Goal: Book appointment/travel/reservation

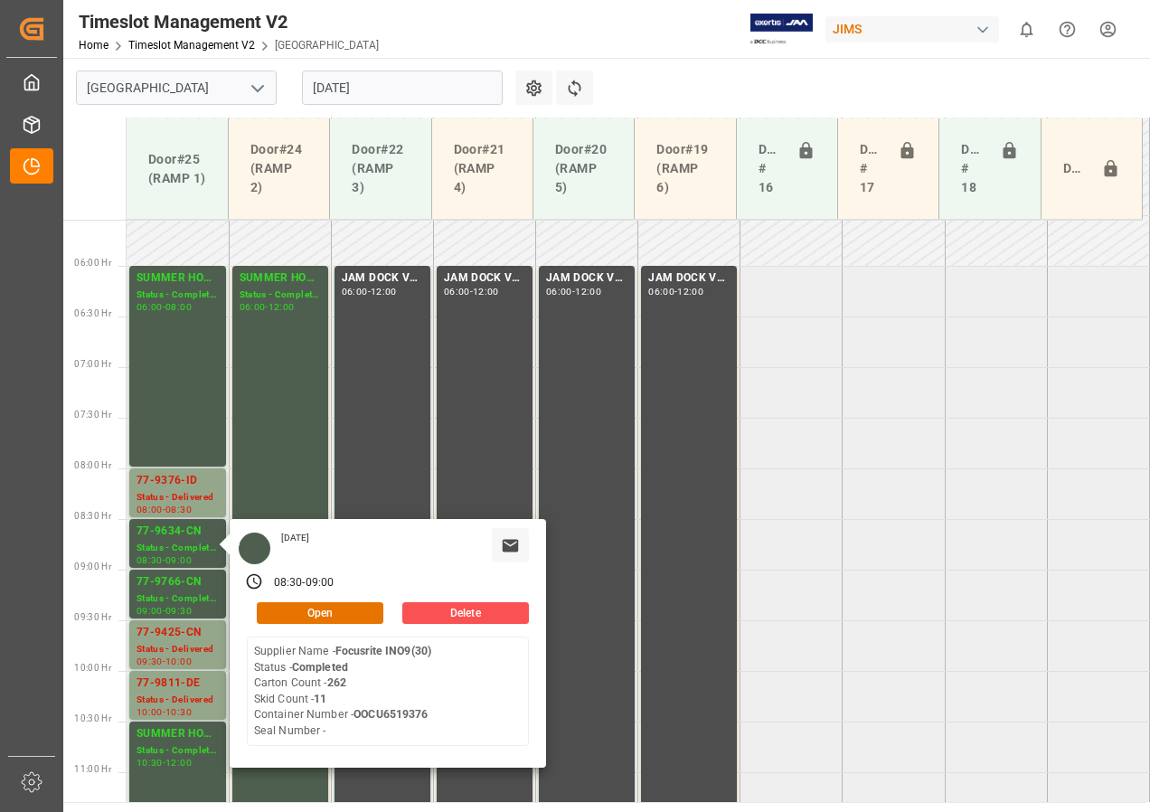
scroll to position [384, 0]
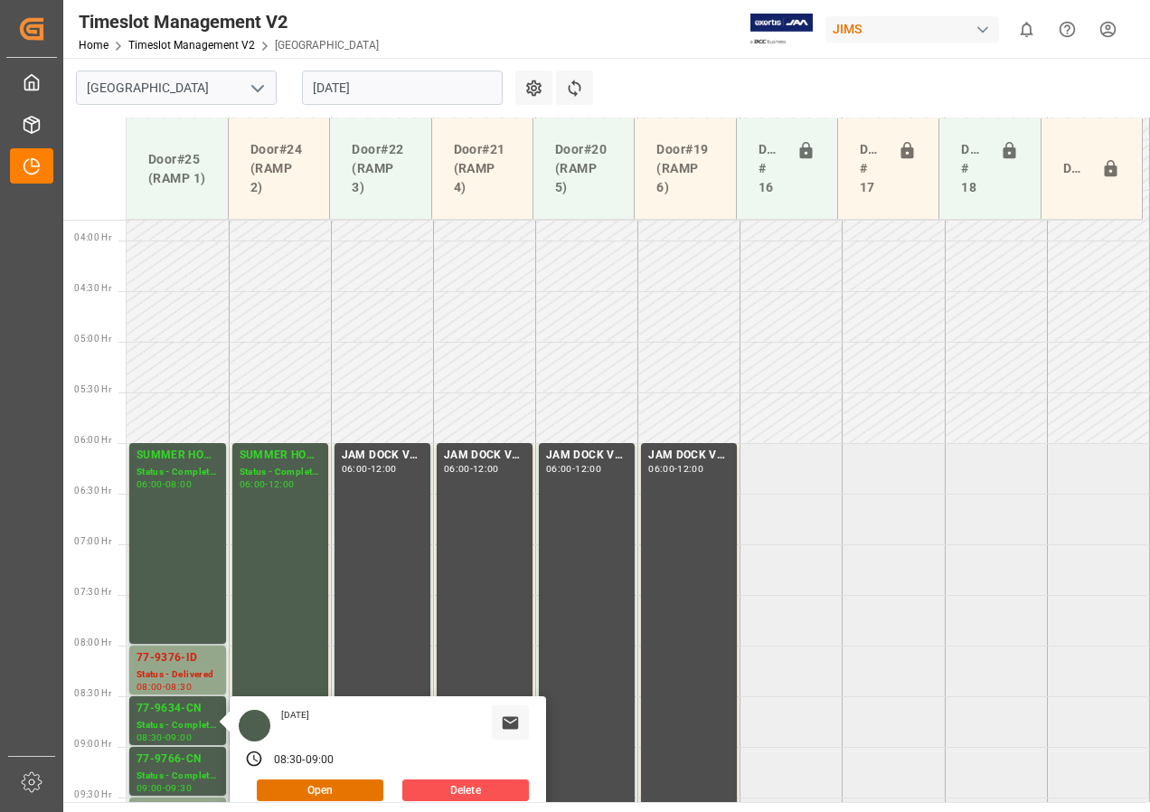
click at [353, 90] on input "[DATE]" at bounding box center [402, 88] width 201 height 34
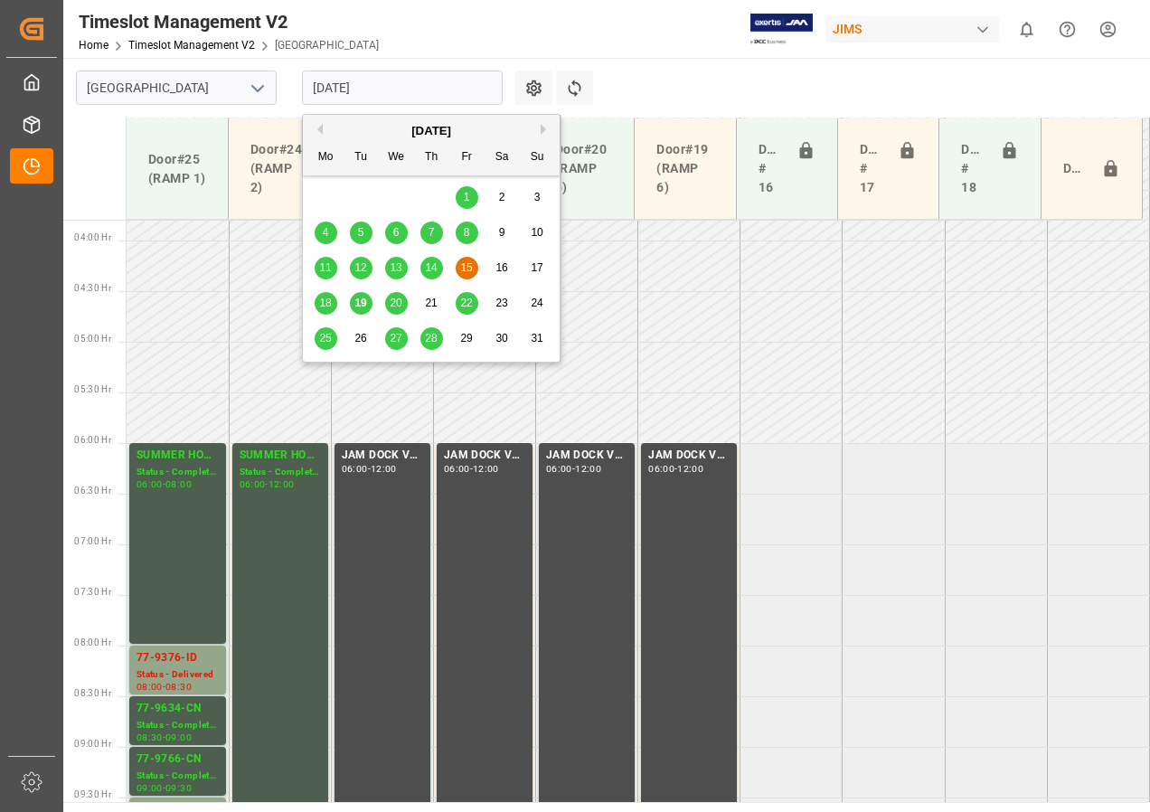
click at [392, 305] on span "20" at bounding box center [396, 303] width 12 height 13
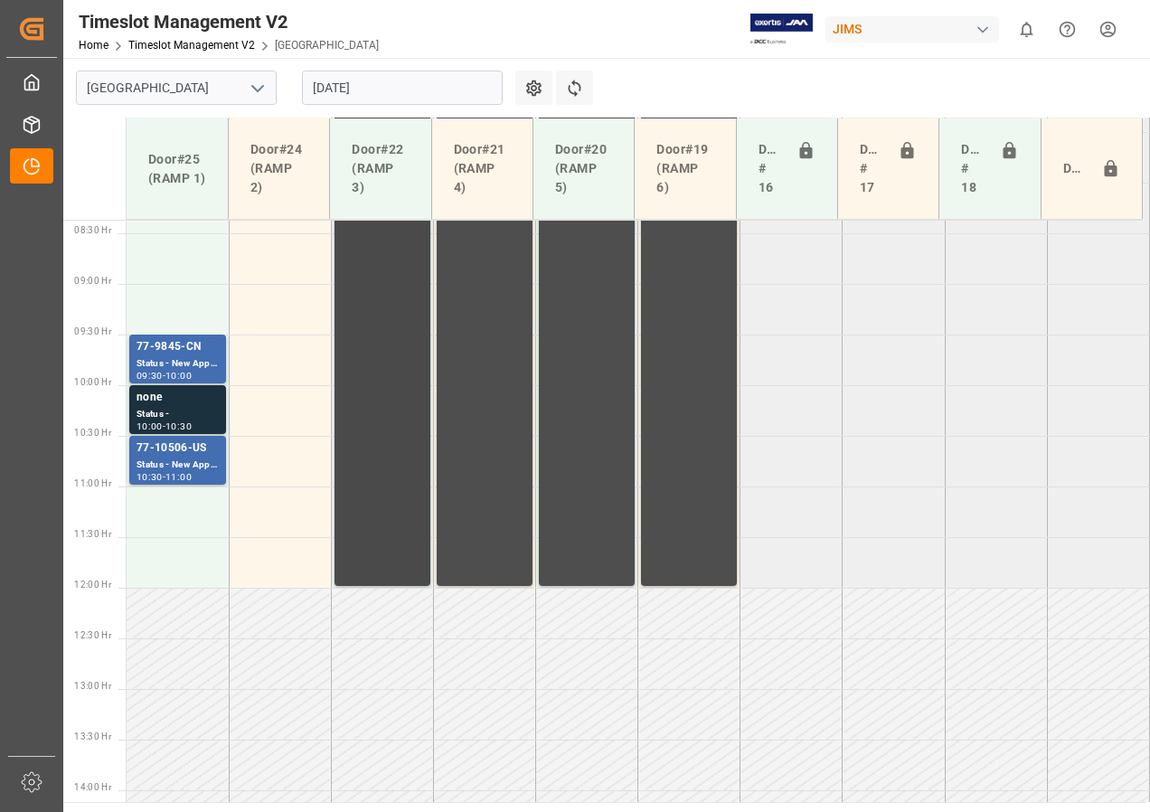
scroll to position [757, 0]
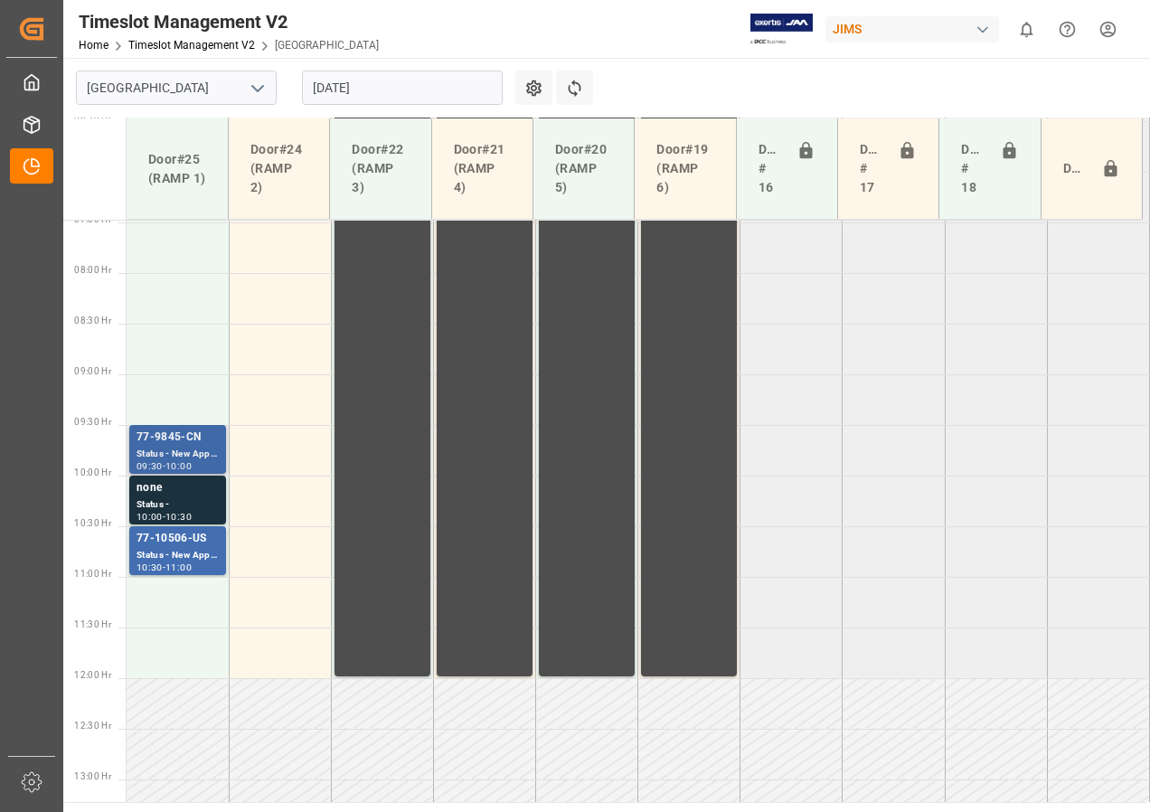
click at [196, 448] on div "Status - New Appointment" at bounding box center [178, 454] width 82 height 15
click at [168, 543] on div "77-10506-US" at bounding box center [178, 539] width 82 height 18
click at [160, 493] on div "none" at bounding box center [178, 488] width 82 height 18
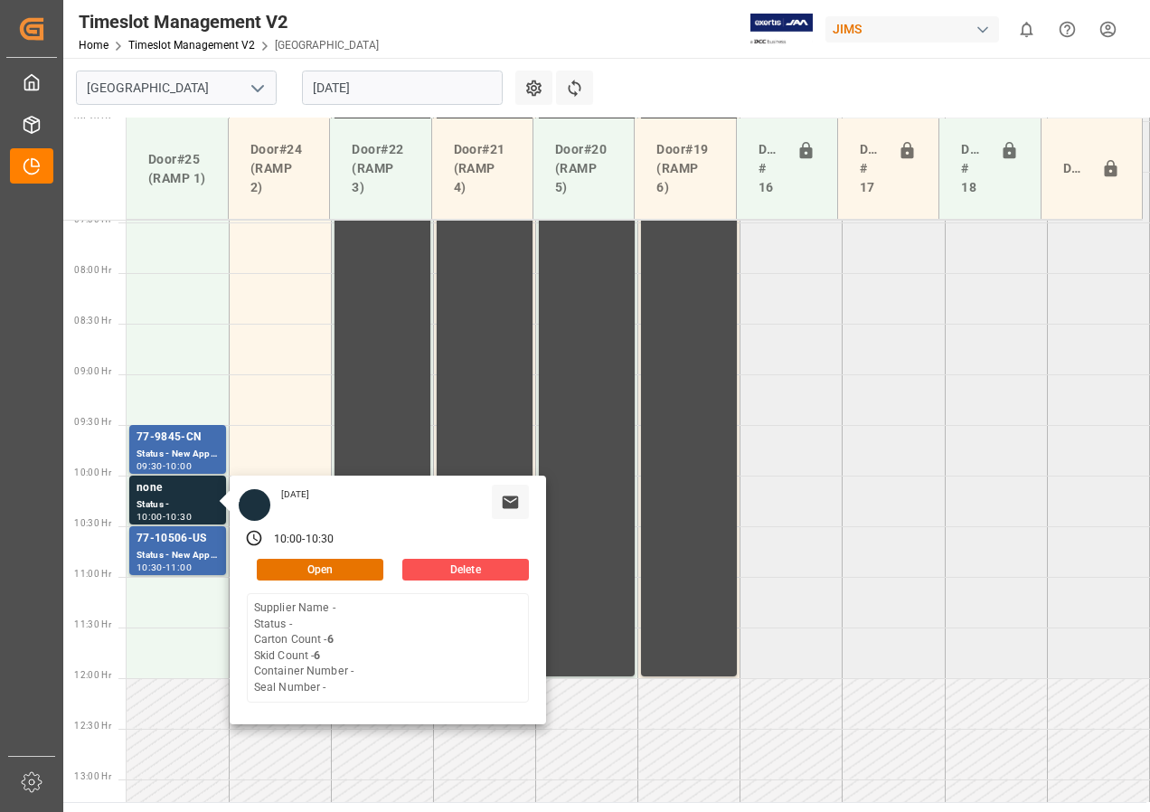
click at [355, 89] on input "[DATE]" at bounding box center [402, 88] width 201 height 34
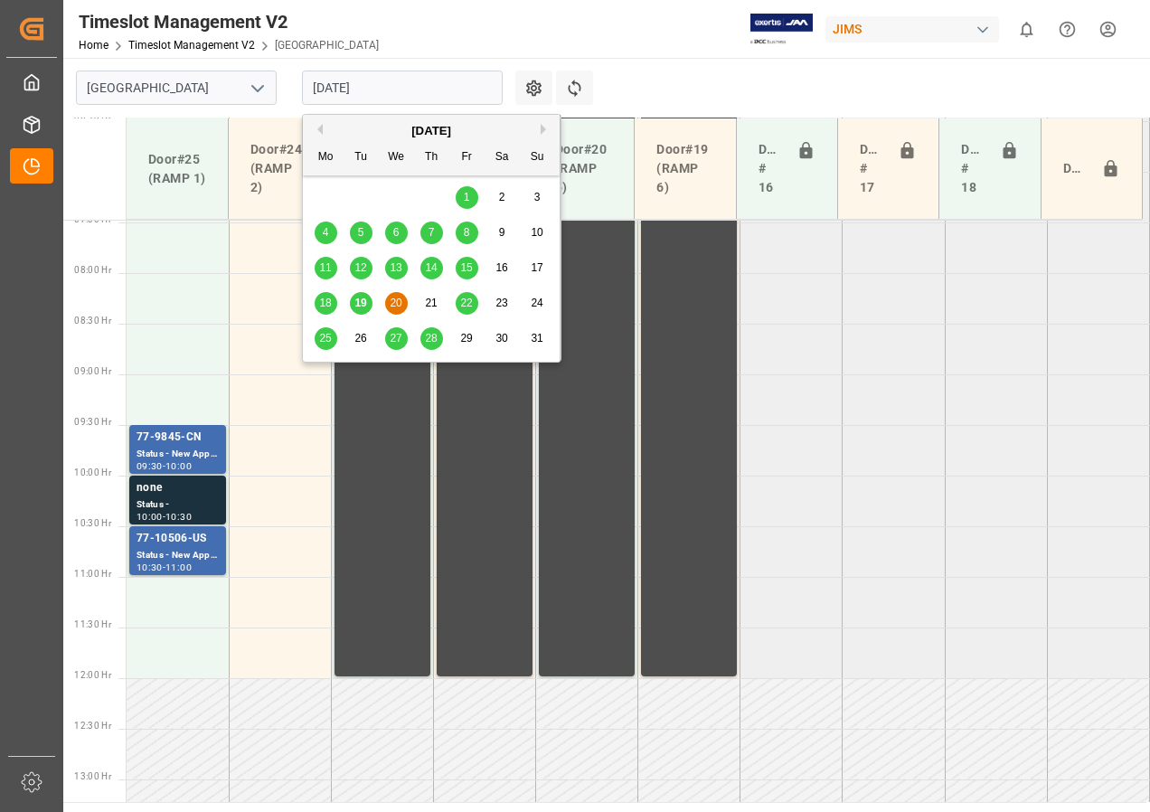
click at [357, 302] on span "19" at bounding box center [360, 303] width 12 height 13
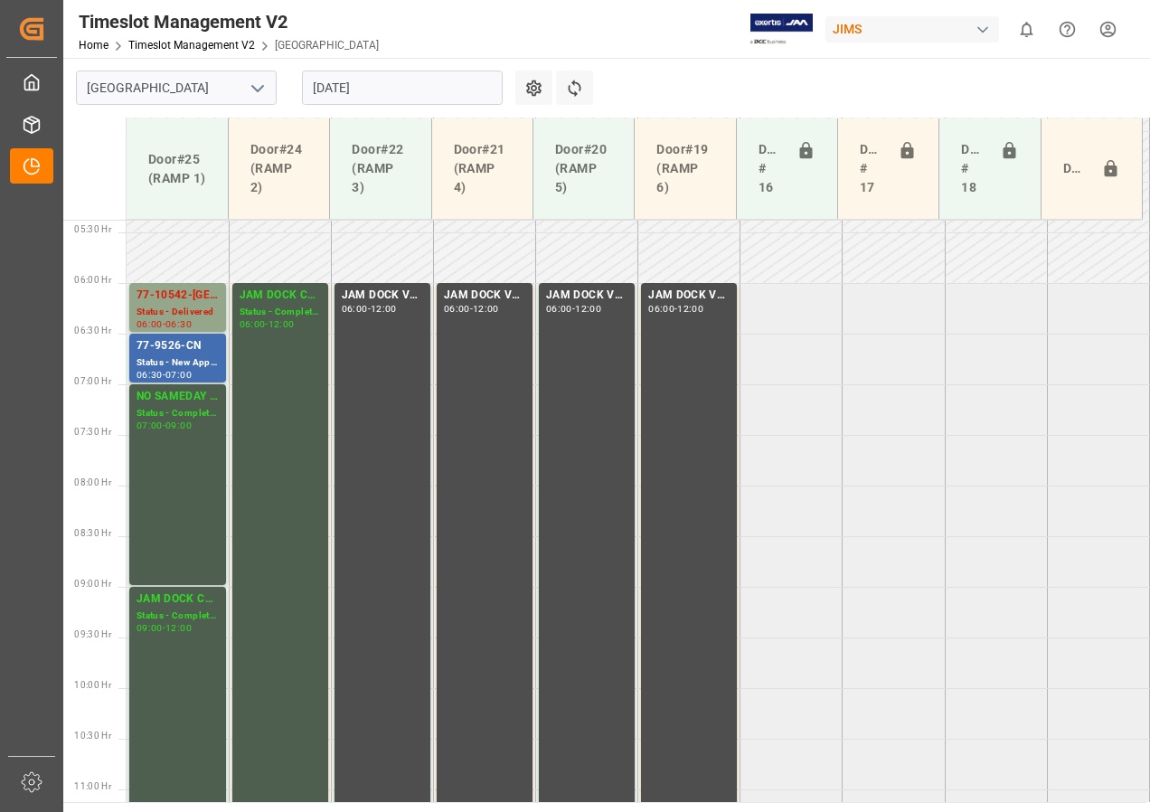
scroll to position [576, 0]
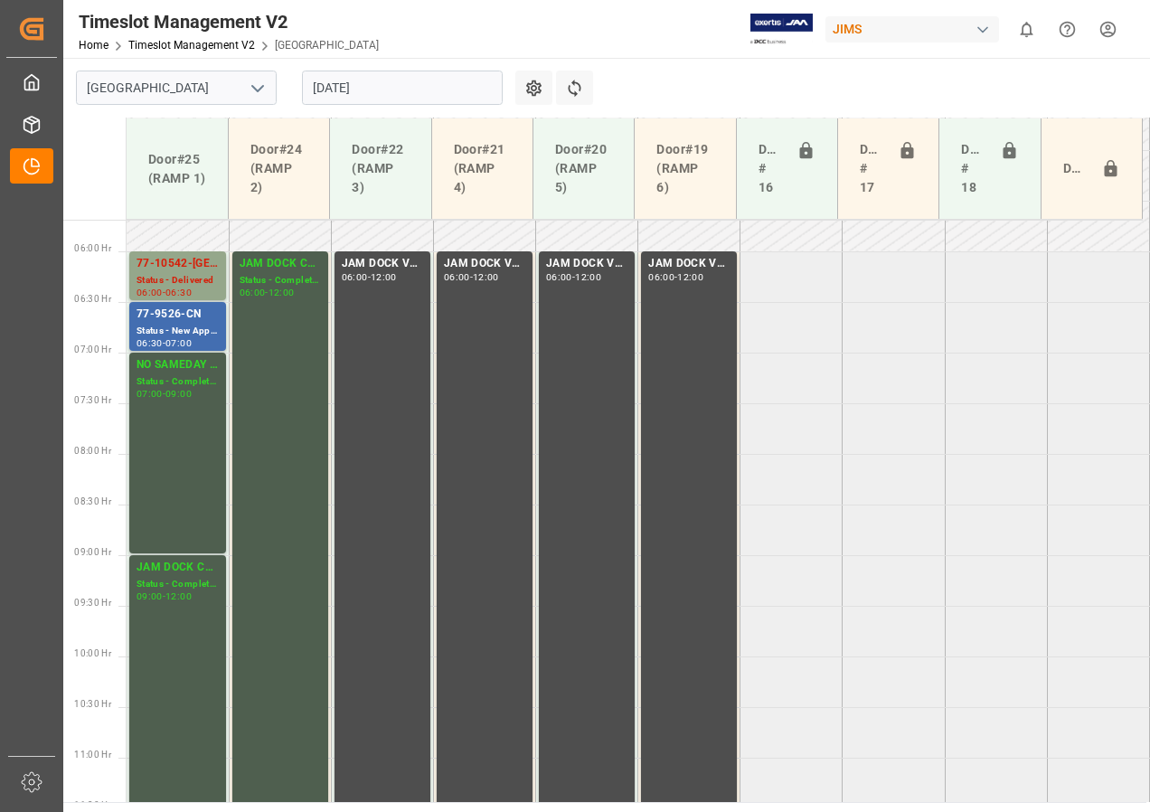
click at [346, 85] on input "[DATE]" at bounding box center [402, 88] width 201 height 34
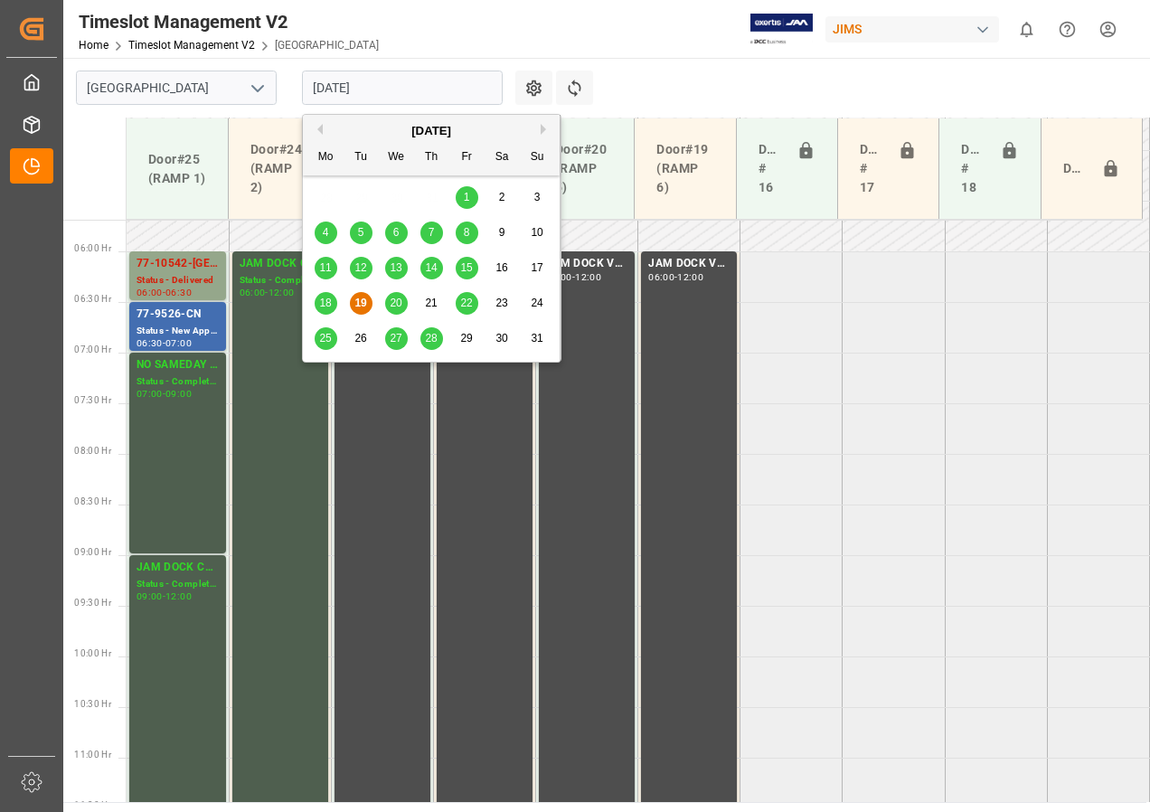
click at [398, 307] on span "20" at bounding box center [396, 303] width 12 height 13
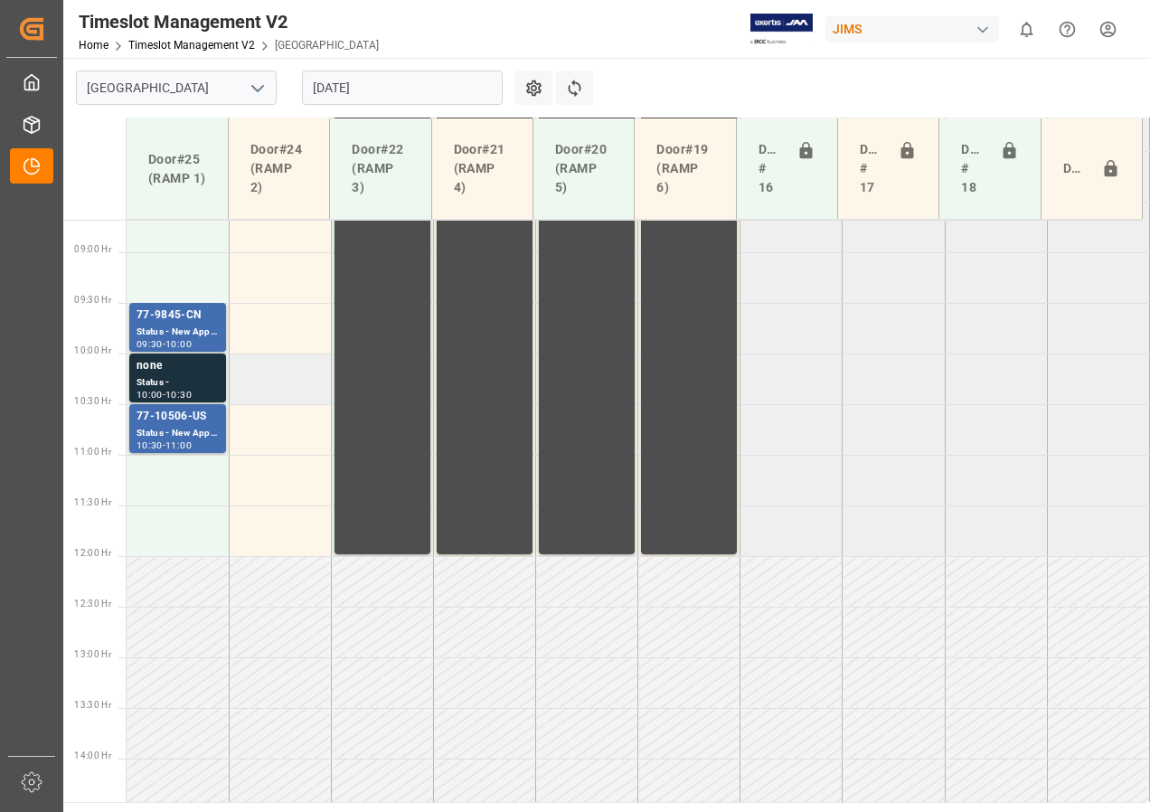
scroll to position [847, 0]
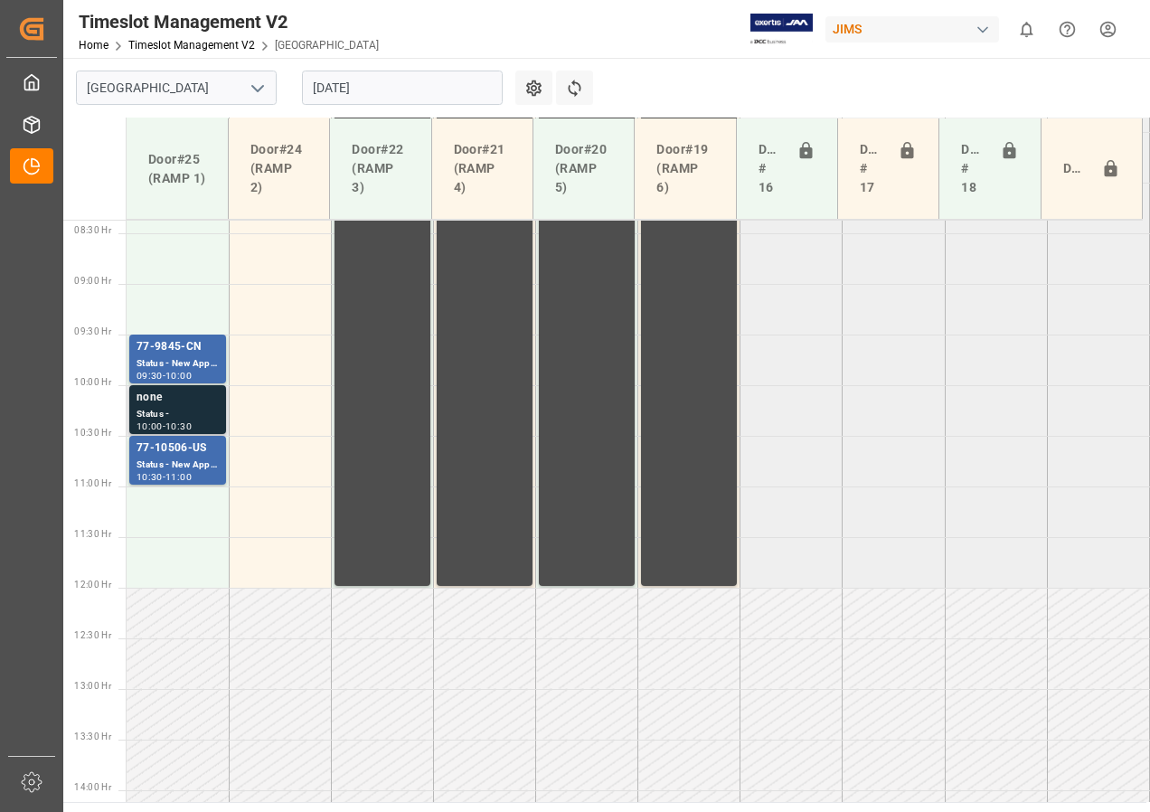
click at [180, 412] on div "Status -" at bounding box center [178, 414] width 82 height 15
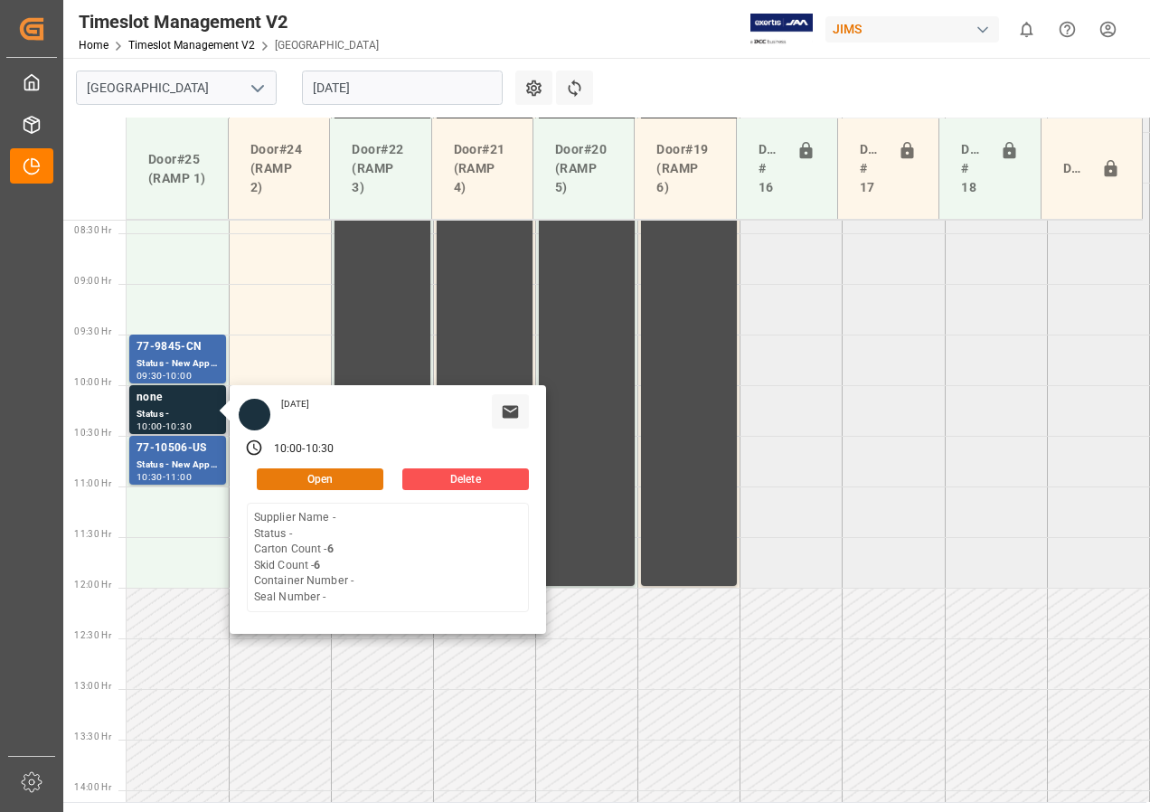
click at [303, 480] on button "Open" at bounding box center [320, 479] width 127 height 22
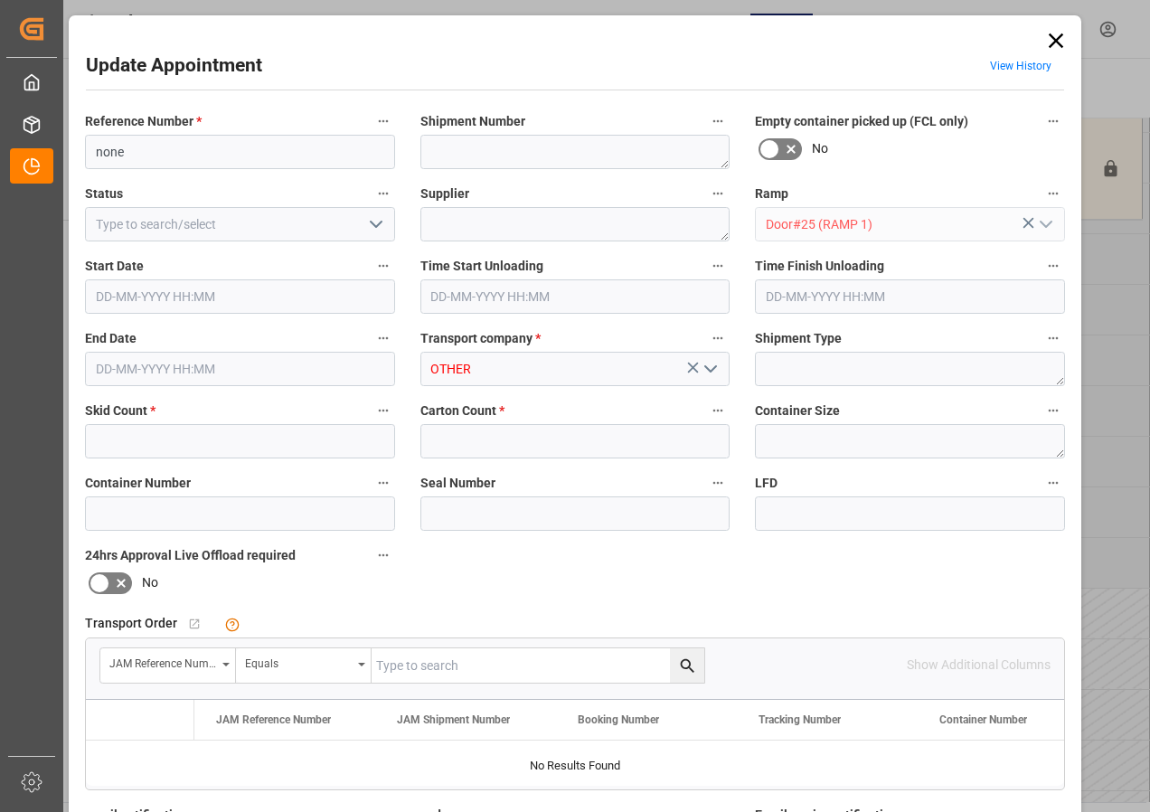
type input "6"
type input "[DATE] 10:00"
type input "[DATE] 10:30"
type input "[DATE] 12:35"
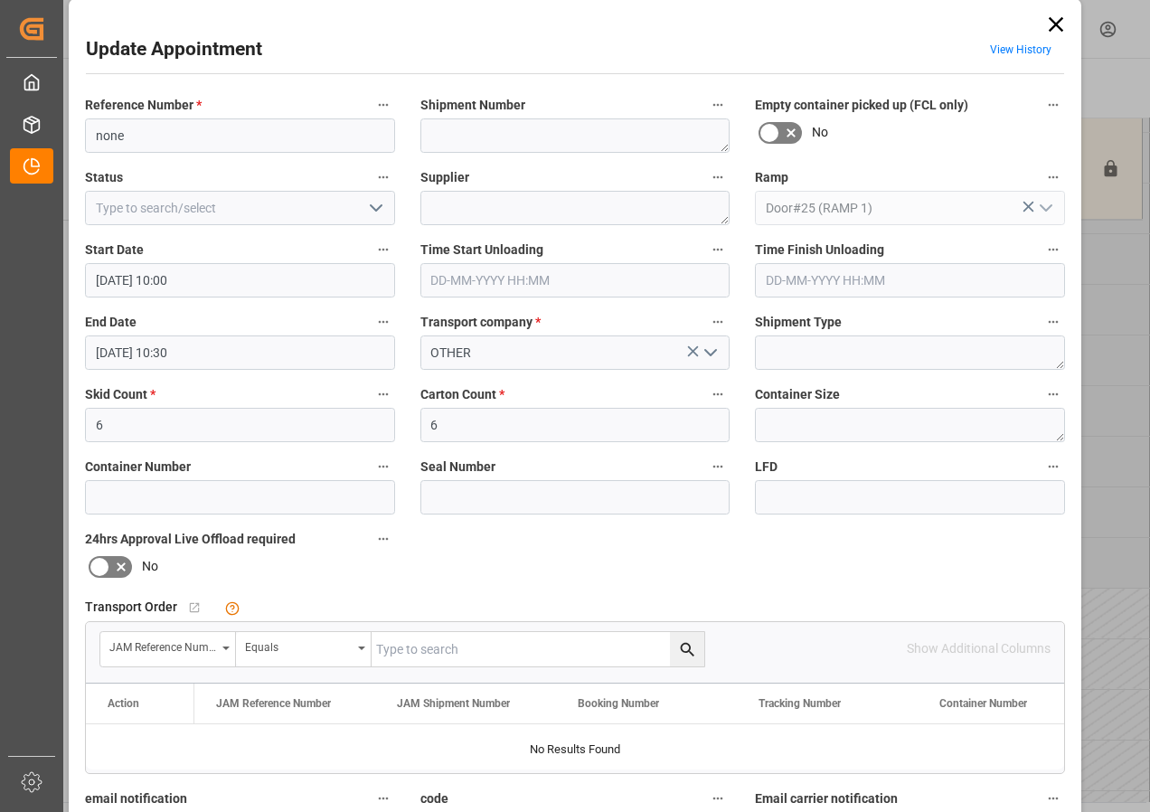
scroll to position [0, 0]
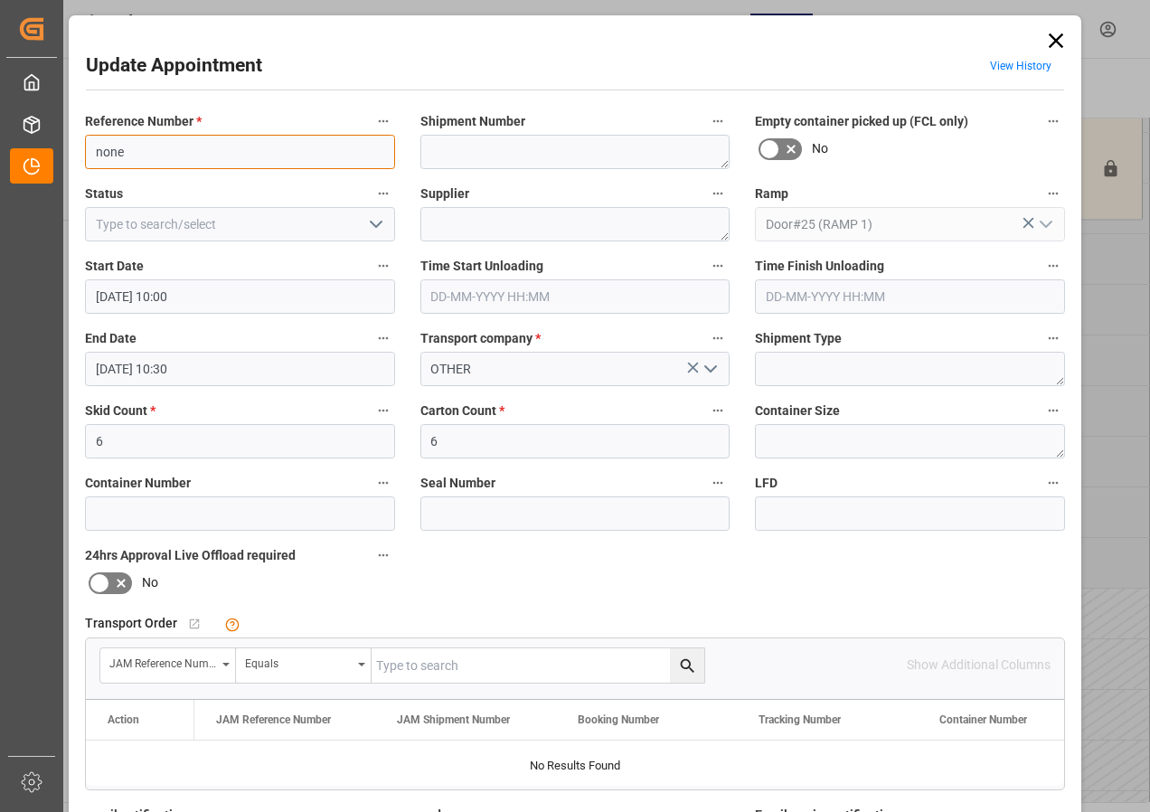
click at [195, 155] on input "none" at bounding box center [240, 152] width 310 height 34
type input "n"
type input "RMA?"
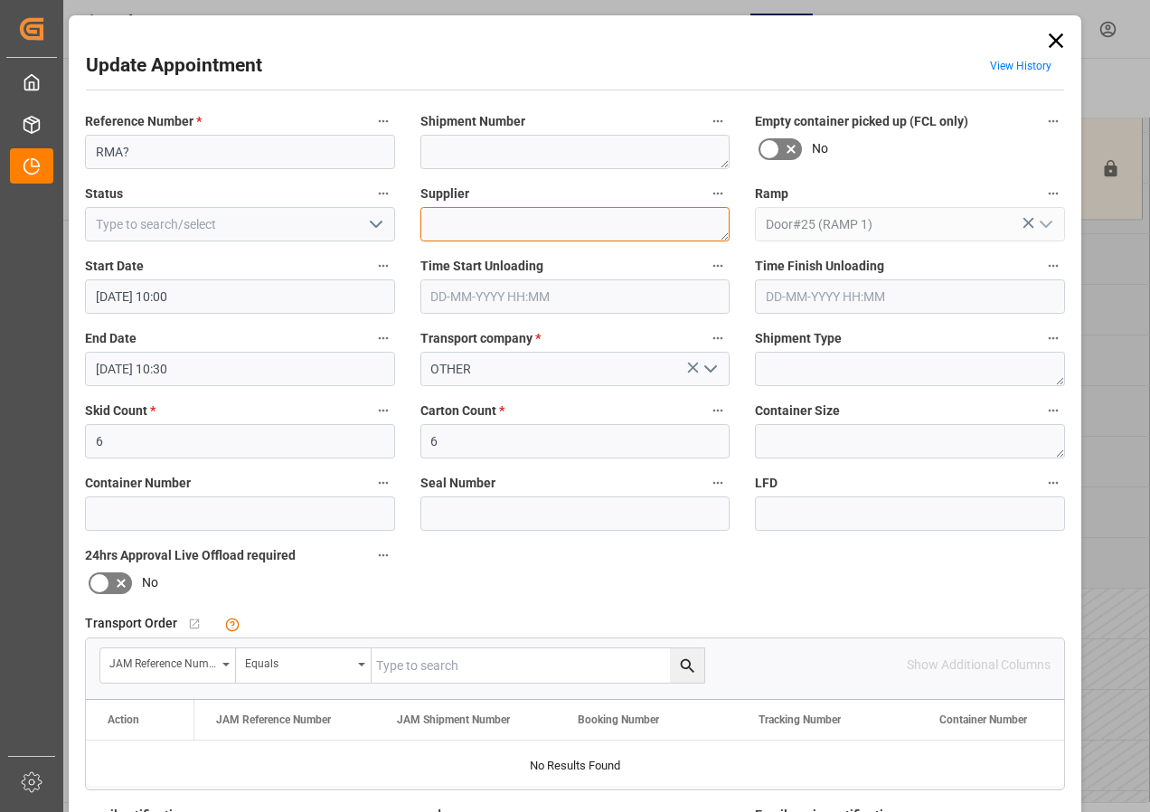
click at [458, 225] on textarea at bounding box center [575, 224] width 310 height 34
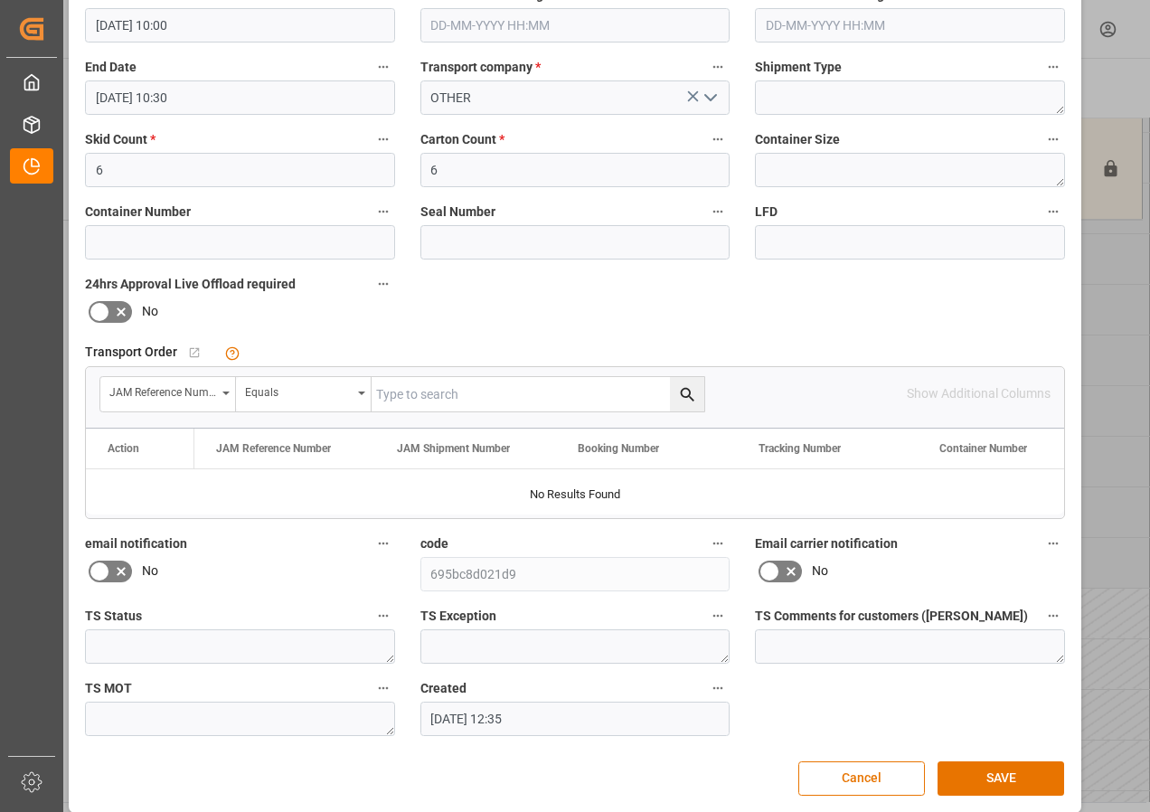
scroll to position [288, 0]
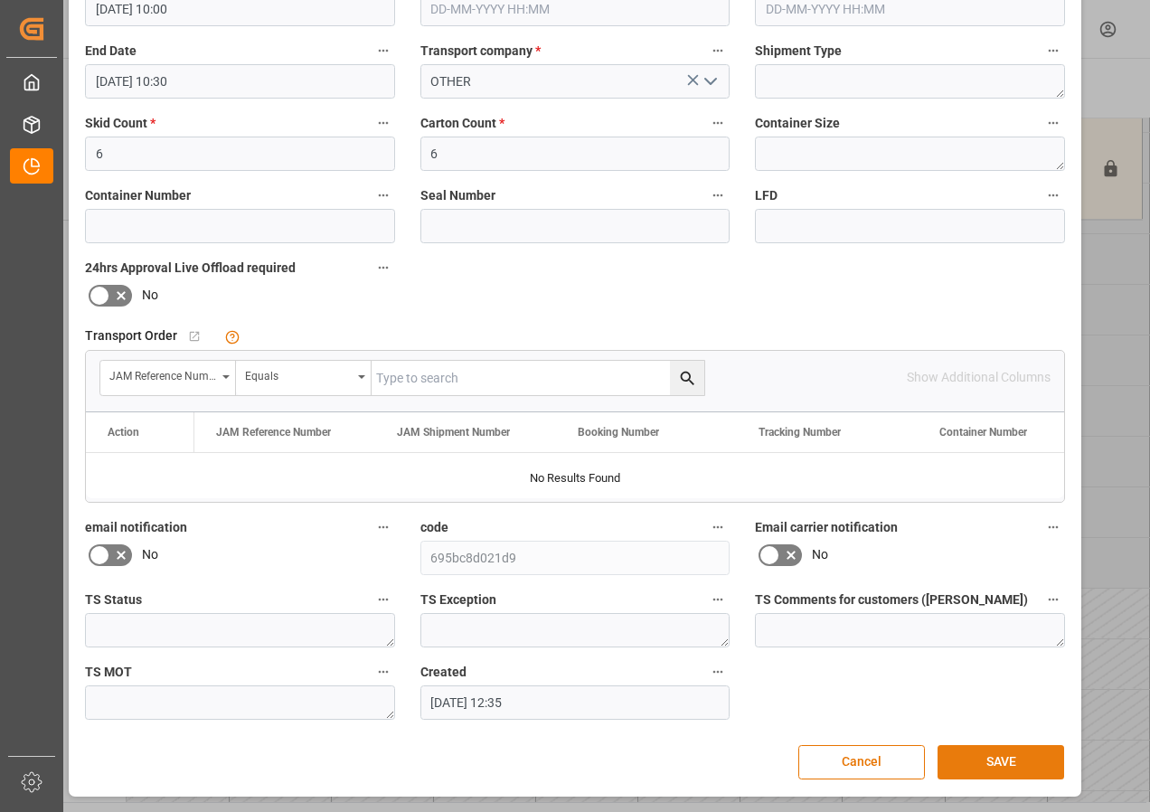
type textarea "RMA?"
click at [988, 759] on button "SAVE" at bounding box center [1001, 762] width 127 height 34
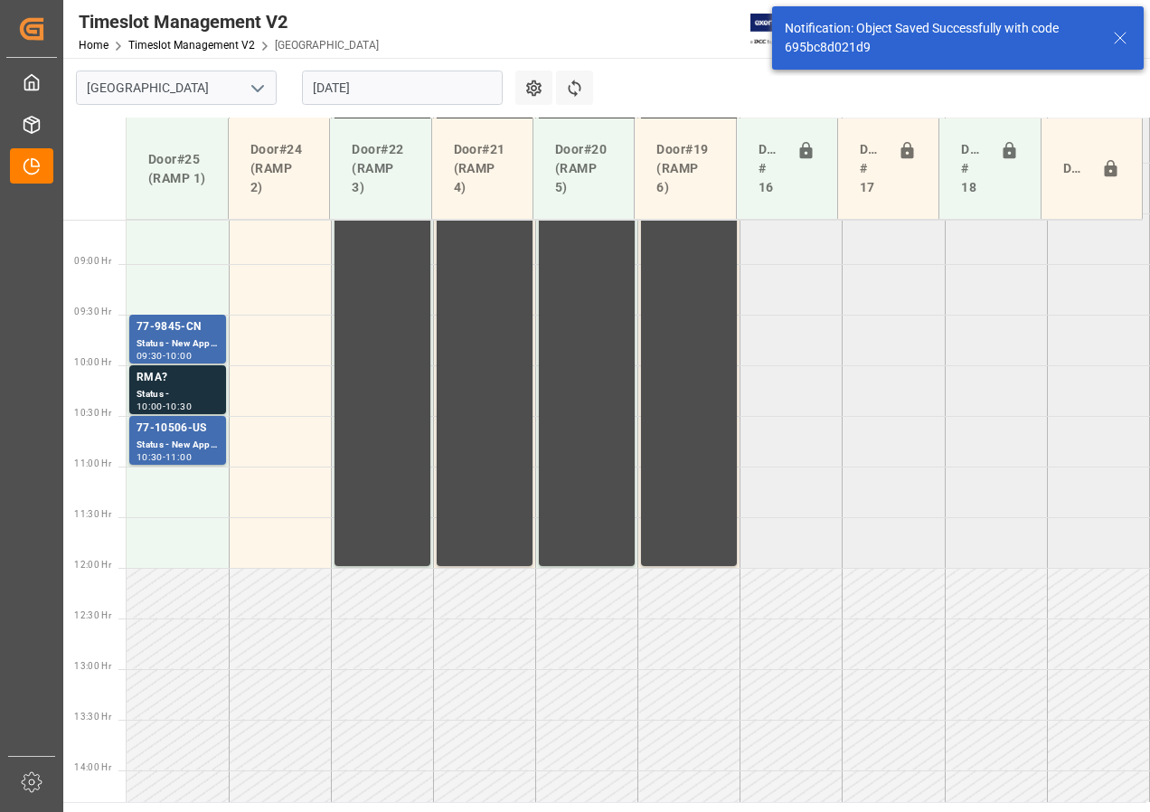
scroll to position [938, 0]
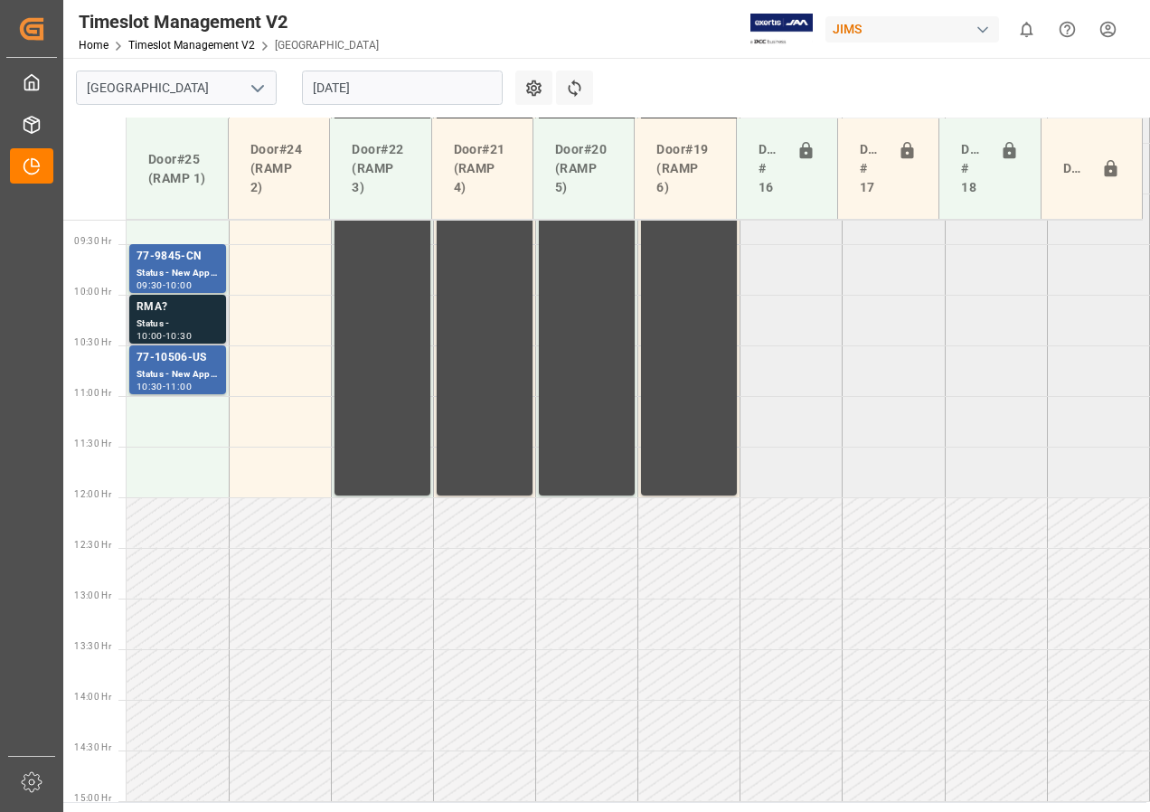
click at [164, 307] on div "RMA?" at bounding box center [178, 307] width 82 height 18
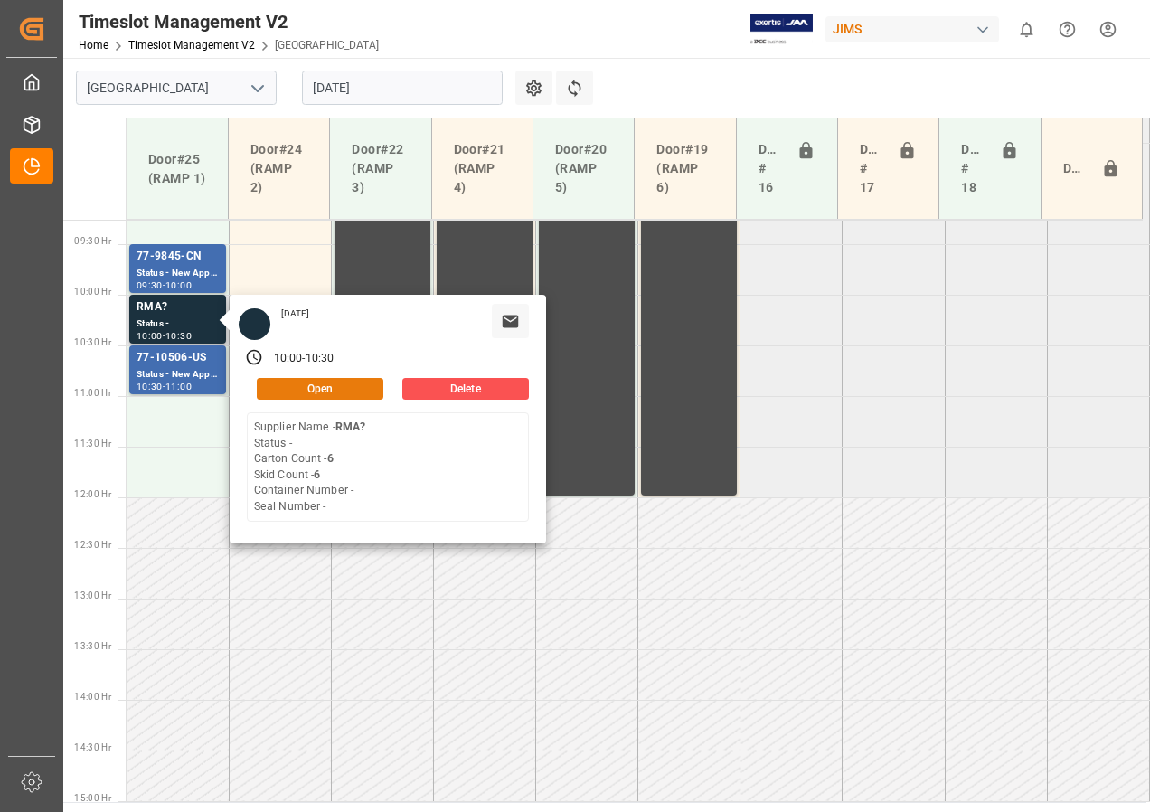
click at [340, 390] on button "Open" at bounding box center [320, 389] width 127 height 22
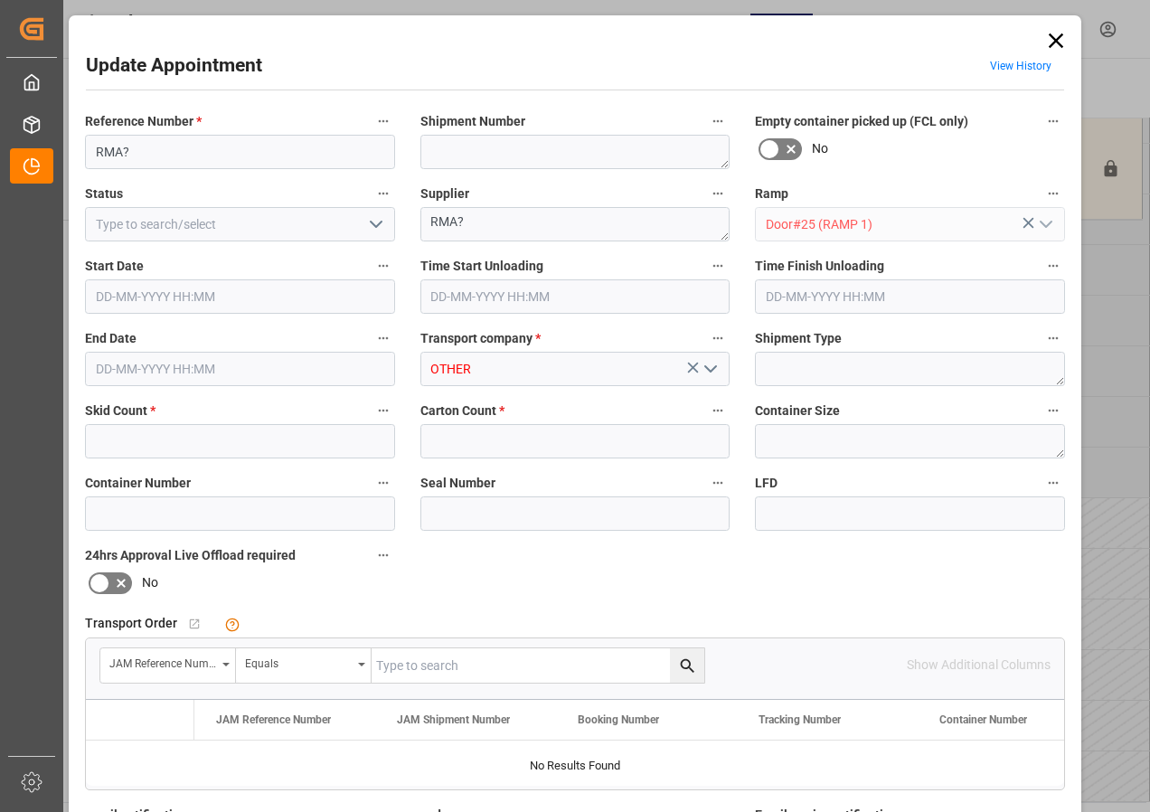
type input "6"
type input "[DATE] 10:00"
type input "[DATE] 10:30"
type input "[DATE] 12:35"
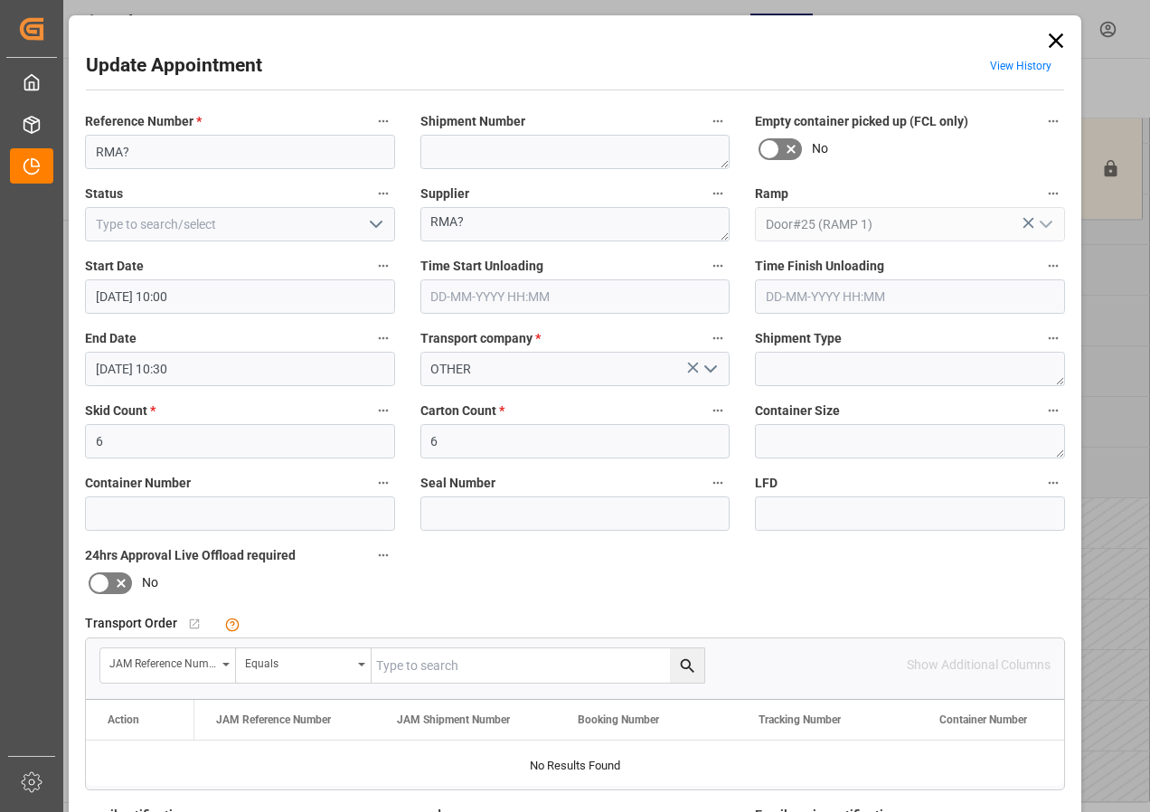
click at [1057, 36] on icon at bounding box center [1056, 40] width 14 height 14
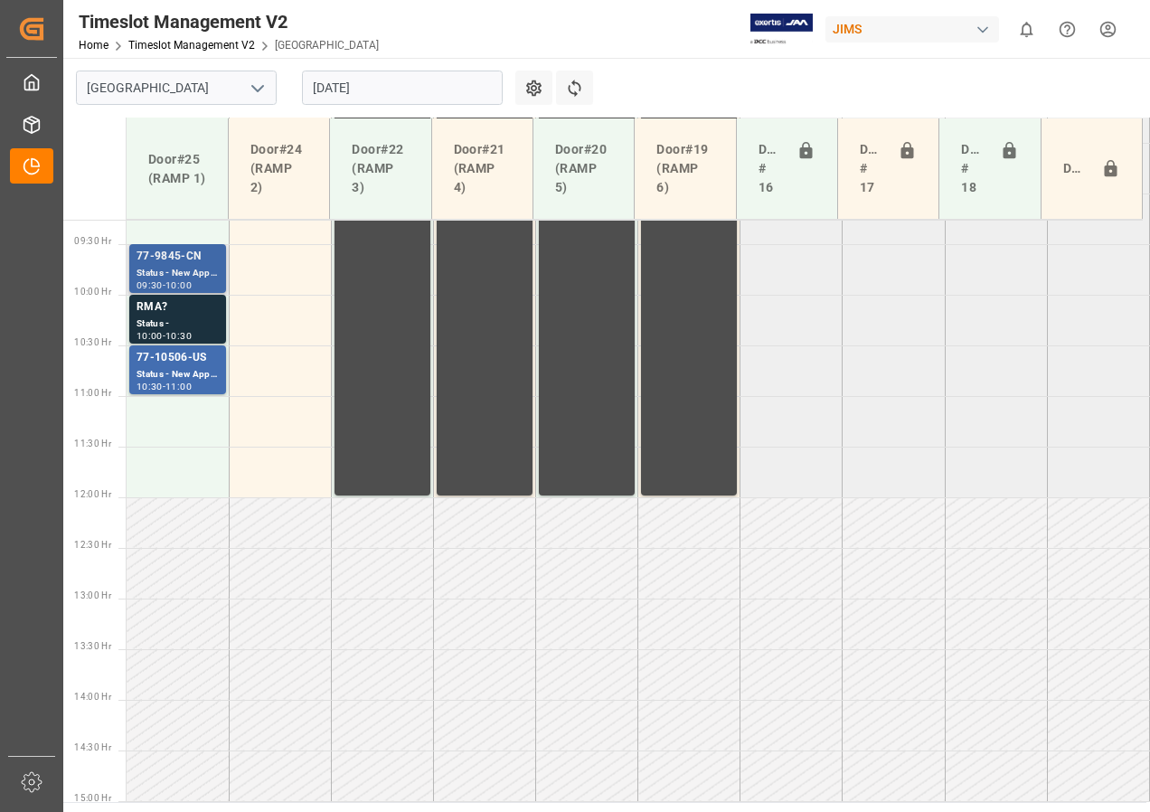
click at [203, 266] on div "Status - New Appointment" at bounding box center [178, 273] width 82 height 15
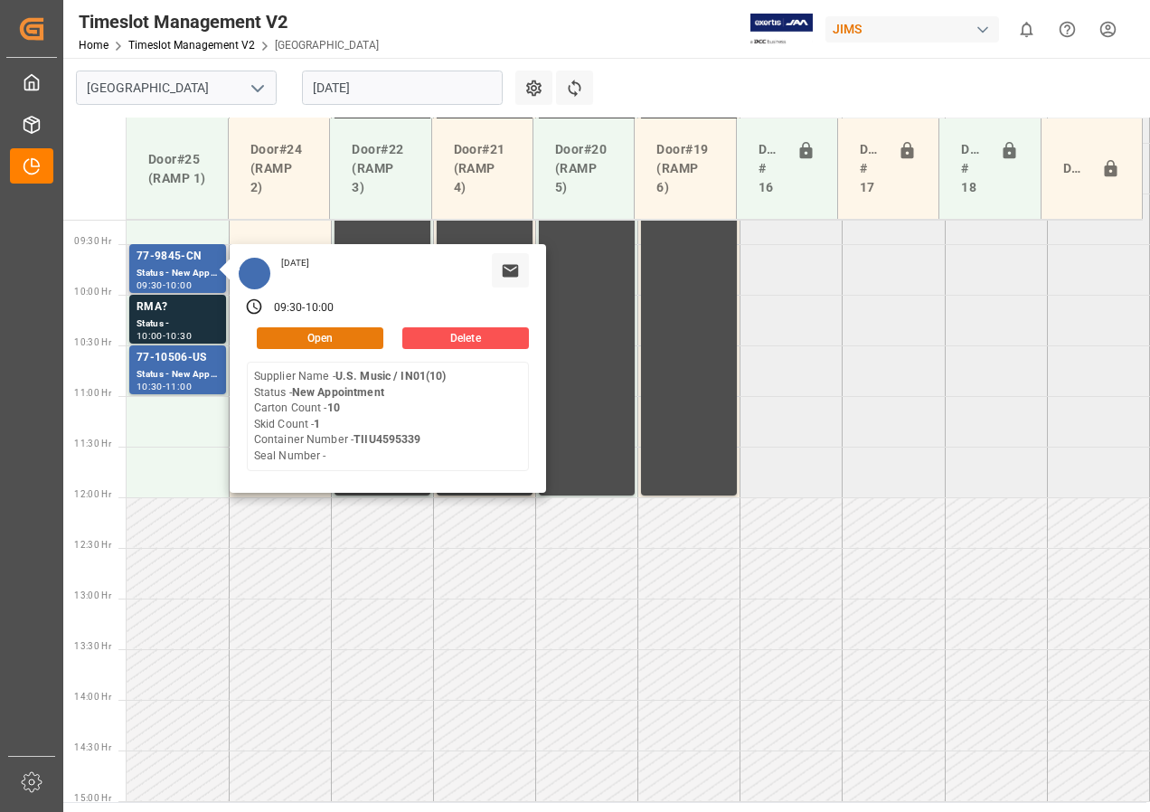
click at [288, 338] on button "Open" at bounding box center [320, 338] width 127 height 22
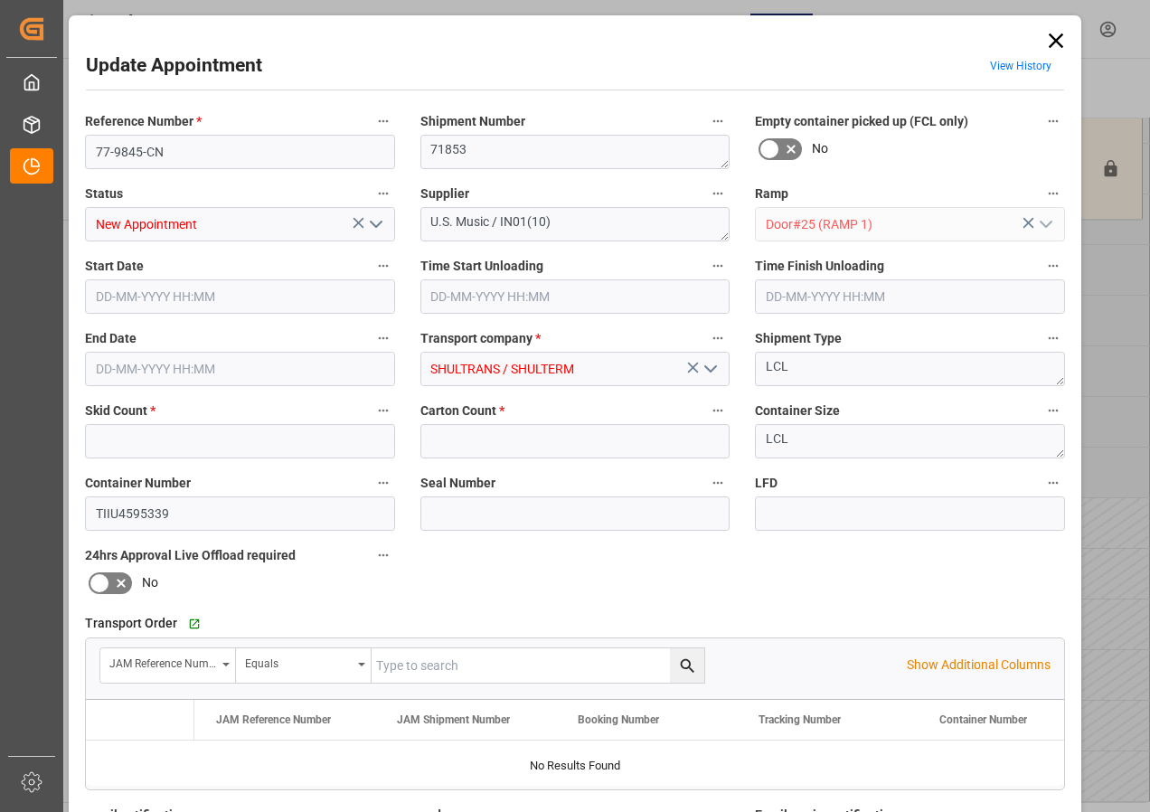
type input "1"
type input "10"
type input "[DATE] 09:30"
type input "[DATE] 10:00"
type input "[DATE] 13:08"
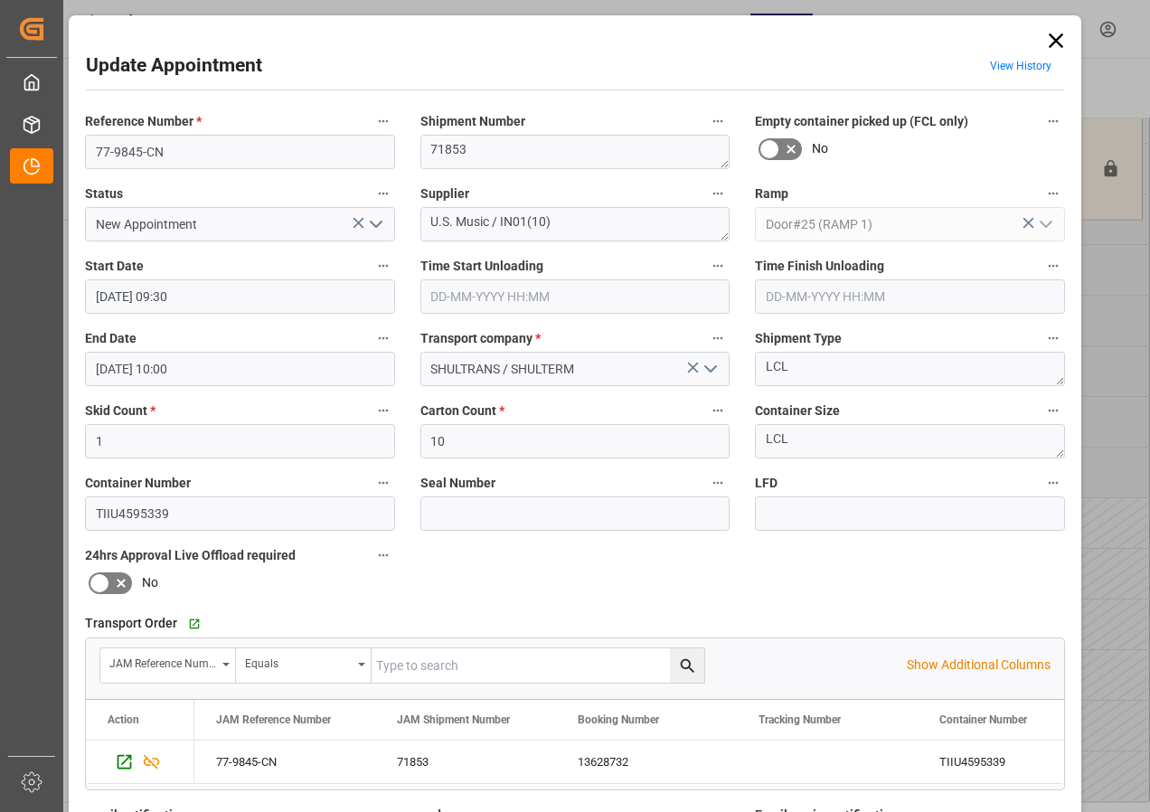
click at [1056, 37] on icon at bounding box center [1056, 40] width 14 height 14
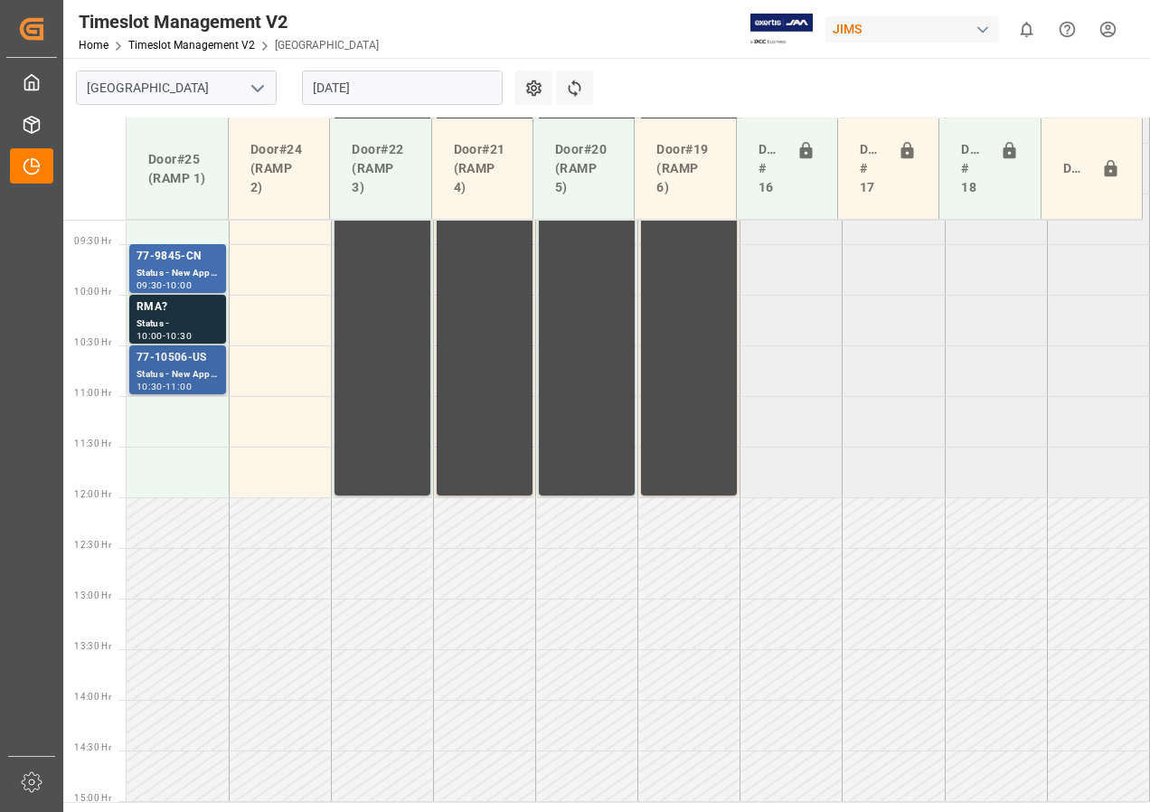
click at [181, 363] on div "77-10506-US" at bounding box center [178, 358] width 82 height 18
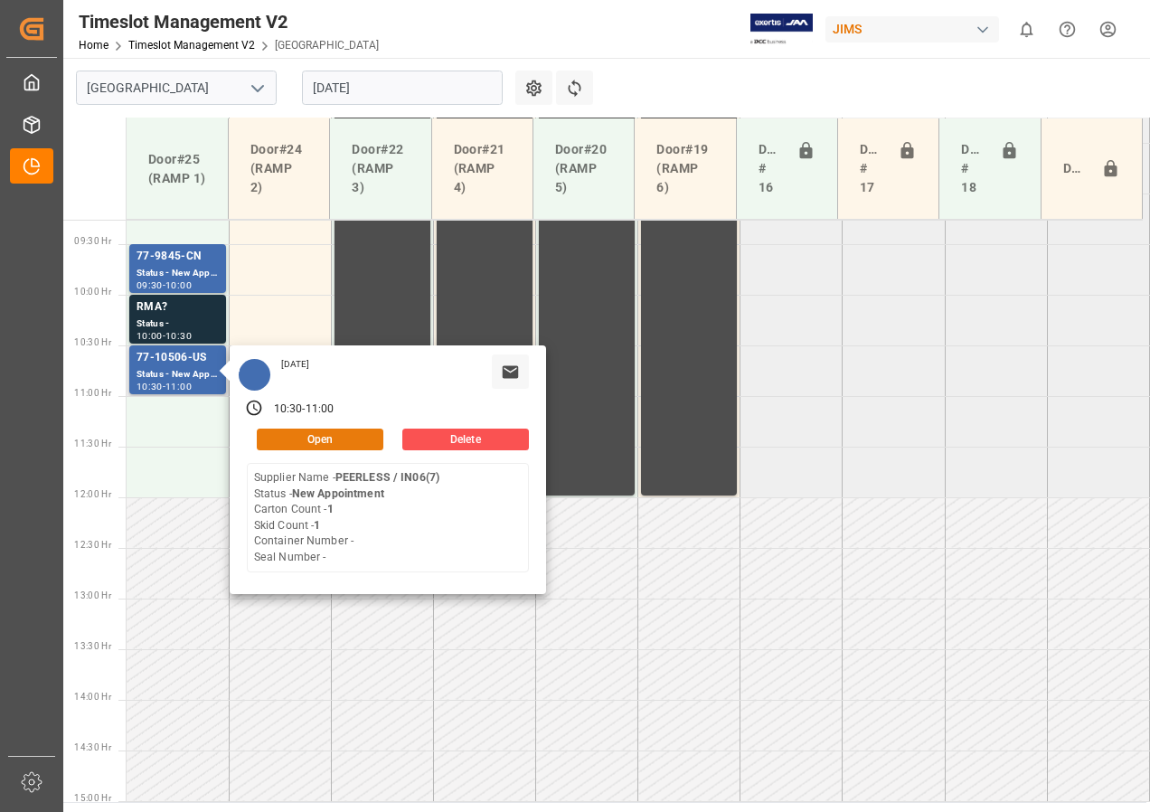
click at [297, 433] on button "Open" at bounding box center [320, 440] width 127 height 22
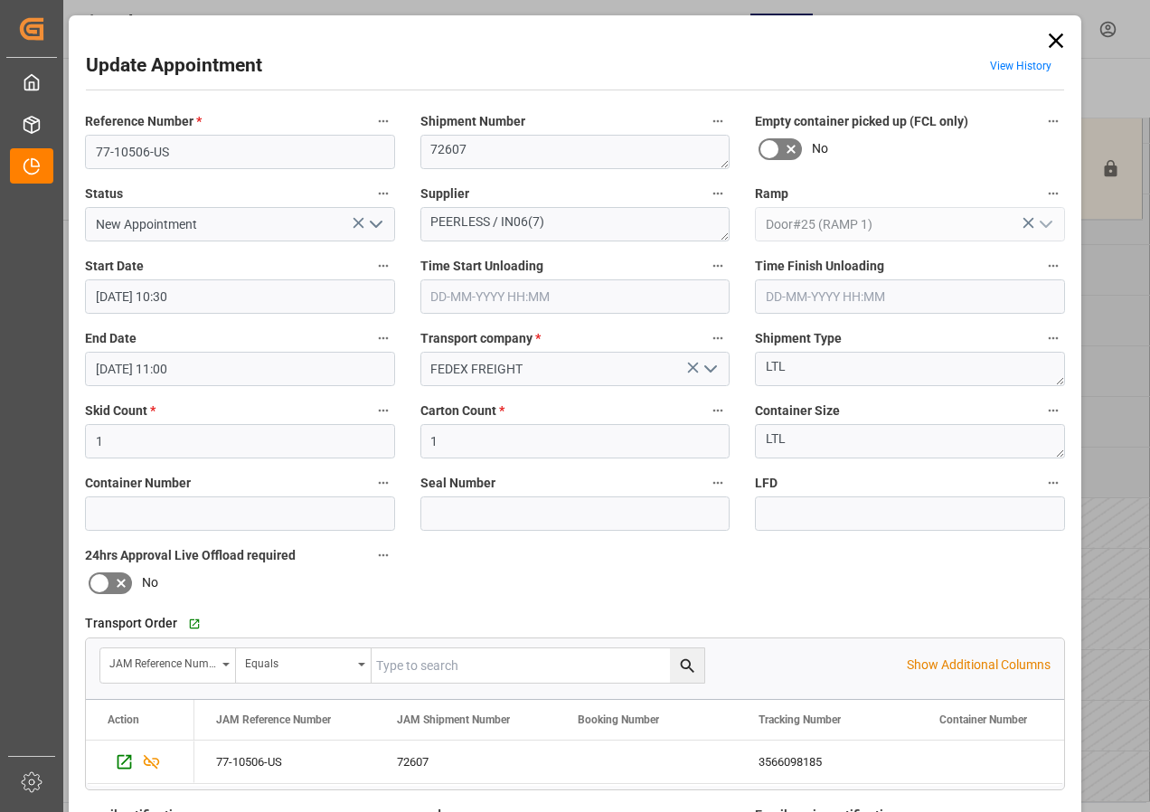
click at [1060, 37] on icon at bounding box center [1055, 40] width 25 height 25
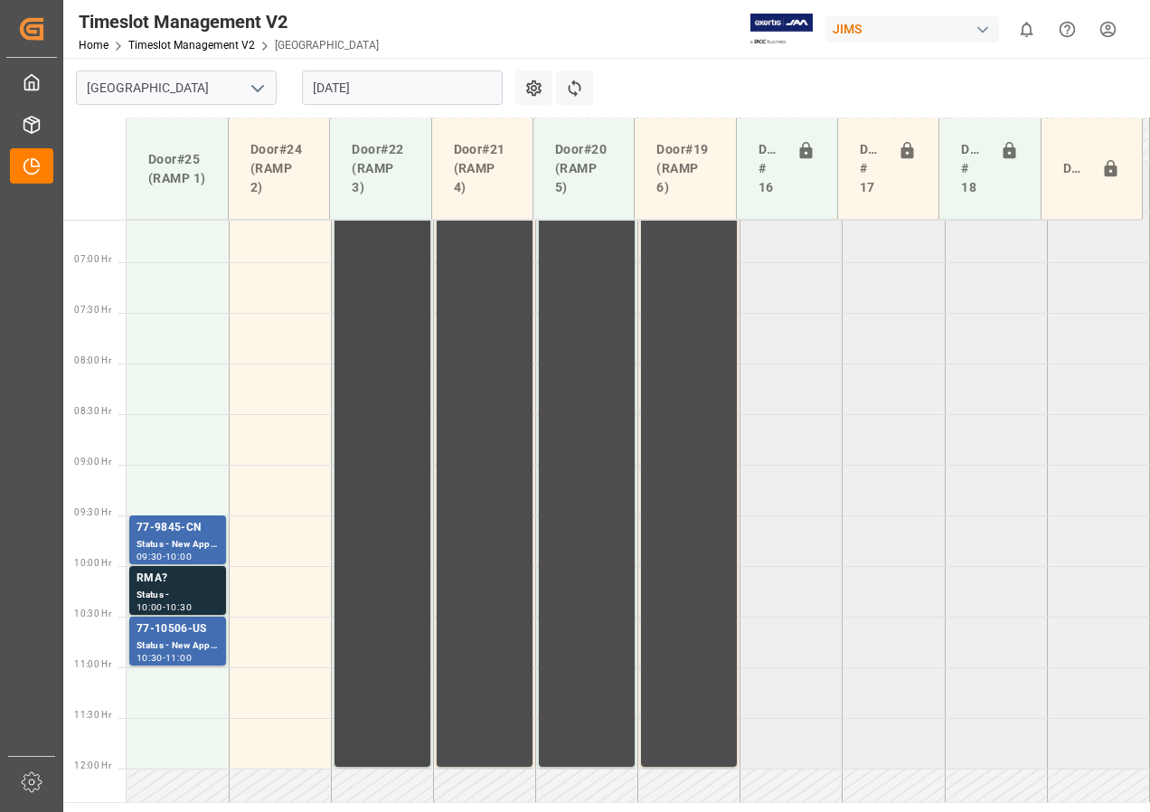
scroll to position [486, 0]
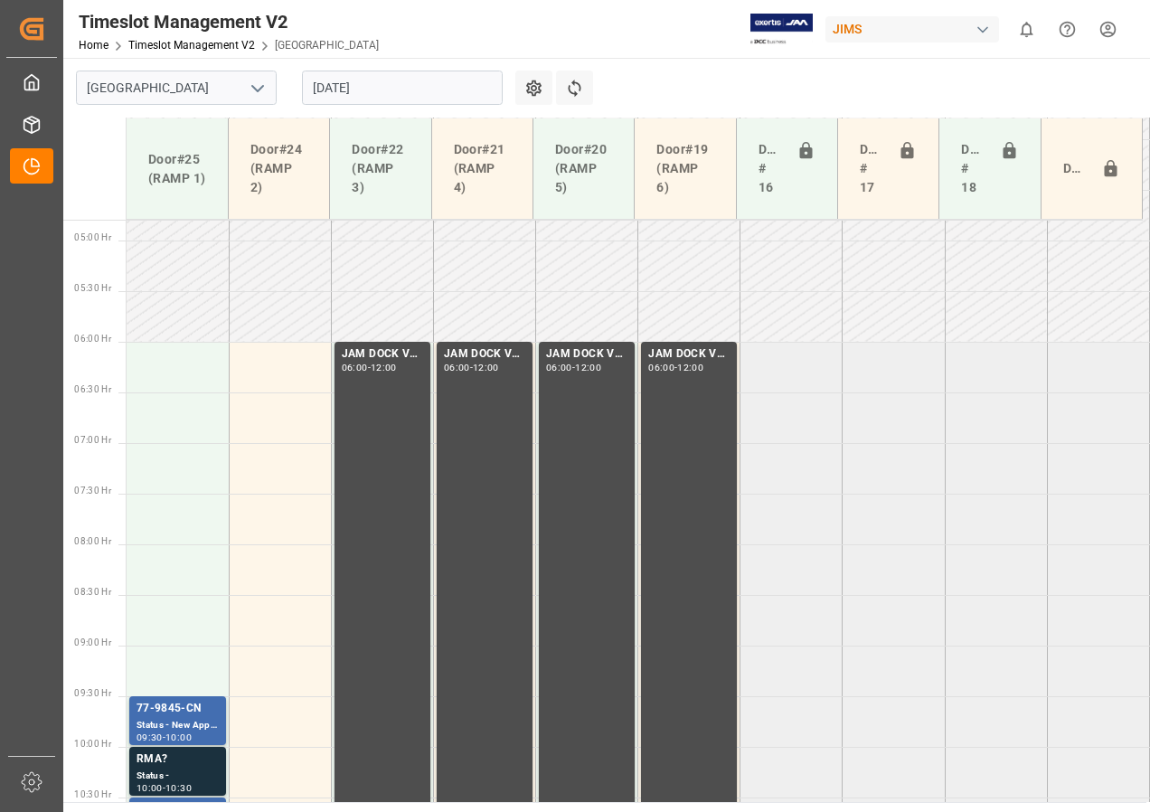
click at [373, 81] on input "[DATE]" at bounding box center [402, 88] width 201 height 34
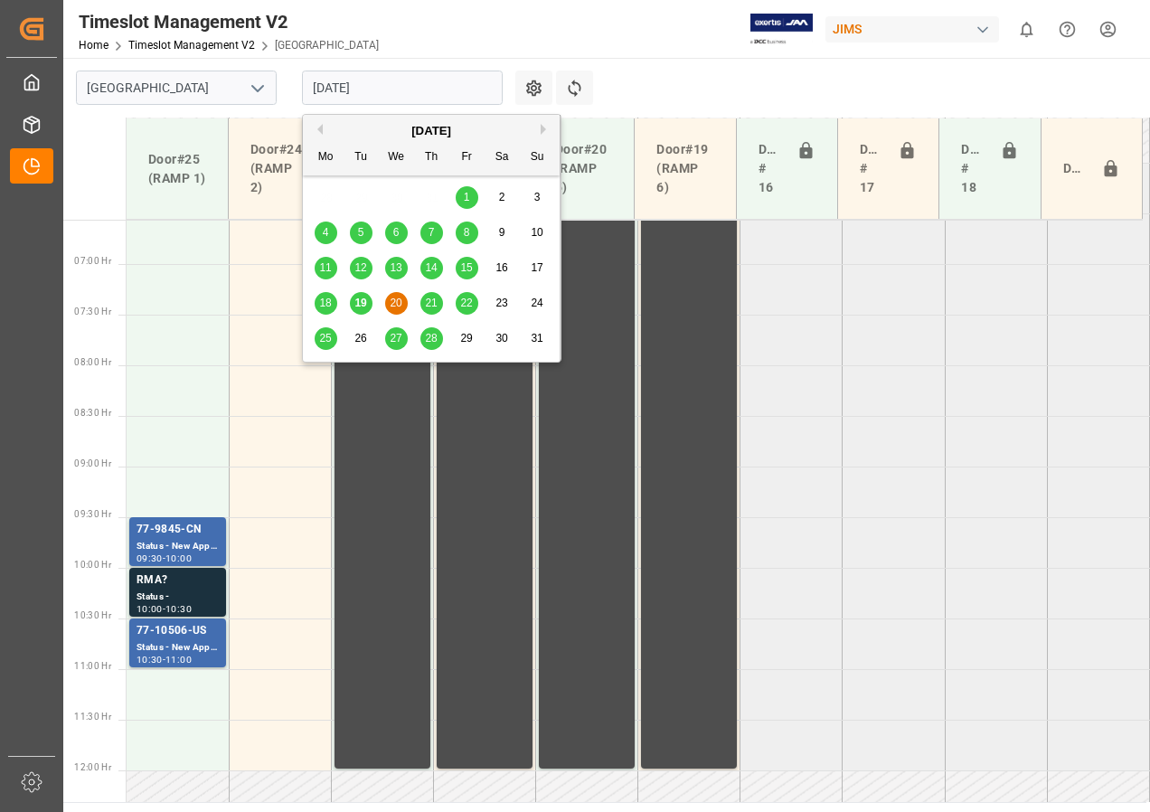
scroll to position [666, 0]
click at [882, 405] on tabel "JAM DOCK VOLUME CONTROL 06:00 - 12:00 JAM DOCK VOLUME CONTROL 06:00 - 12:00 JAM…" at bounding box center [639, 768] width 1024 height 2431
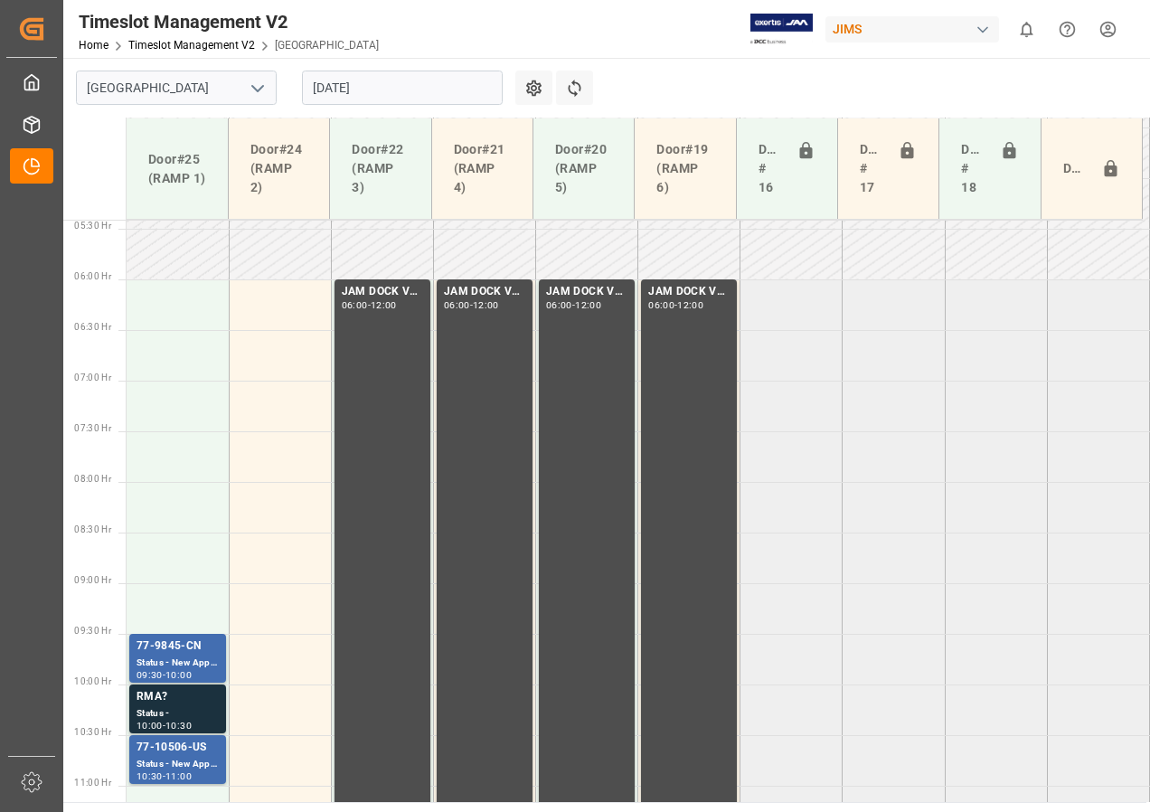
scroll to position [576, 0]
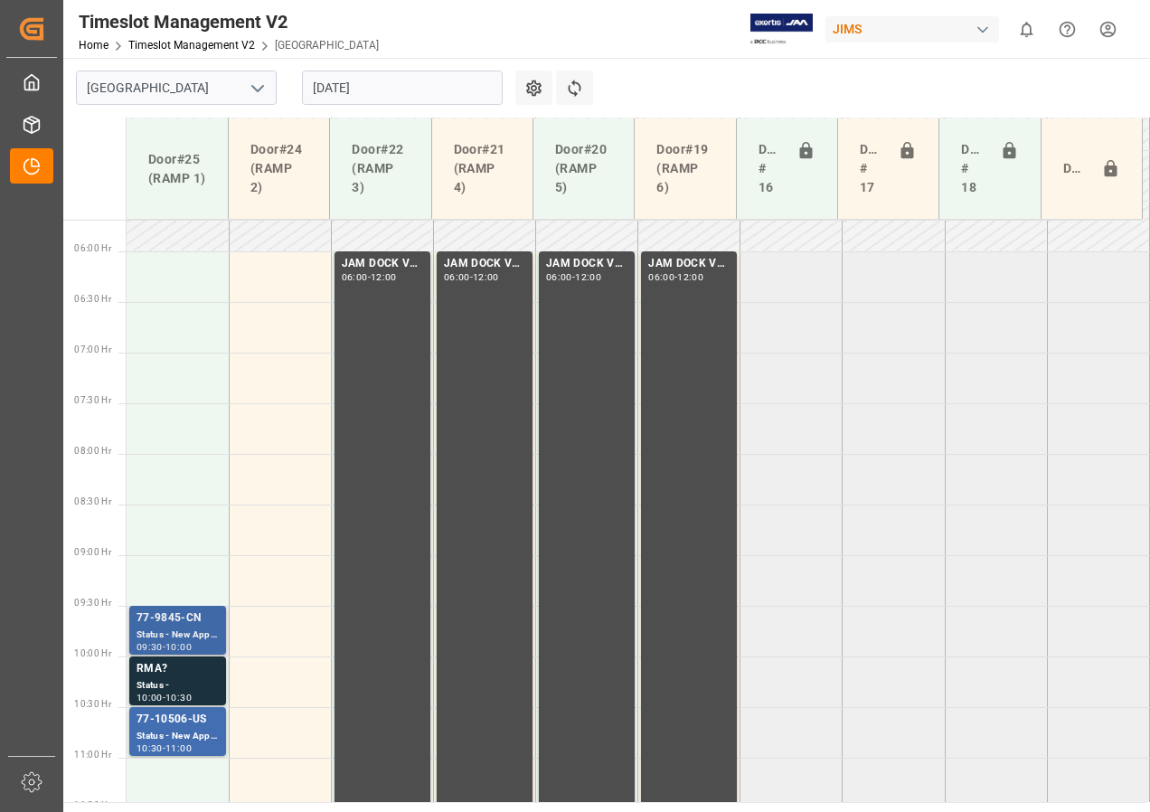
click at [188, 622] on div "77-9845-CN" at bounding box center [178, 618] width 82 height 18
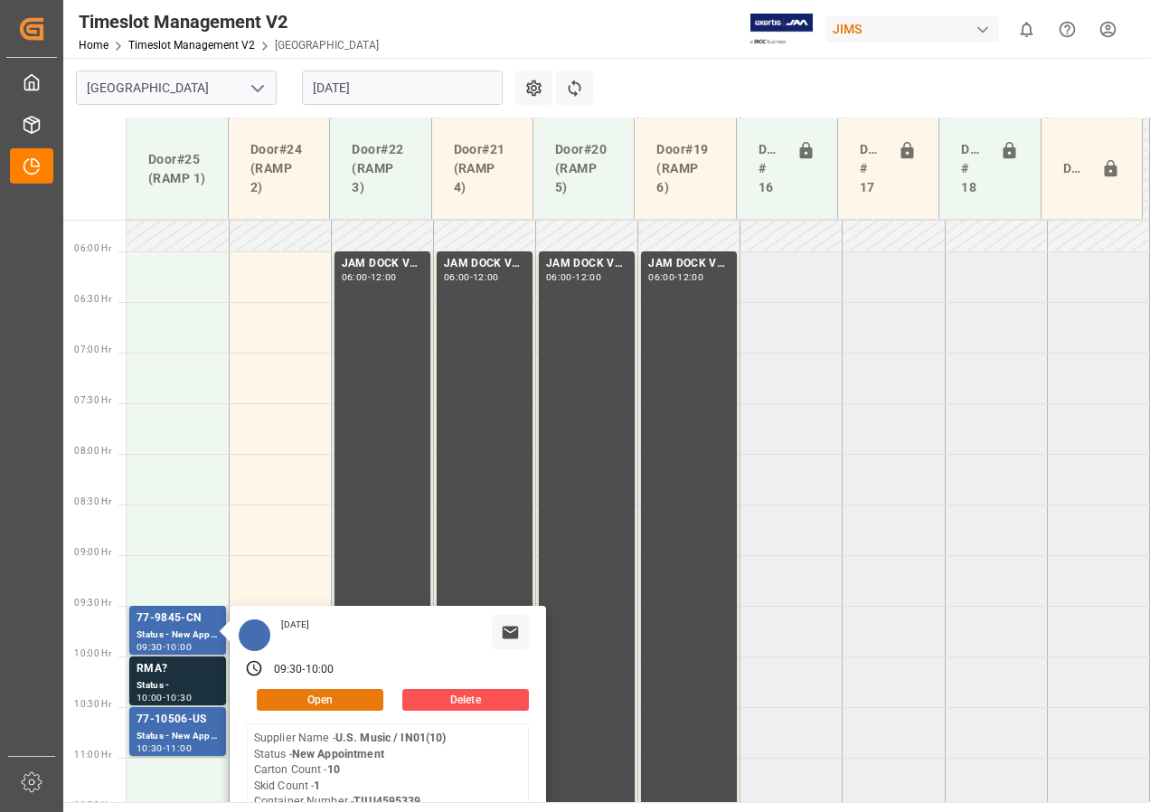
click at [311, 698] on button "Open" at bounding box center [320, 700] width 127 height 22
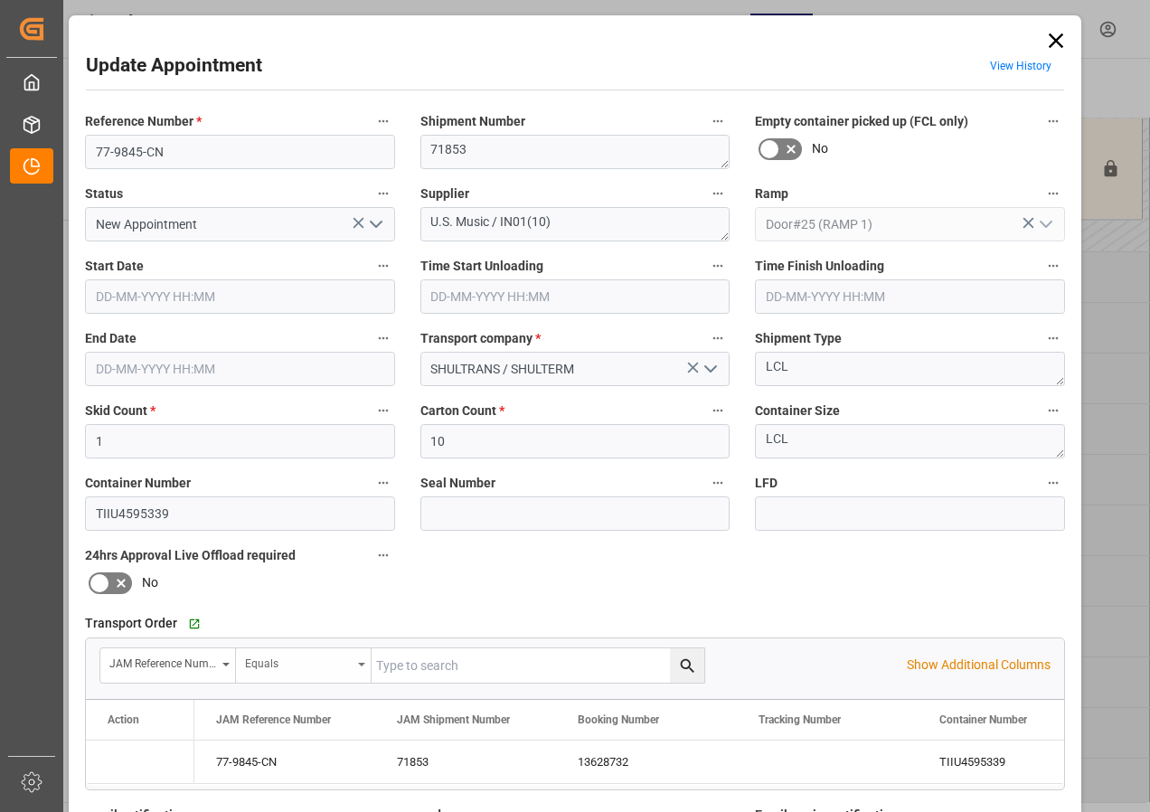
type input "[DATE] 09:30"
type input "[DATE] 10:00"
type input "[DATE] 13:08"
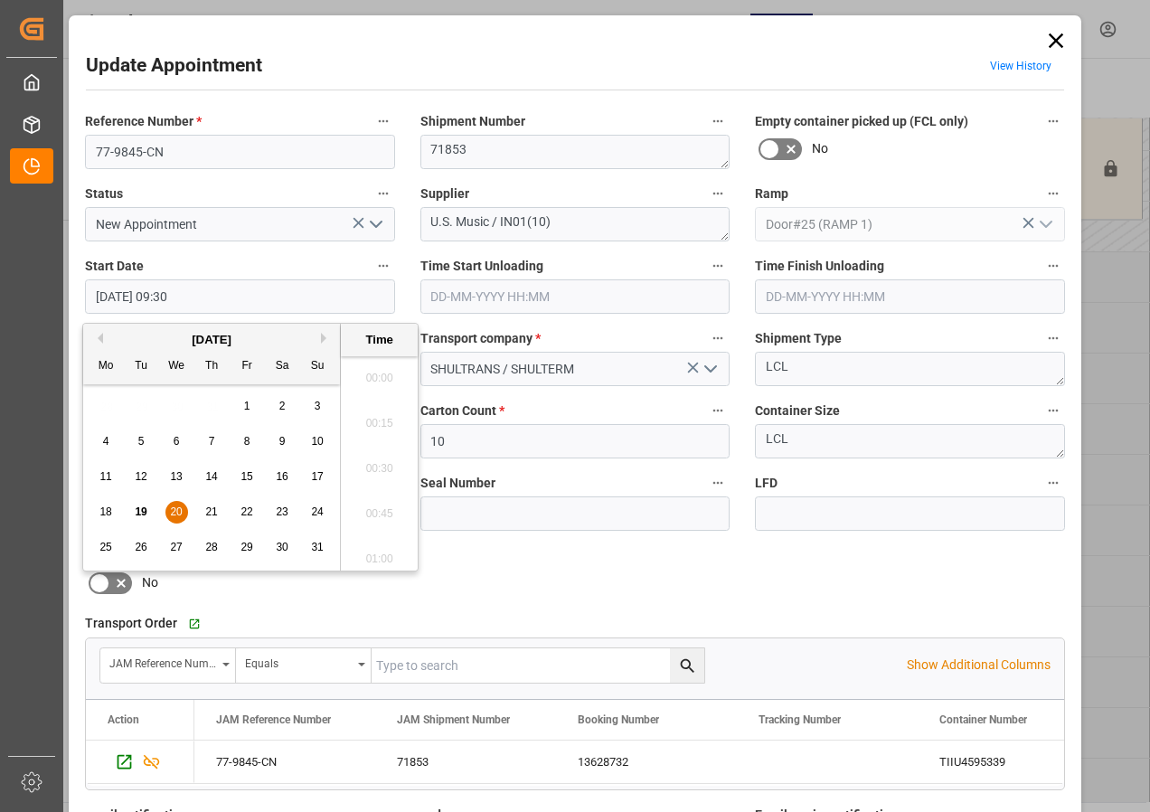
click at [142, 297] on input "[DATE] 09:30" at bounding box center [240, 296] width 310 height 34
click at [178, 511] on span "20" at bounding box center [176, 511] width 12 height 13
click at [376, 370] on li "06:00" at bounding box center [379, 372] width 77 height 45
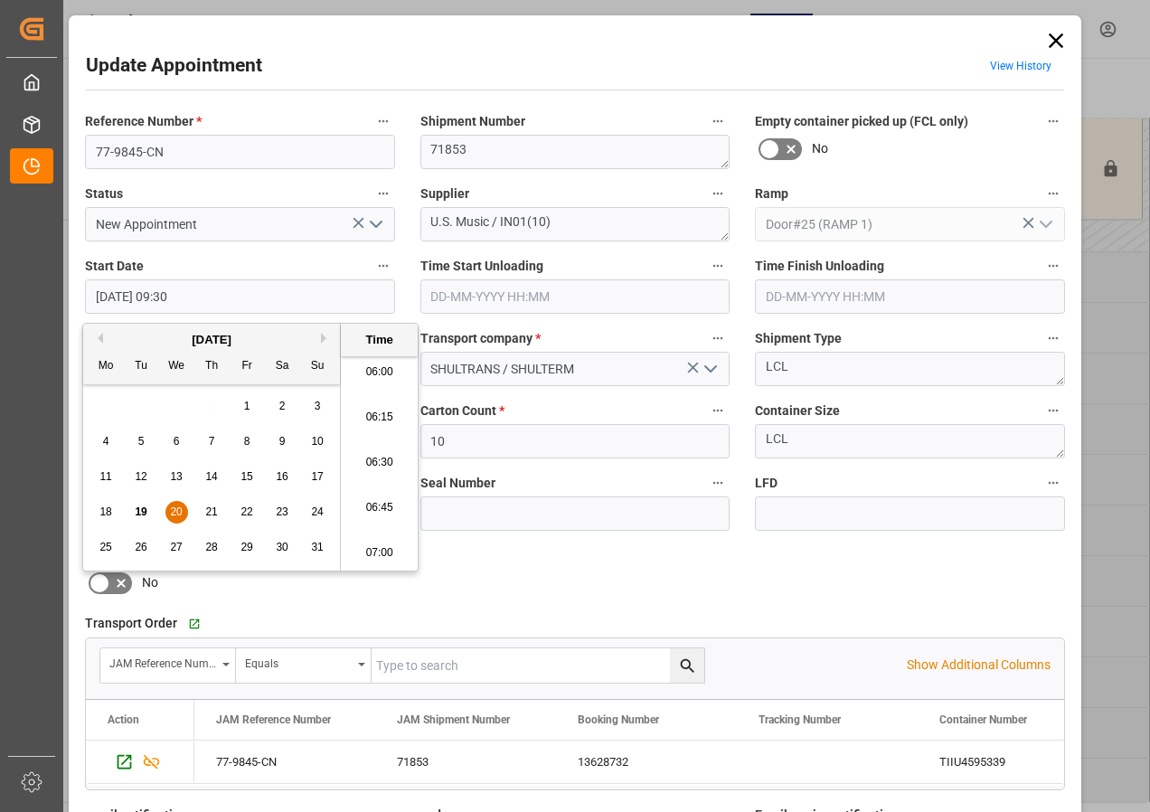
type input "[DATE] 06:00"
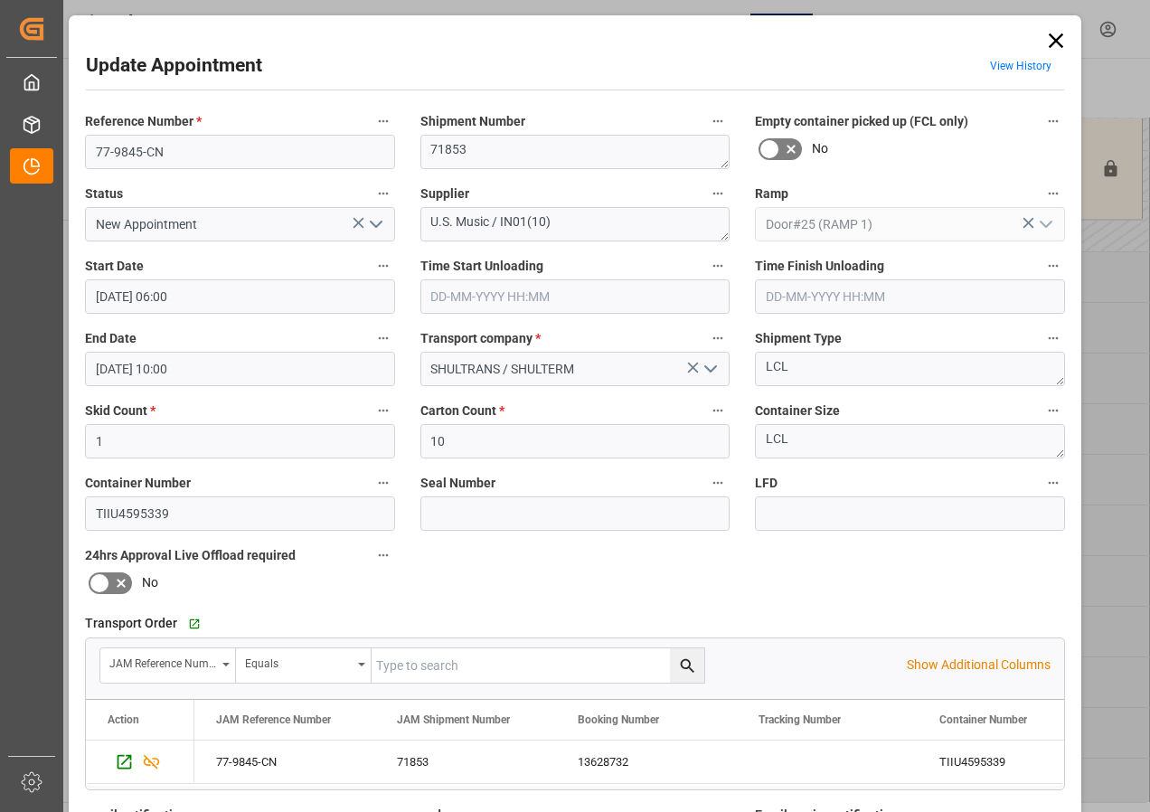
click at [134, 371] on input "[DATE] 10:00" at bounding box center [240, 369] width 310 height 34
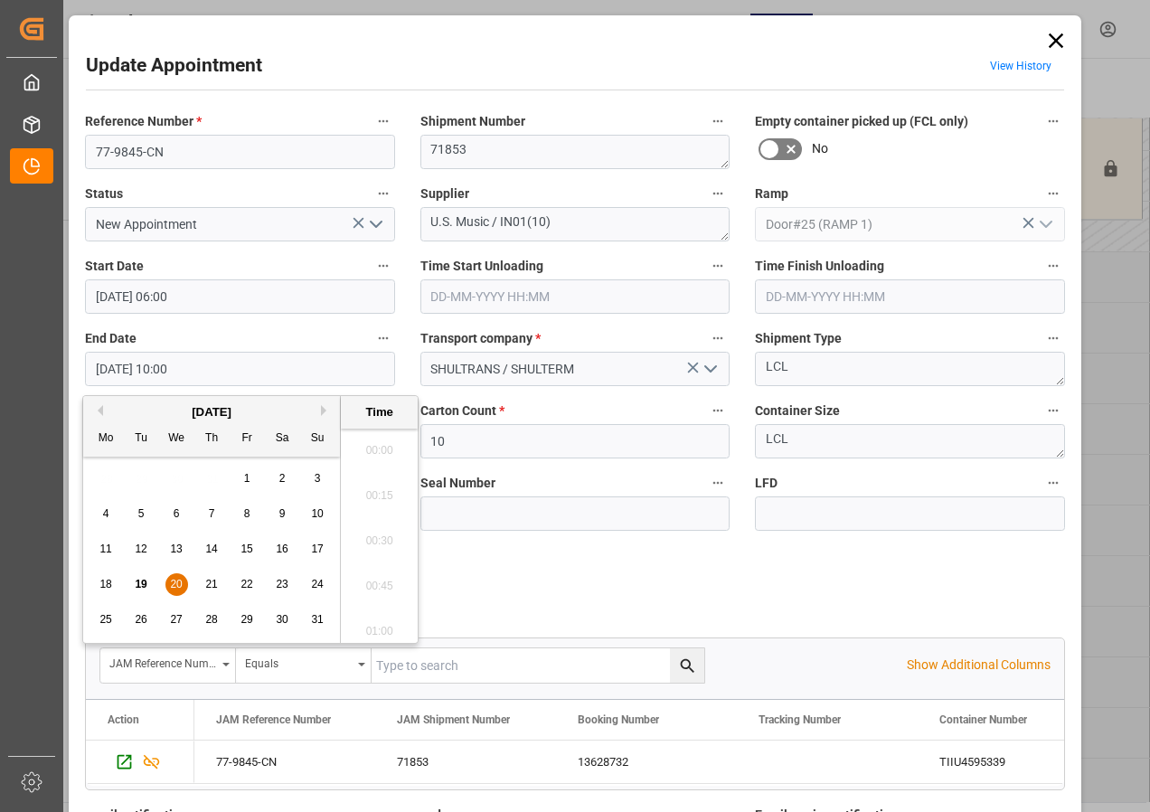
scroll to position [1724, 0]
click at [173, 582] on span "20" at bounding box center [176, 584] width 12 height 13
click at [373, 531] on li "06:30" at bounding box center [379, 535] width 77 height 45
type input "[DATE] 06:30"
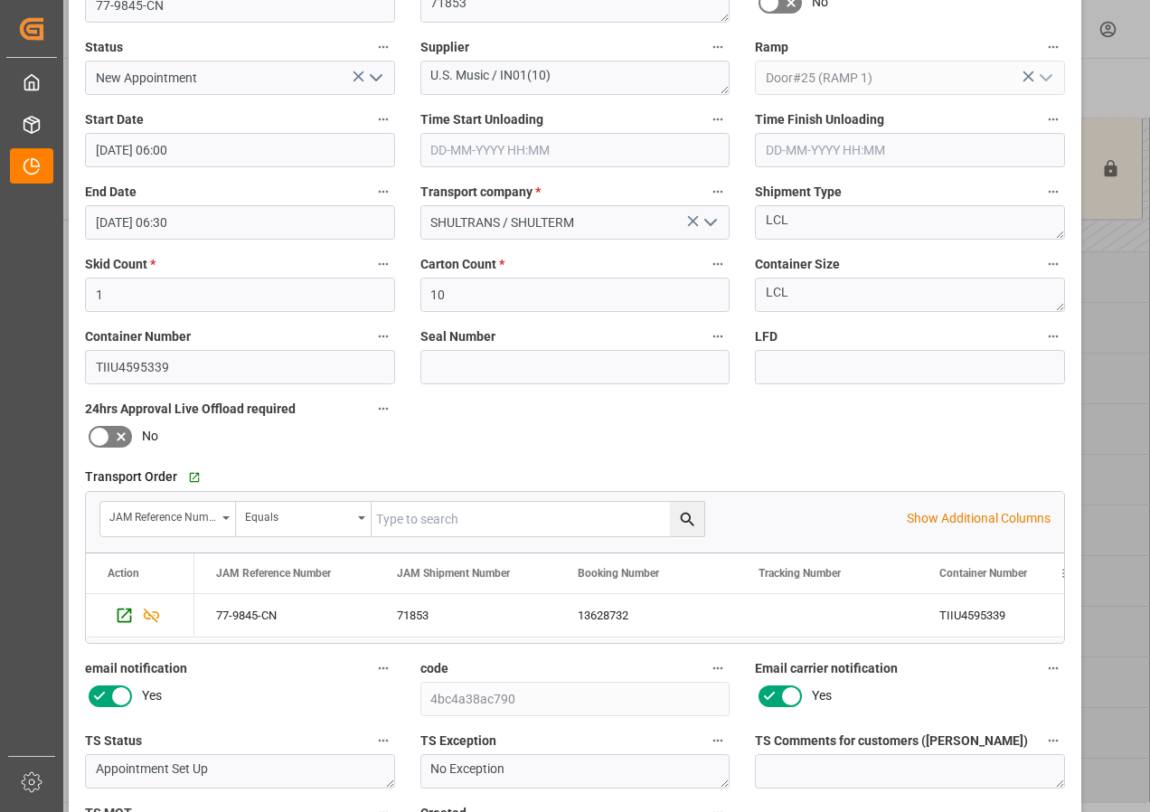
scroll to position [288, 0]
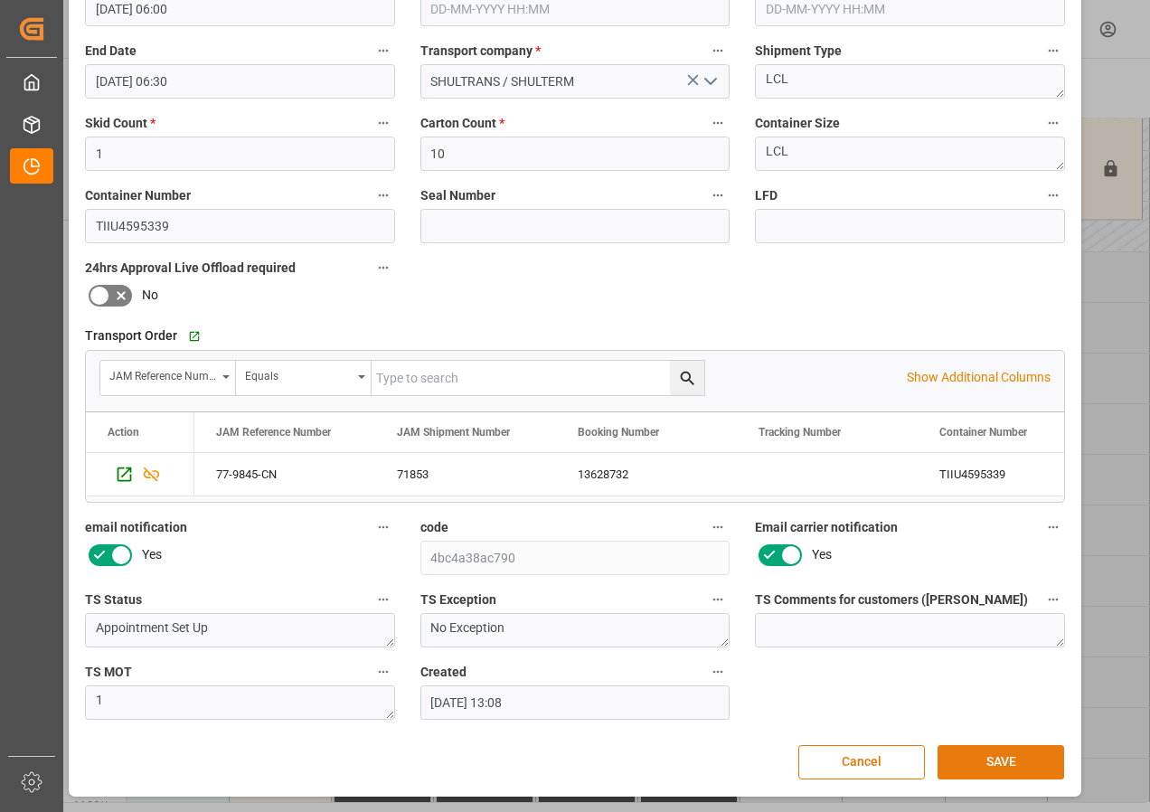
click at [1002, 766] on button "SAVE" at bounding box center [1001, 762] width 127 height 34
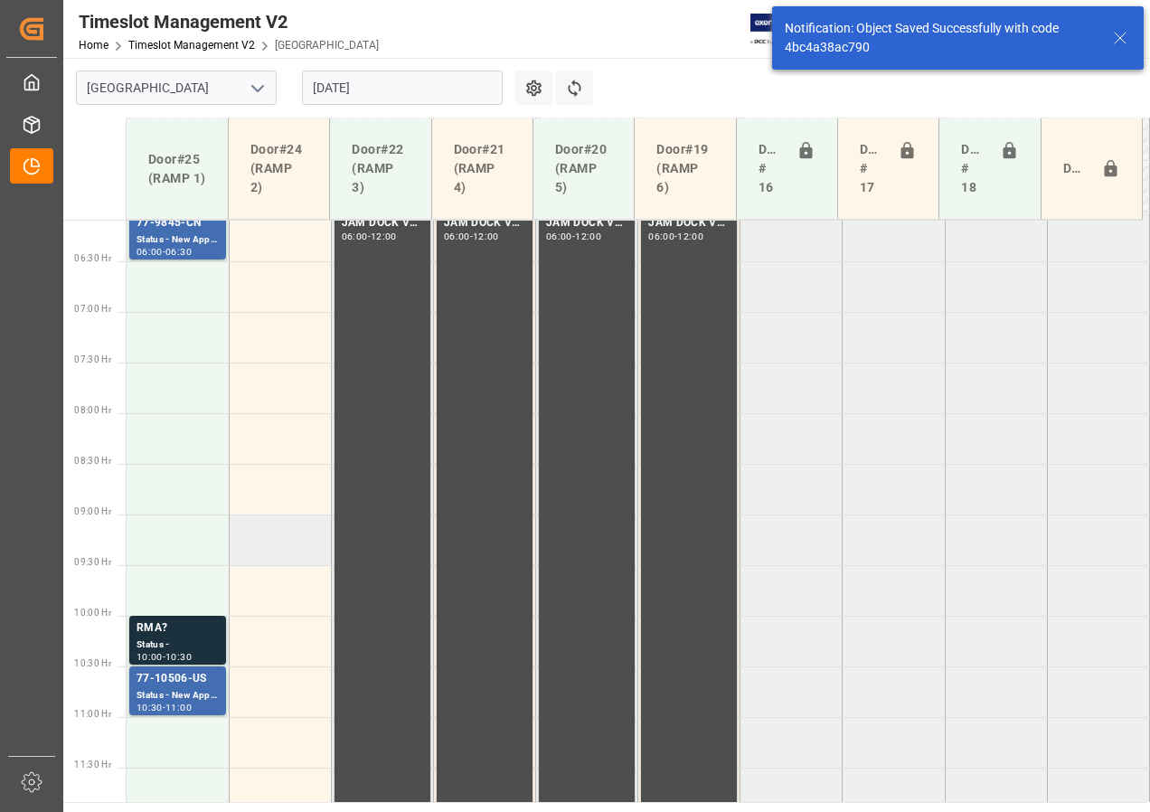
scroll to position [576, 0]
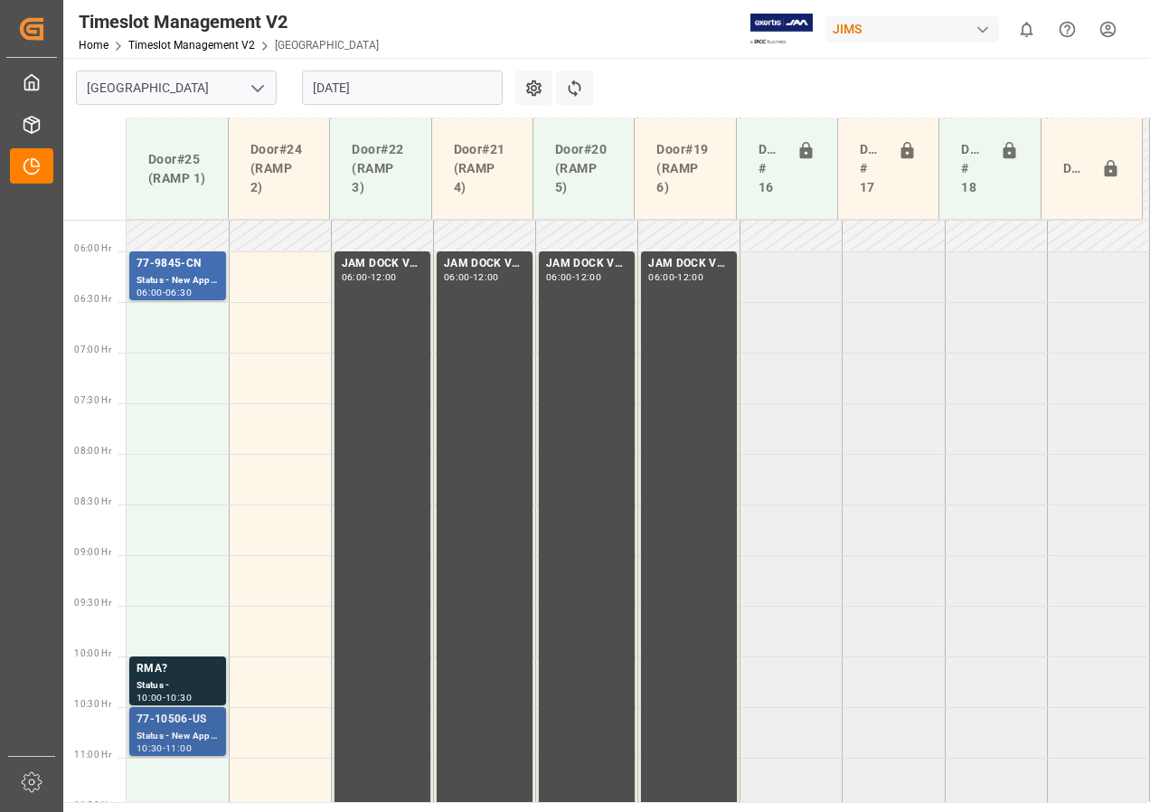
click at [177, 722] on div "77-10506-US" at bounding box center [178, 720] width 82 height 18
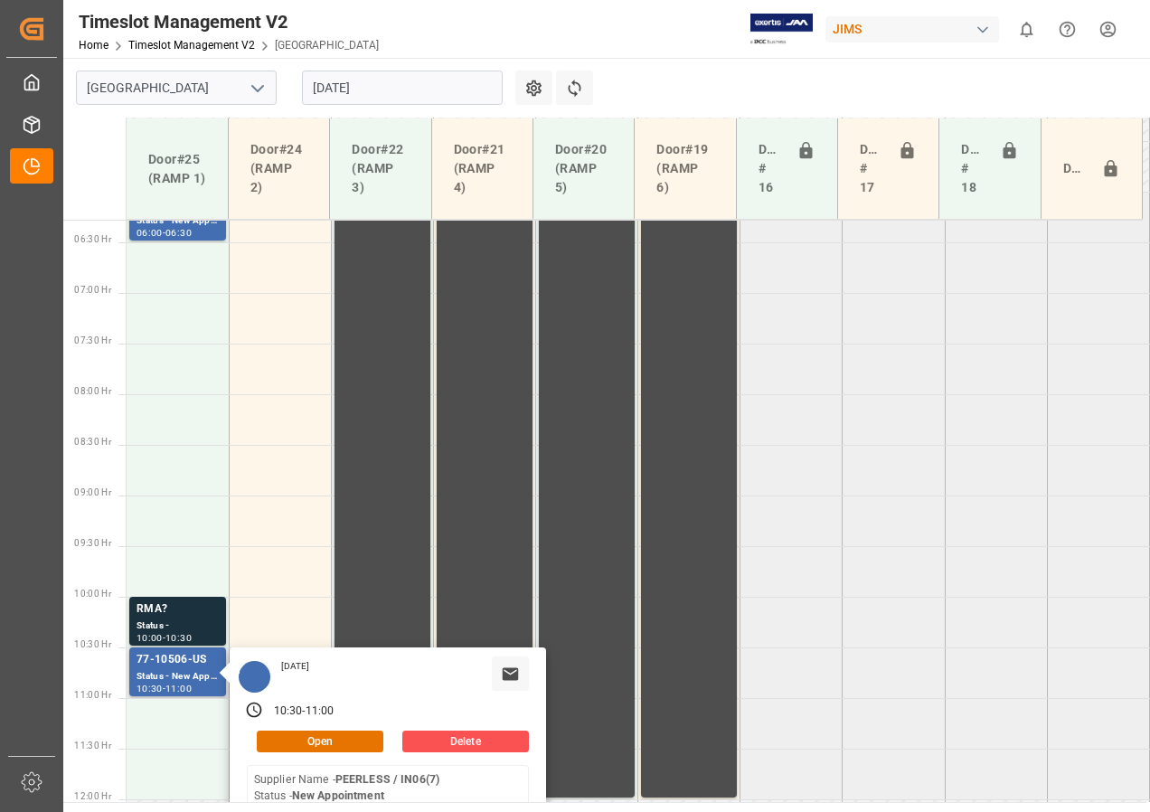
scroll to position [666, 0]
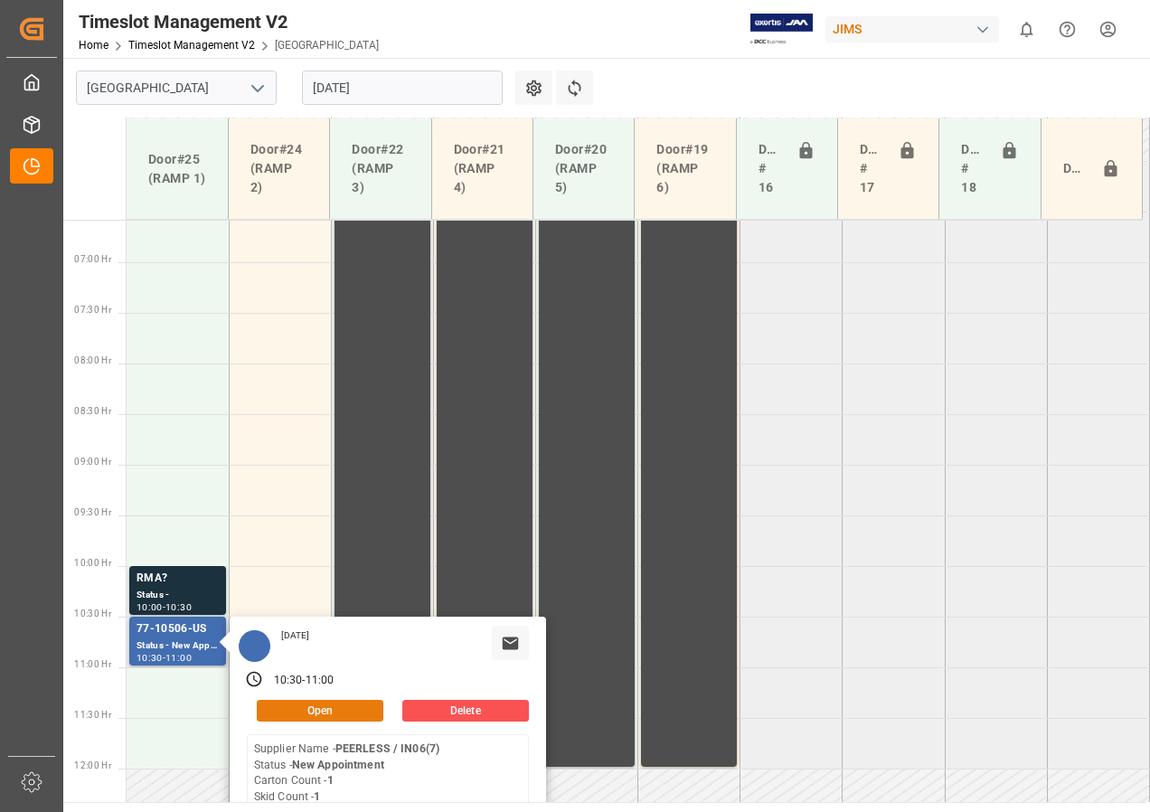
click at [316, 707] on button "Open" at bounding box center [320, 711] width 127 height 22
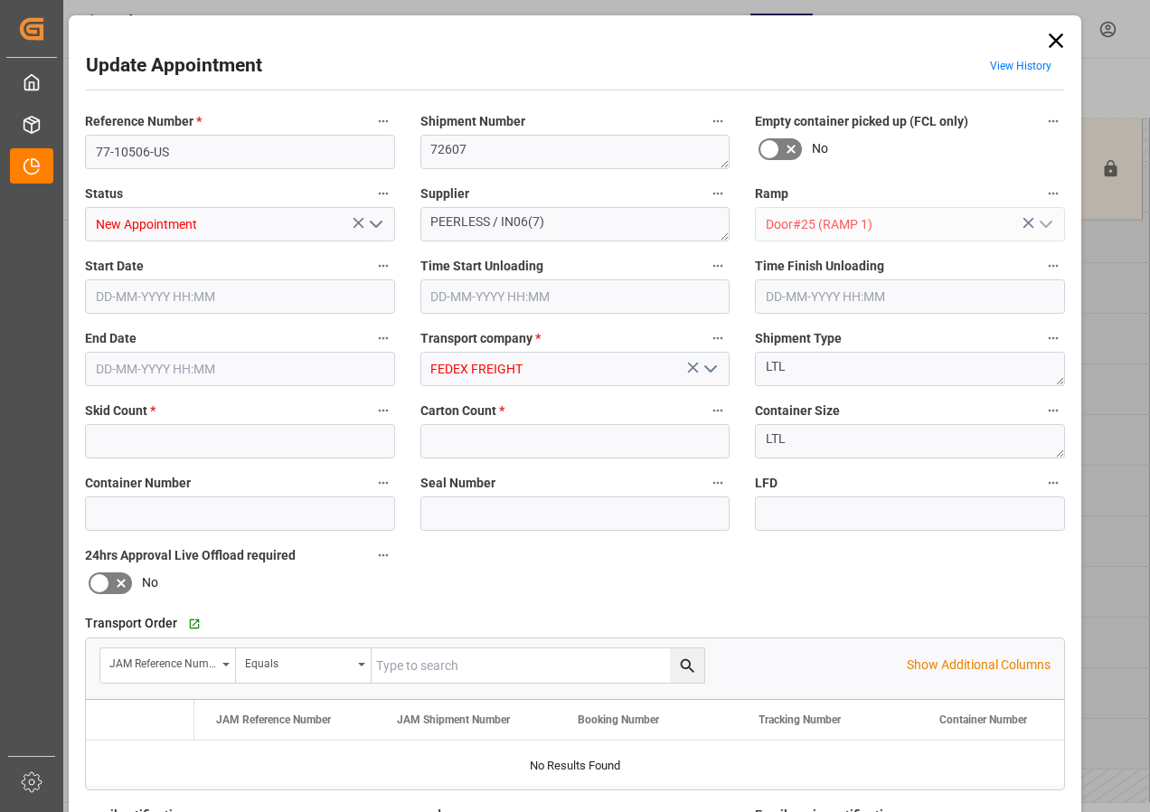
type input "1"
type input "[DATE] 10:30"
type input "[DATE] 11:00"
type input "[DATE] 12:51"
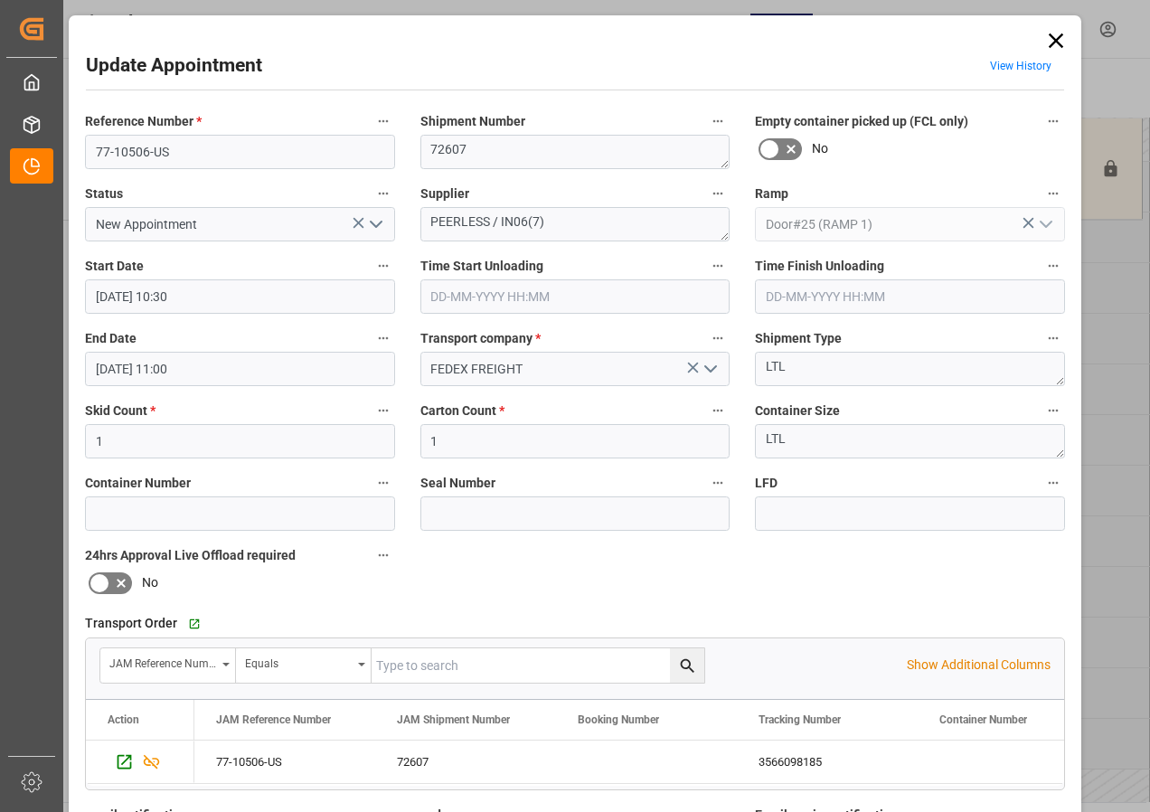
click at [132, 297] on input "[DATE] 10:30" at bounding box center [240, 296] width 310 height 34
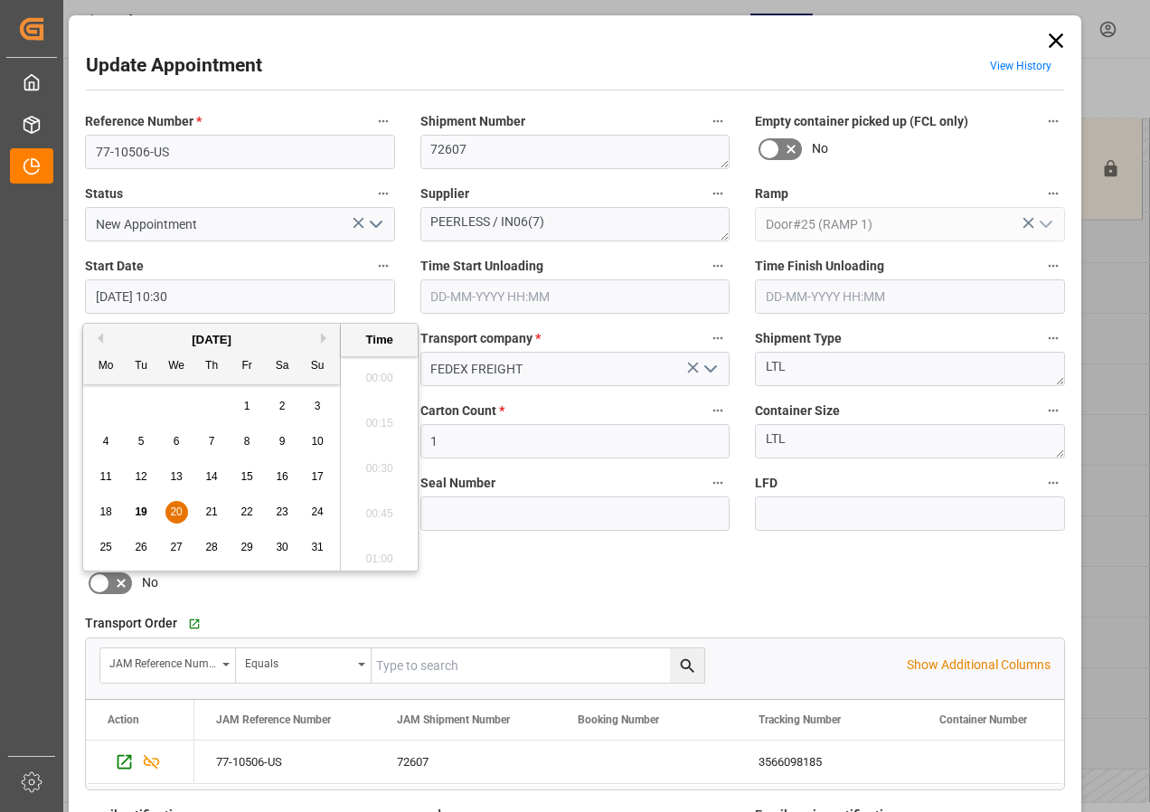
scroll to position [1815, 0]
drag, startPoint x: 172, startPoint y: 510, endPoint x: 223, endPoint y: 488, distance: 55.9
click at [174, 510] on span "20" at bounding box center [176, 511] width 12 height 13
drag, startPoint x: 388, startPoint y: 373, endPoint x: 354, endPoint y: 372, distance: 34.4
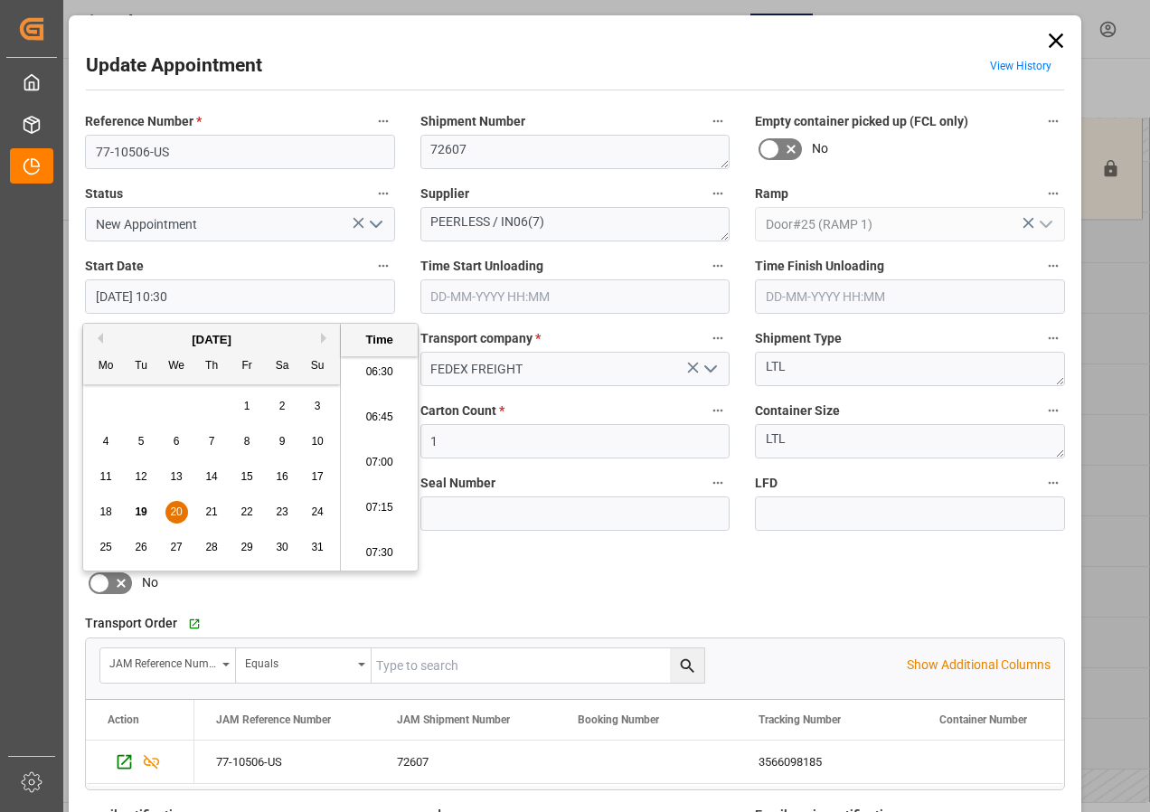
click at [388, 373] on li "06:30" at bounding box center [379, 372] width 77 height 45
type input "[DATE] 06:30"
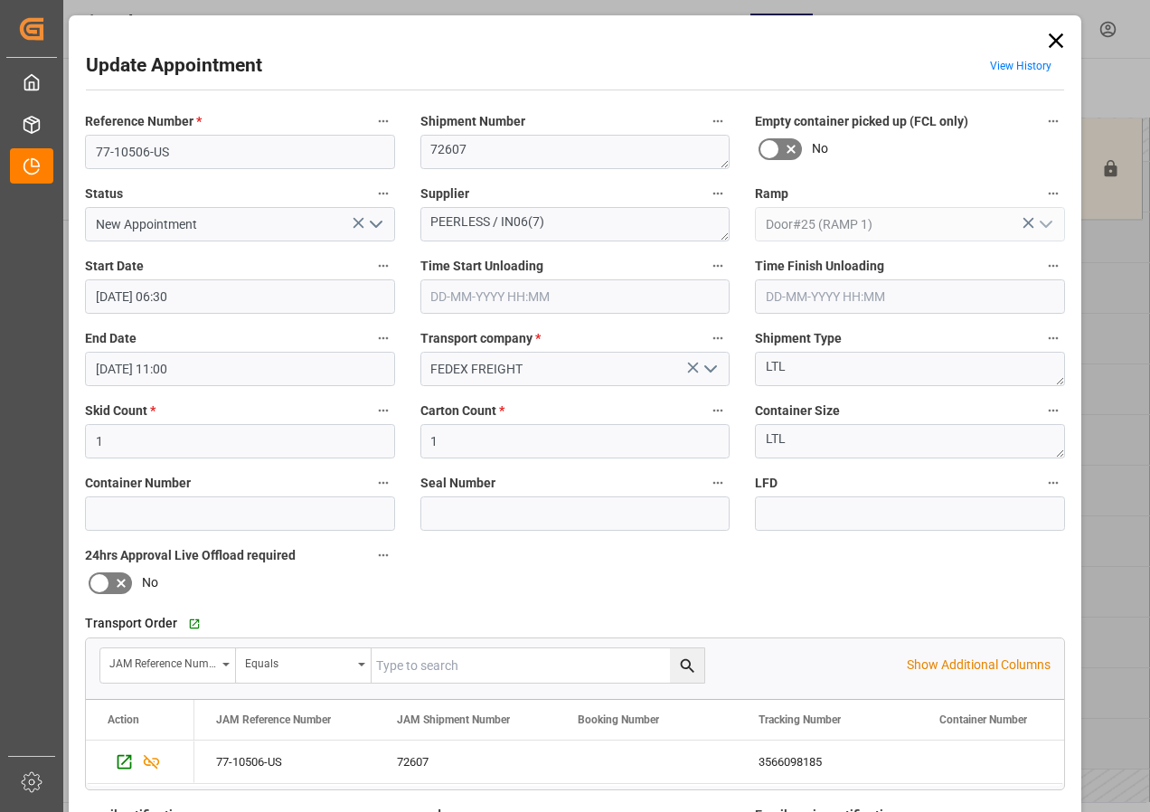
drag, startPoint x: 126, startPoint y: 365, endPoint x: 149, endPoint y: 388, distance: 32.6
click at [126, 368] on input "[DATE] 11:00" at bounding box center [240, 369] width 310 height 34
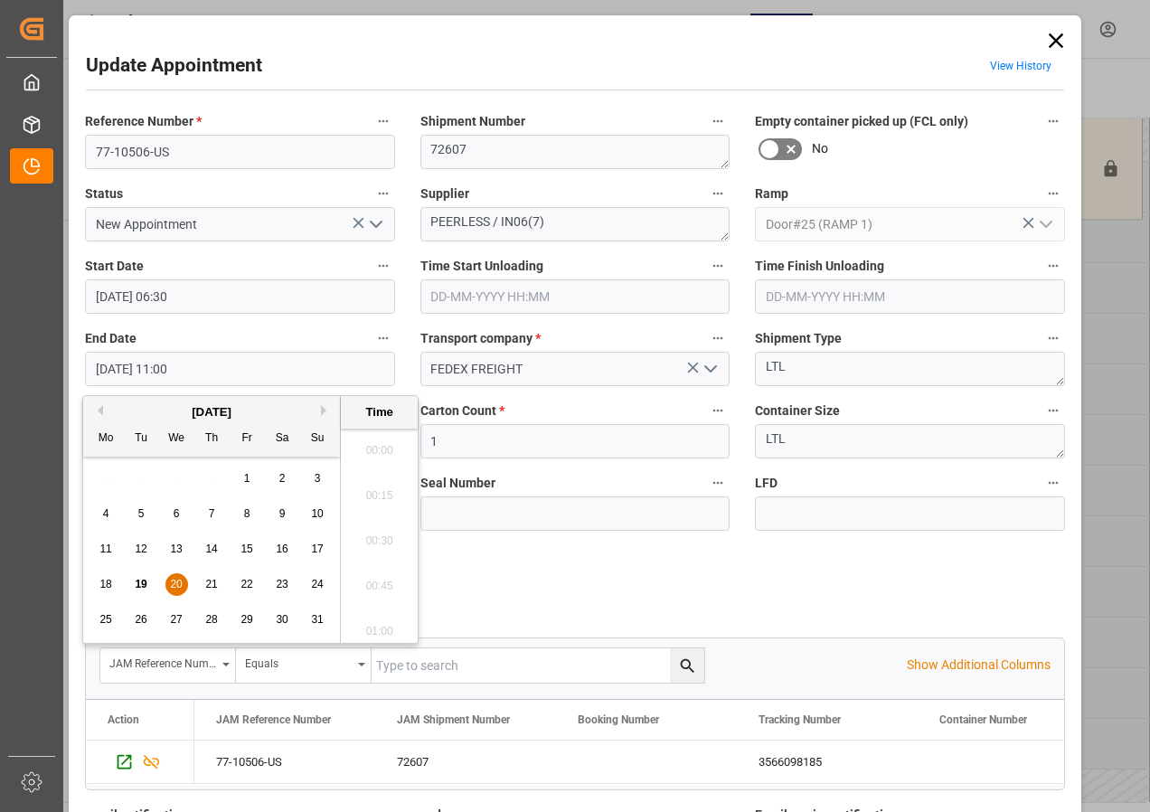
scroll to position [1905, 0]
click at [175, 582] on span "20" at bounding box center [176, 584] width 12 height 13
click at [385, 533] on li "07:00" at bounding box center [379, 535] width 77 height 45
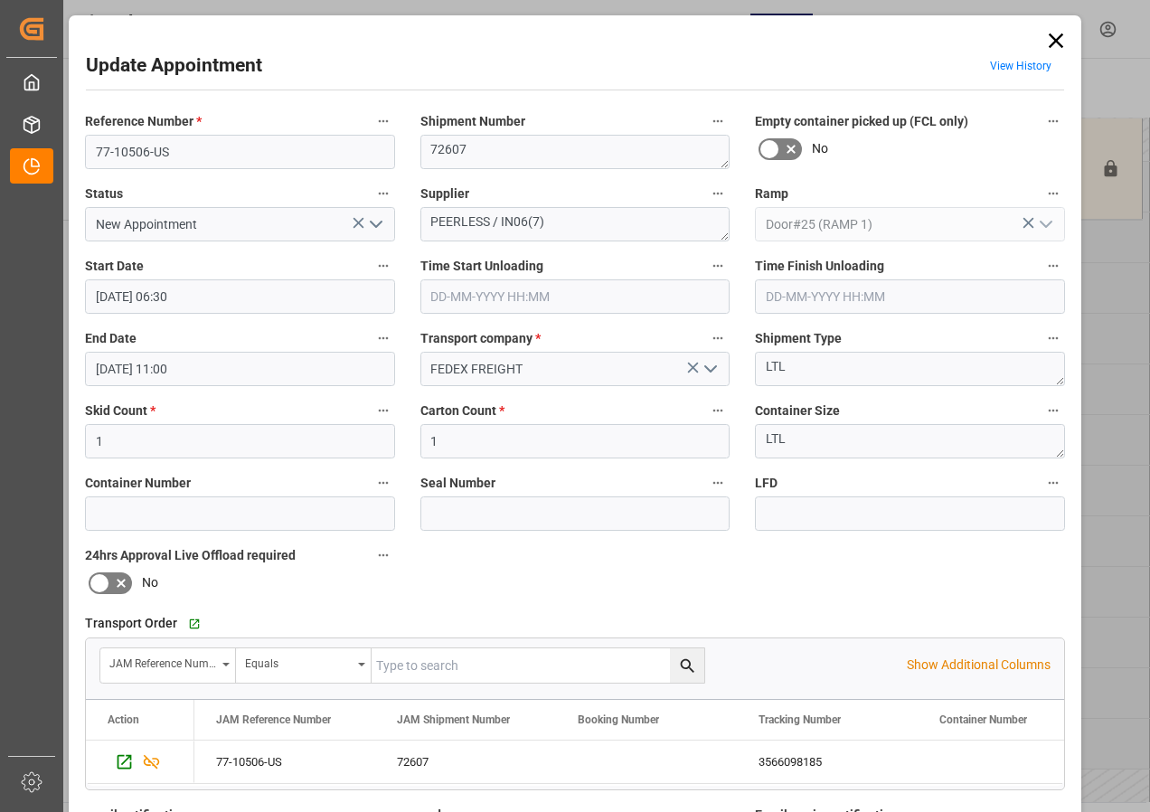
type input "[DATE] 07:00"
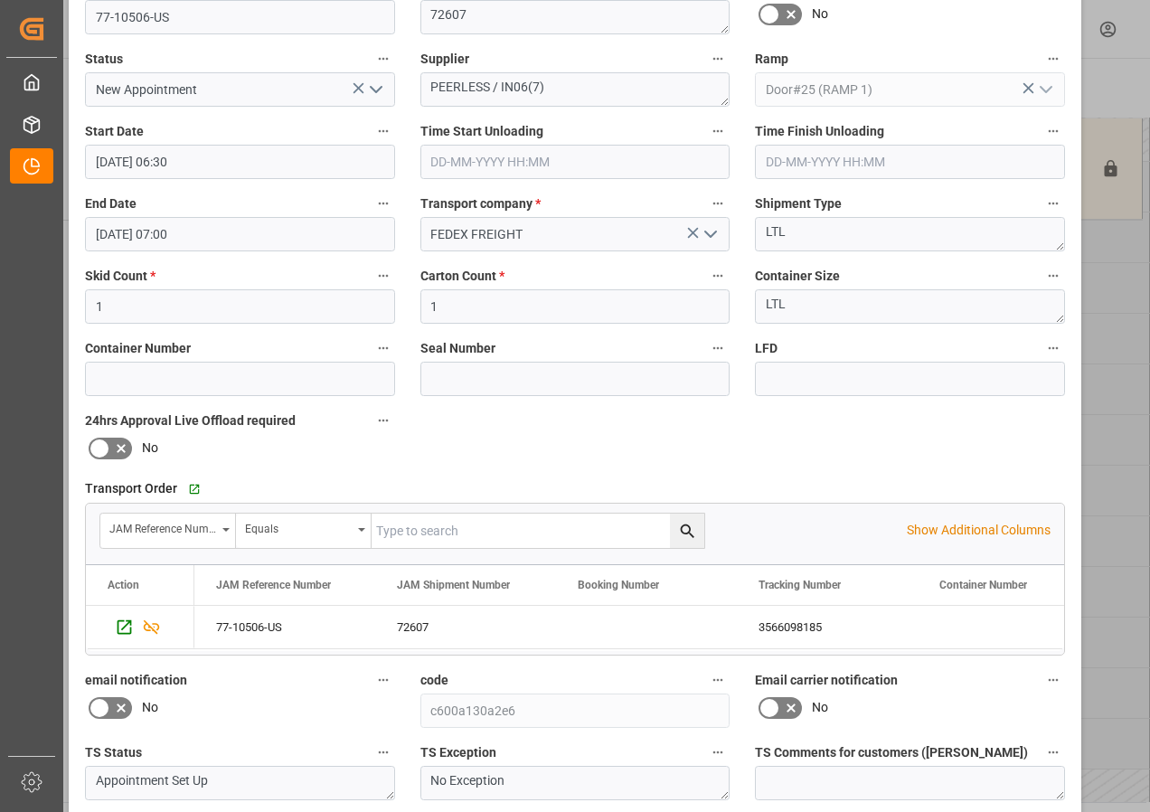
scroll to position [271, 0]
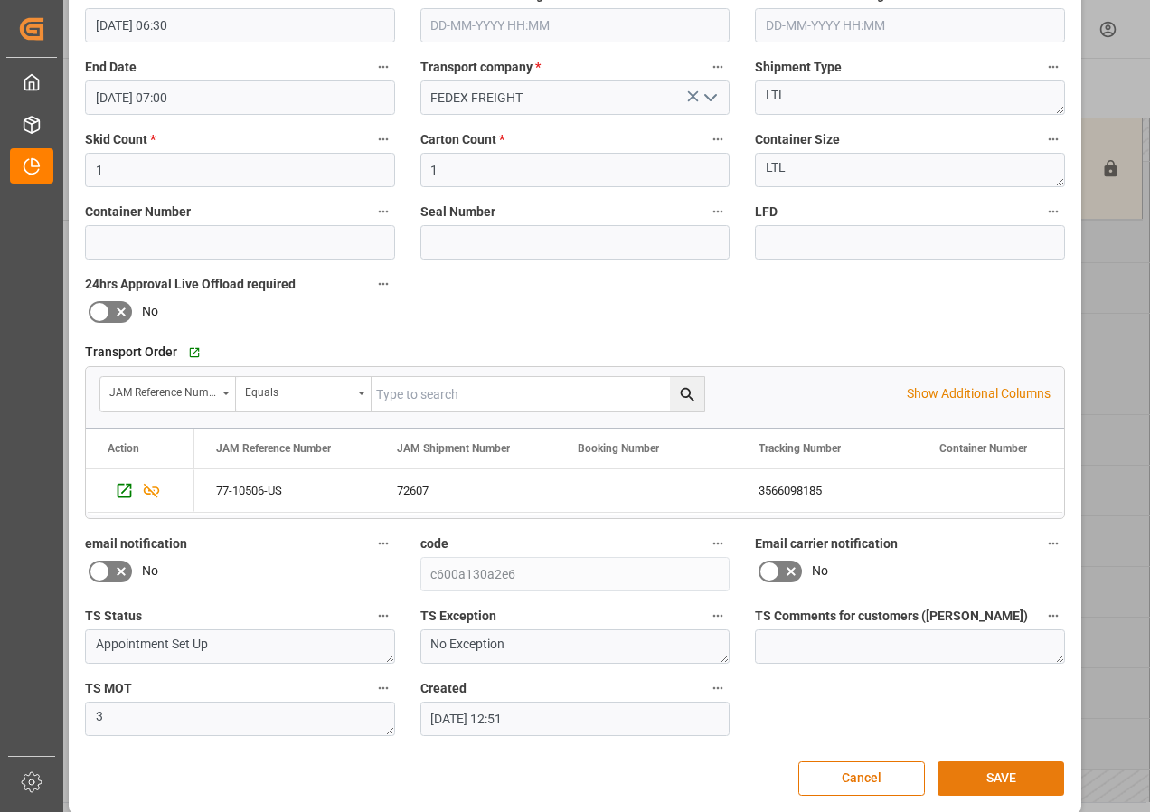
click at [991, 771] on button "SAVE" at bounding box center [1001, 778] width 127 height 34
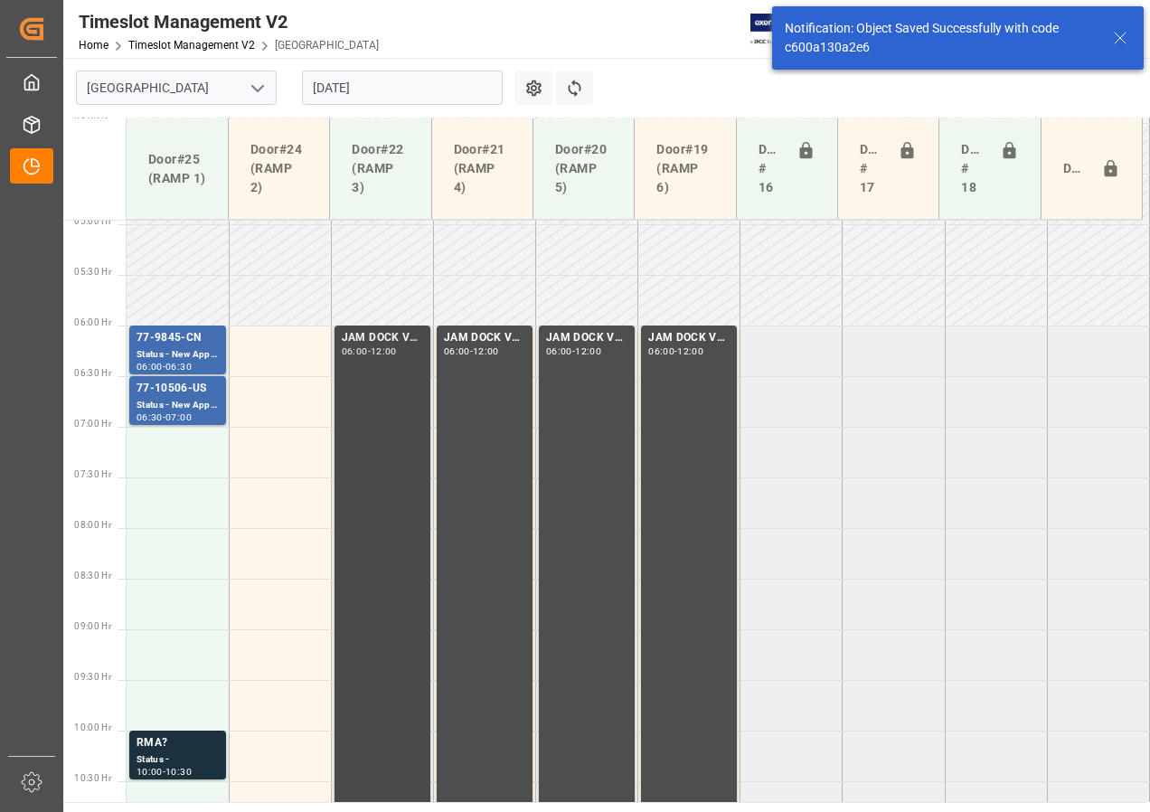
scroll to position [533, 0]
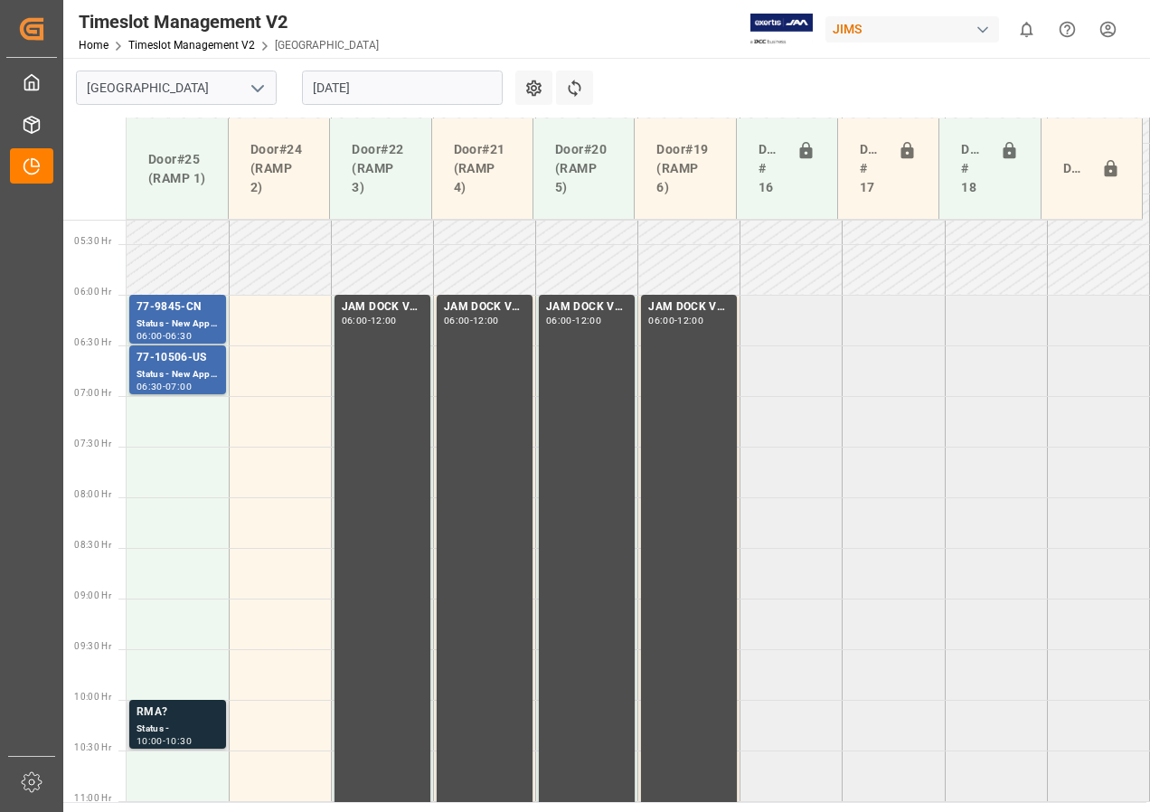
click at [180, 716] on div "RMA?" at bounding box center [178, 712] width 82 height 18
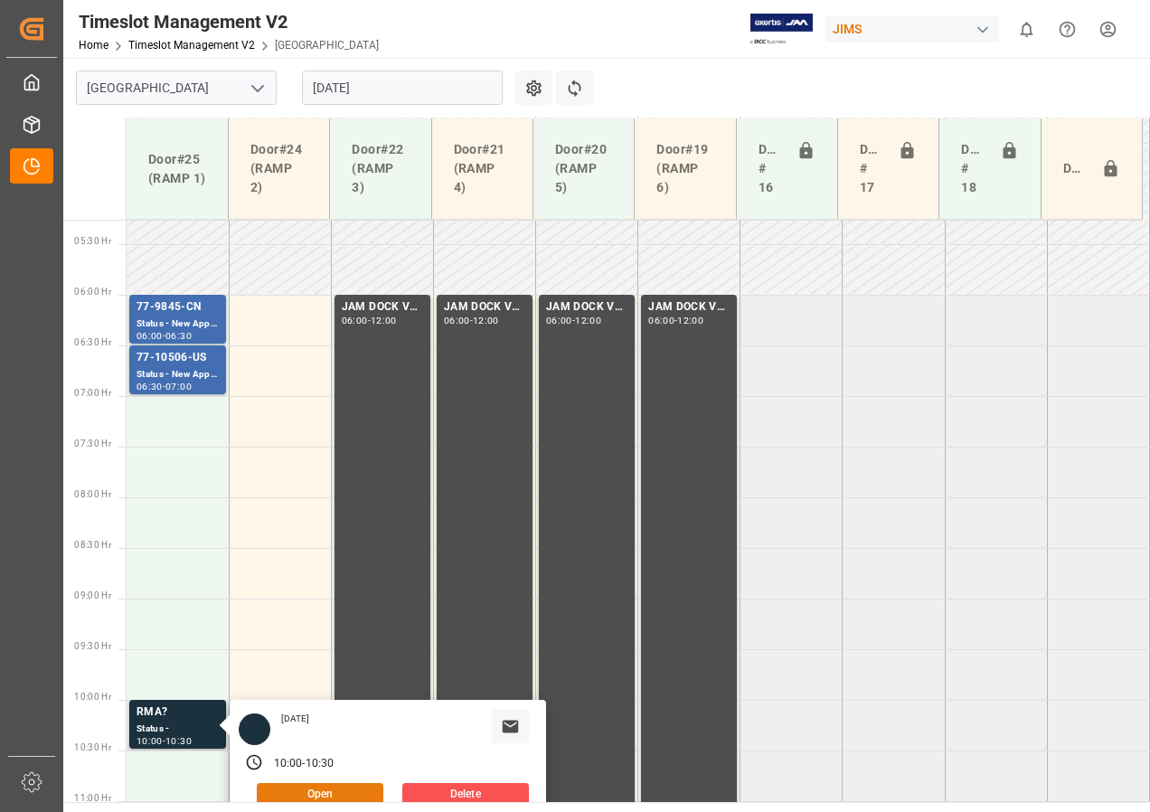
click at [305, 789] on button "Open" at bounding box center [320, 794] width 127 height 22
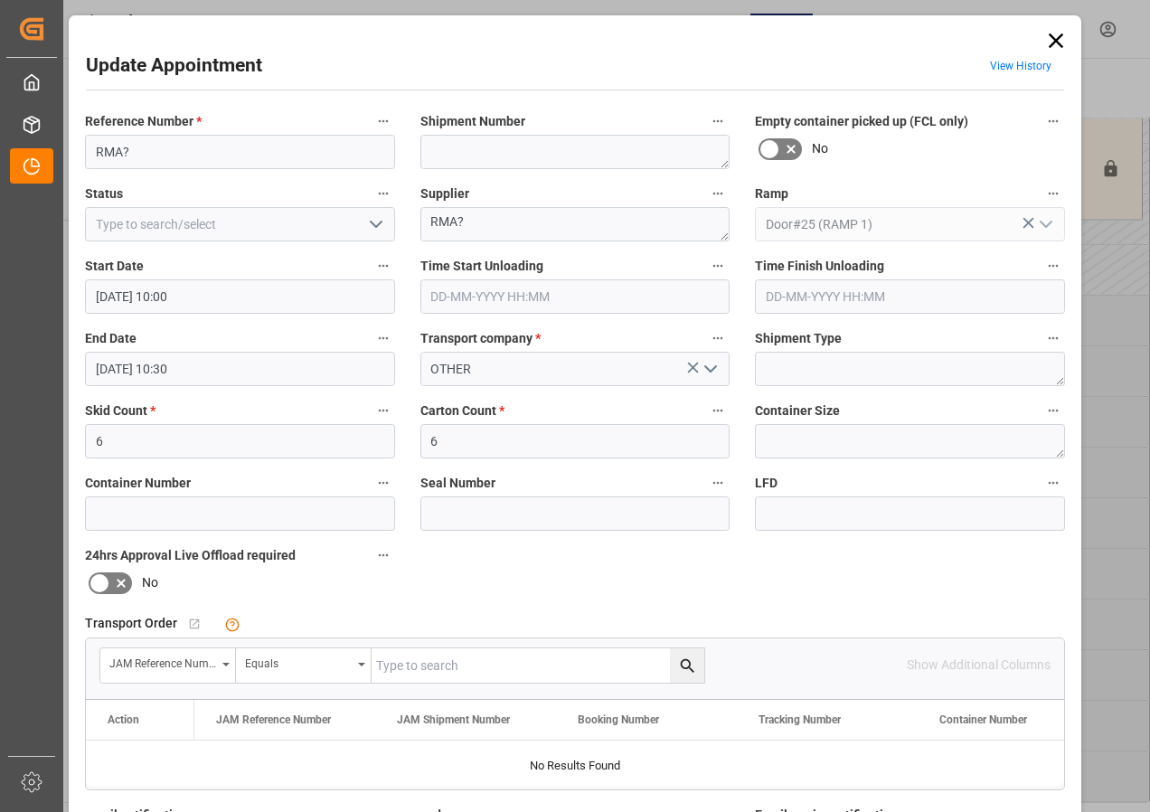
click at [124, 292] on input "[DATE] 10:00" at bounding box center [240, 296] width 310 height 34
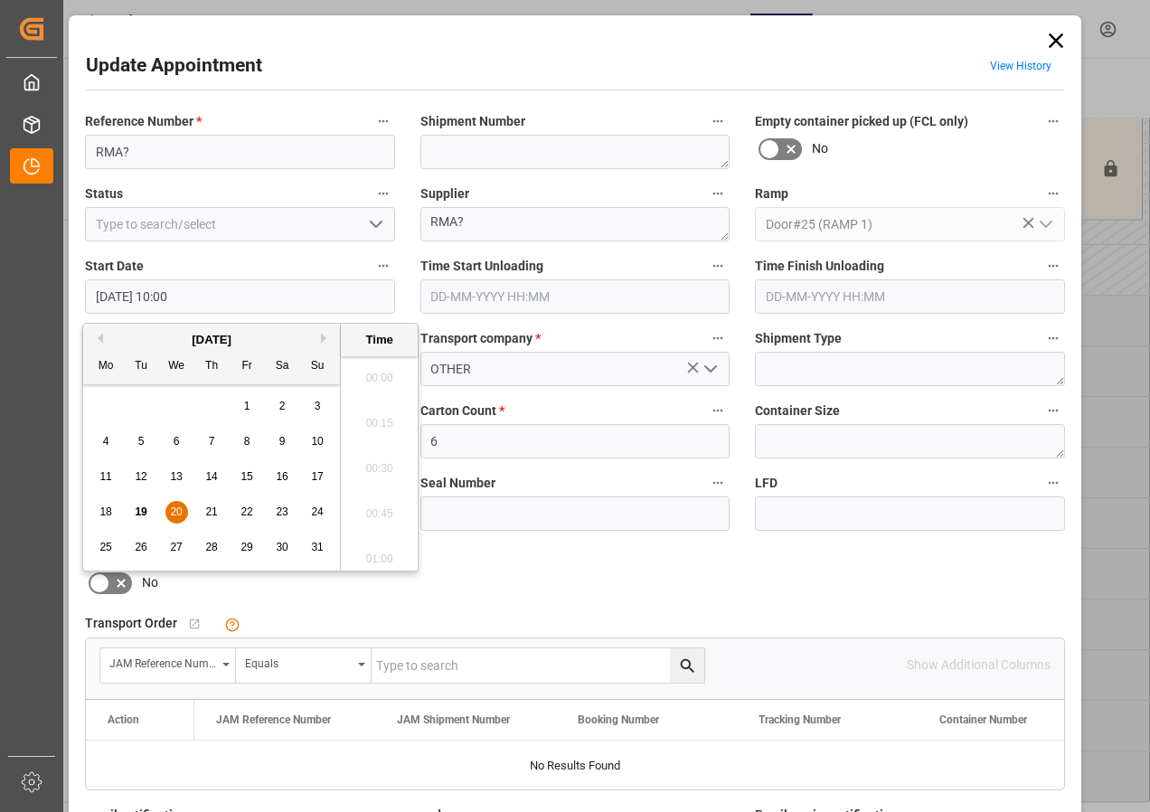
scroll to position [1724, 0]
click at [171, 507] on span "20" at bounding box center [176, 511] width 12 height 13
drag, startPoint x: 381, startPoint y: 372, endPoint x: 304, endPoint y: 362, distance: 77.5
click at [380, 371] on li "07:00" at bounding box center [379, 372] width 77 height 45
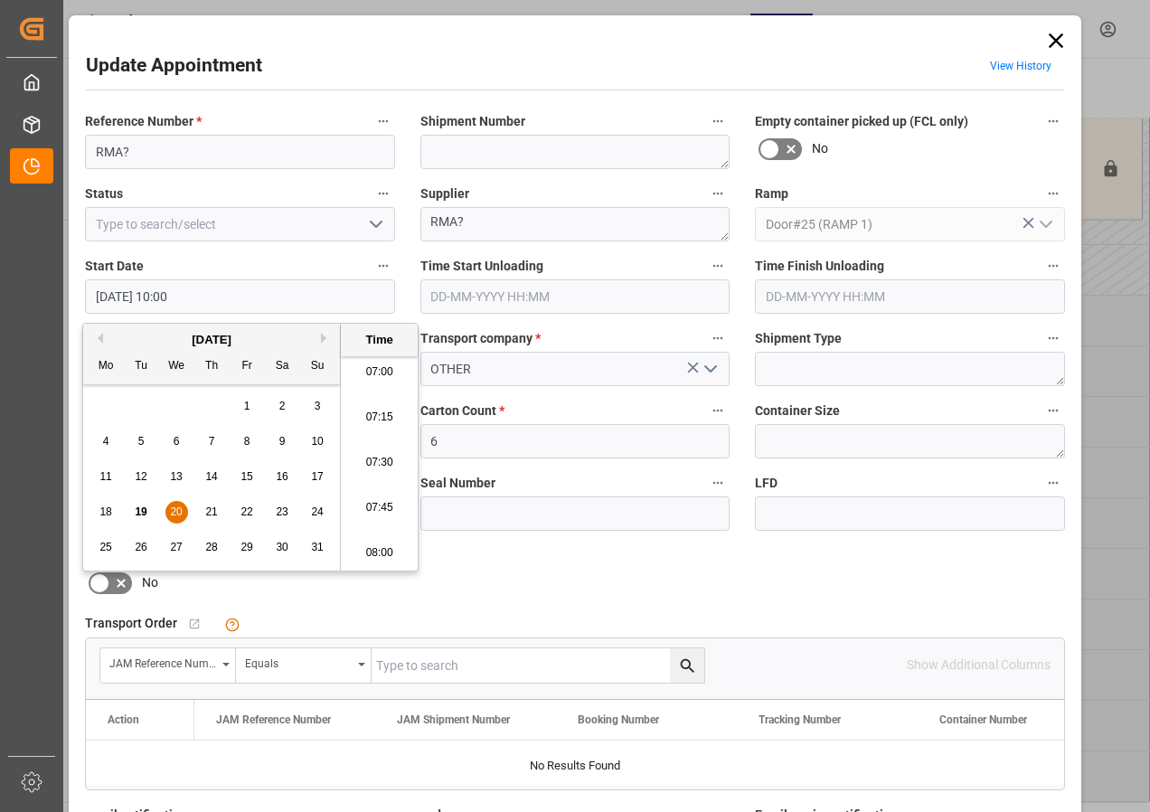
type input "[DATE] 07:00"
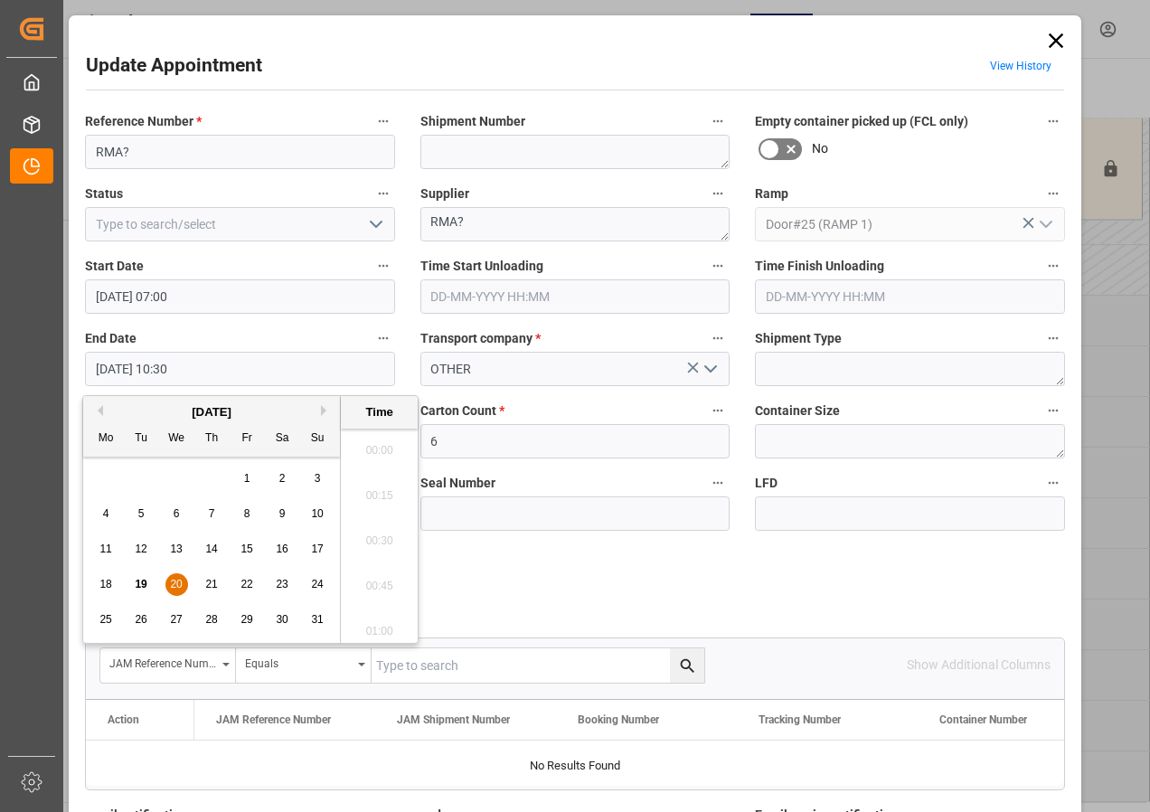
drag, startPoint x: 124, startPoint y: 368, endPoint x: 165, endPoint y: 397, distance: 50.7
click at [124, 369] on input "[DATE] 10:30" at bounding box center [240, 369] width 310 height 34
click at [176, 583] on span "20" at bounding box center [176, 584] width 12 height 13
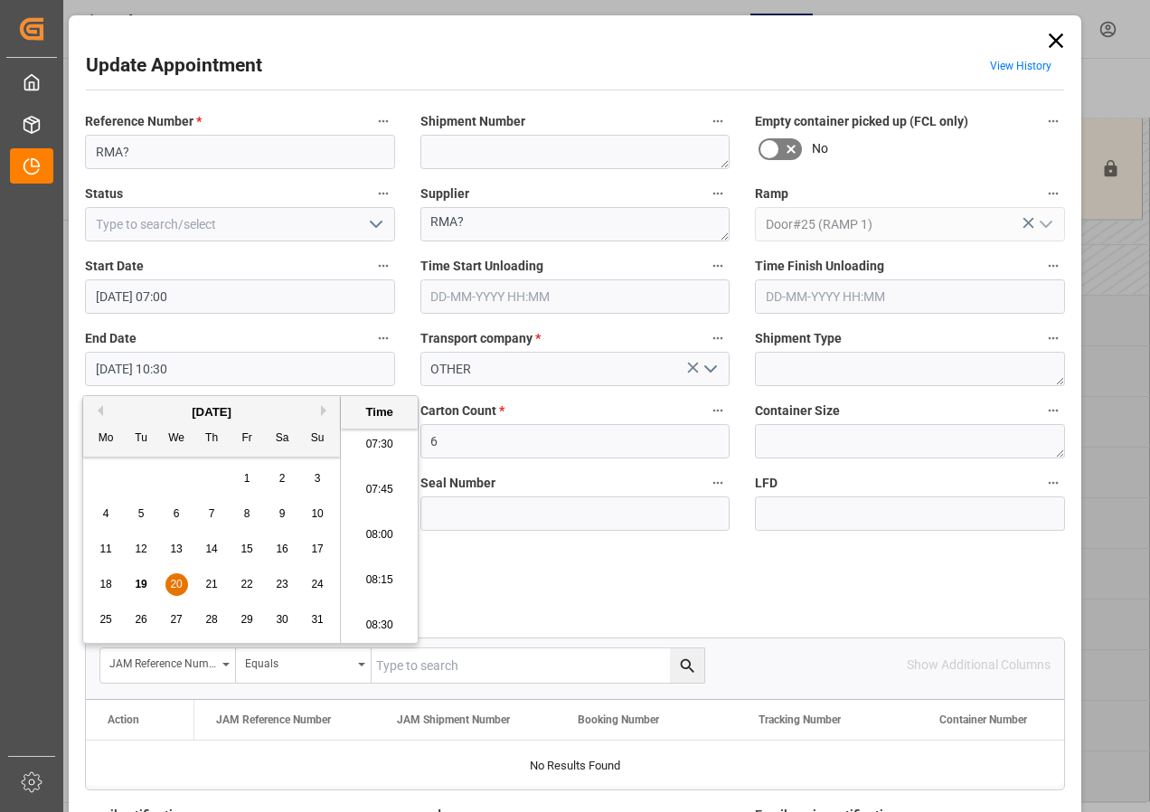
click at [372, 444] on li "07:30" at bounding box center [379, 444] width 77 height 45
type input "[DATE] 07:30"
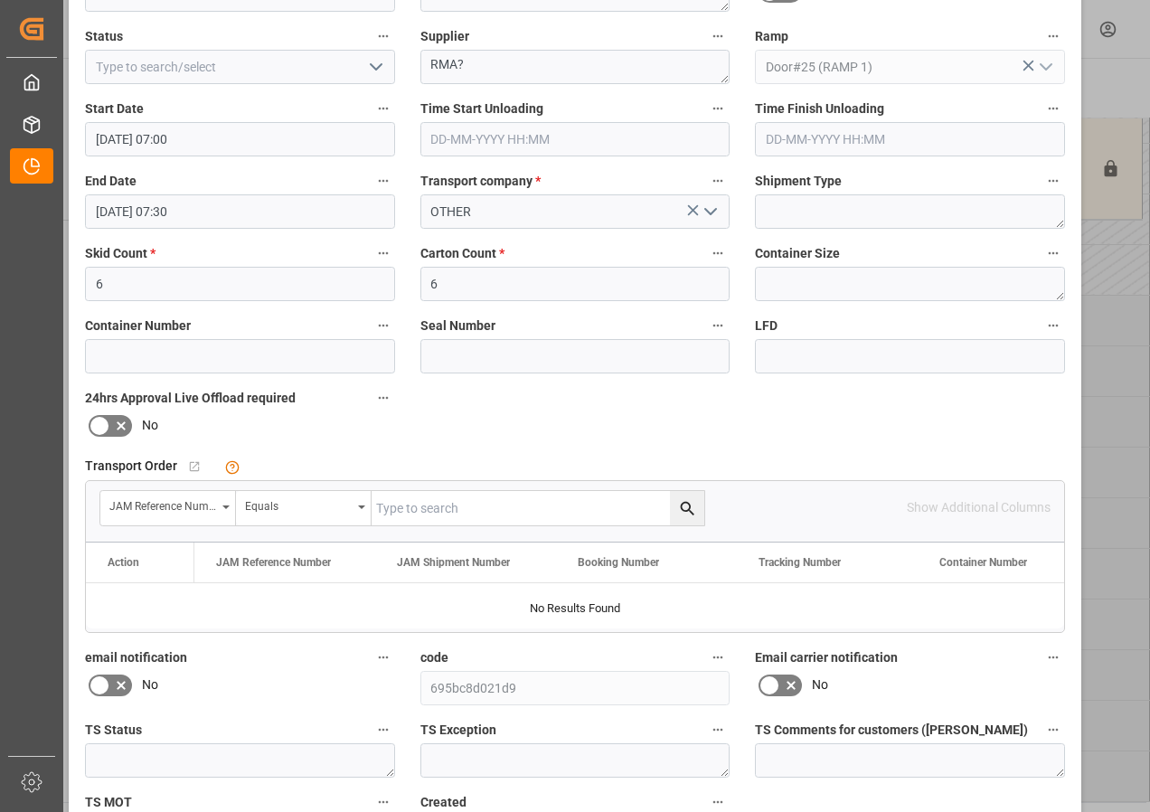
scroll to position [271, 0]
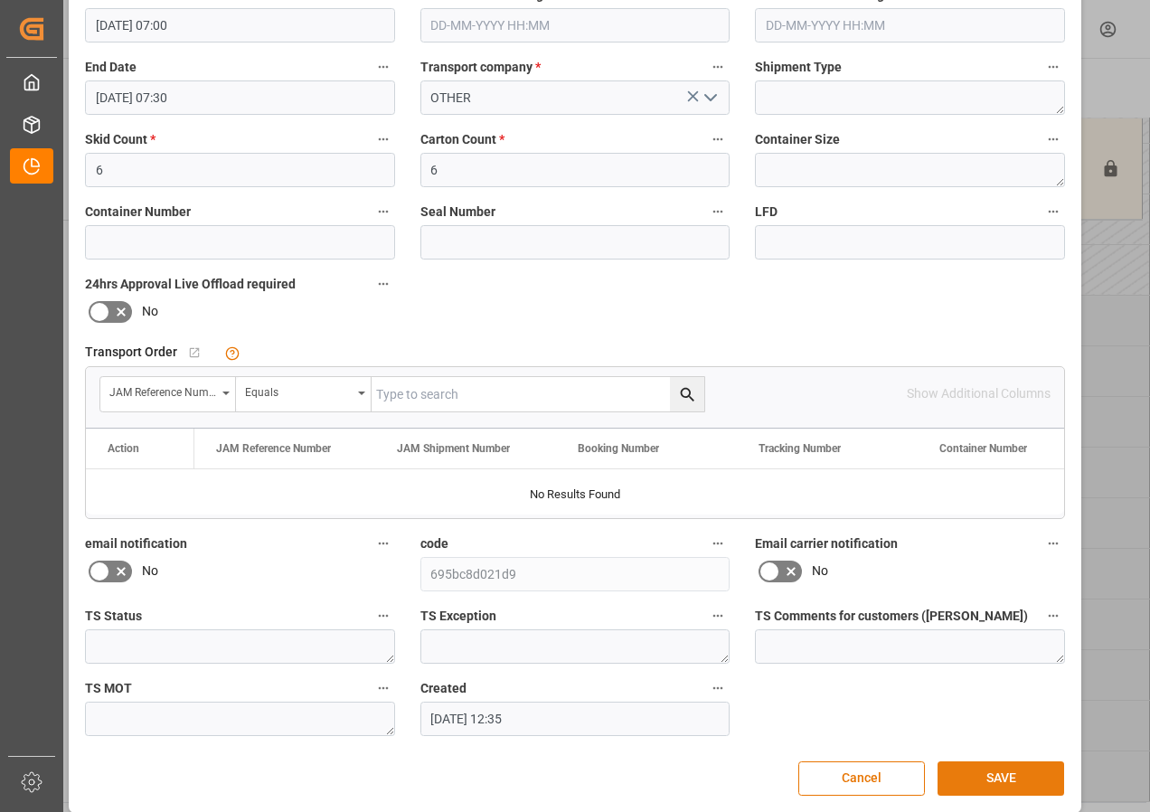
click at [1003, 779] on button "SAVE" at bounding box center [1001, 778] width 127 height 34
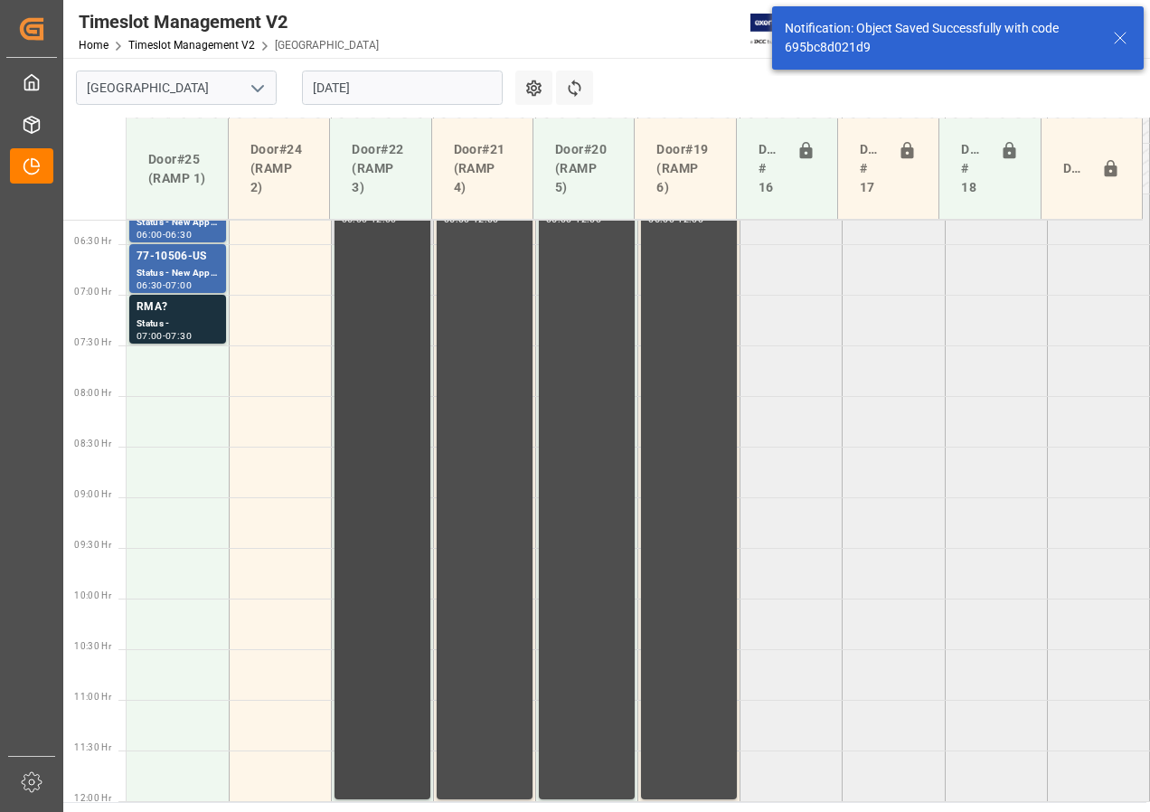
scroll to position [543, 0]
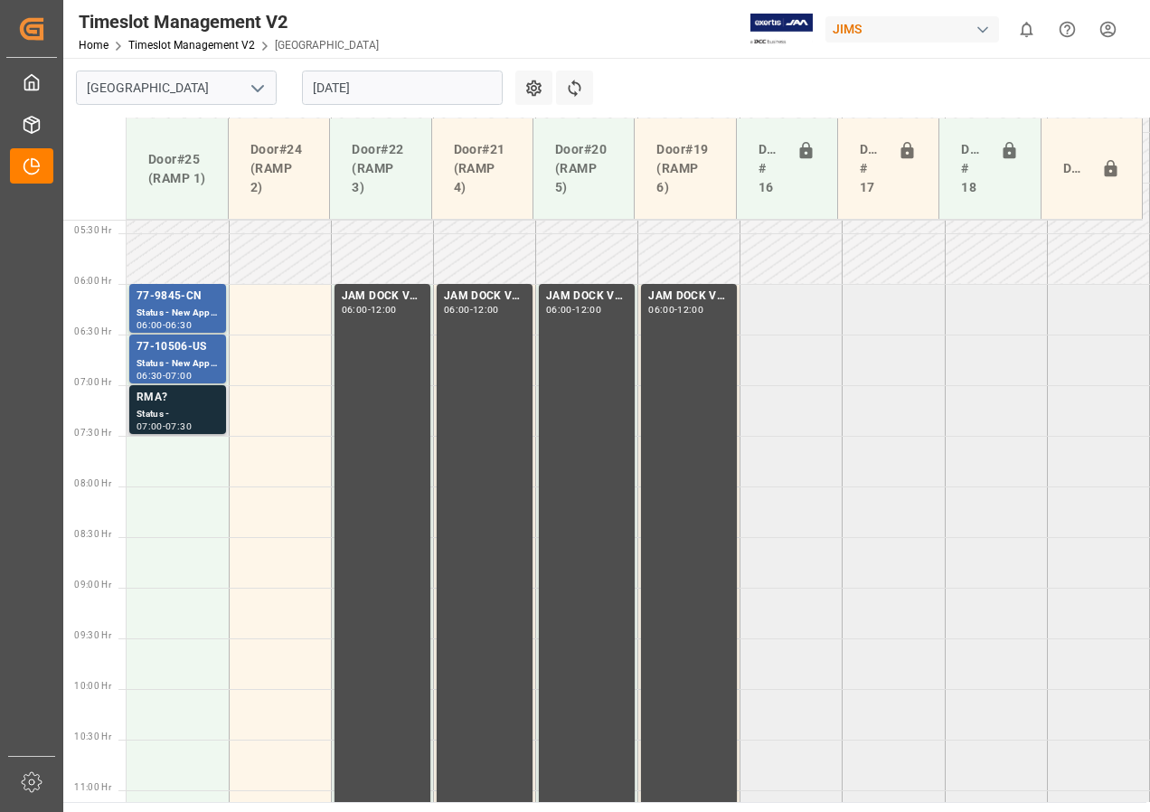
click at [179, 415] on div "Status -" at bounding box center [178, 414] width 82 height 15
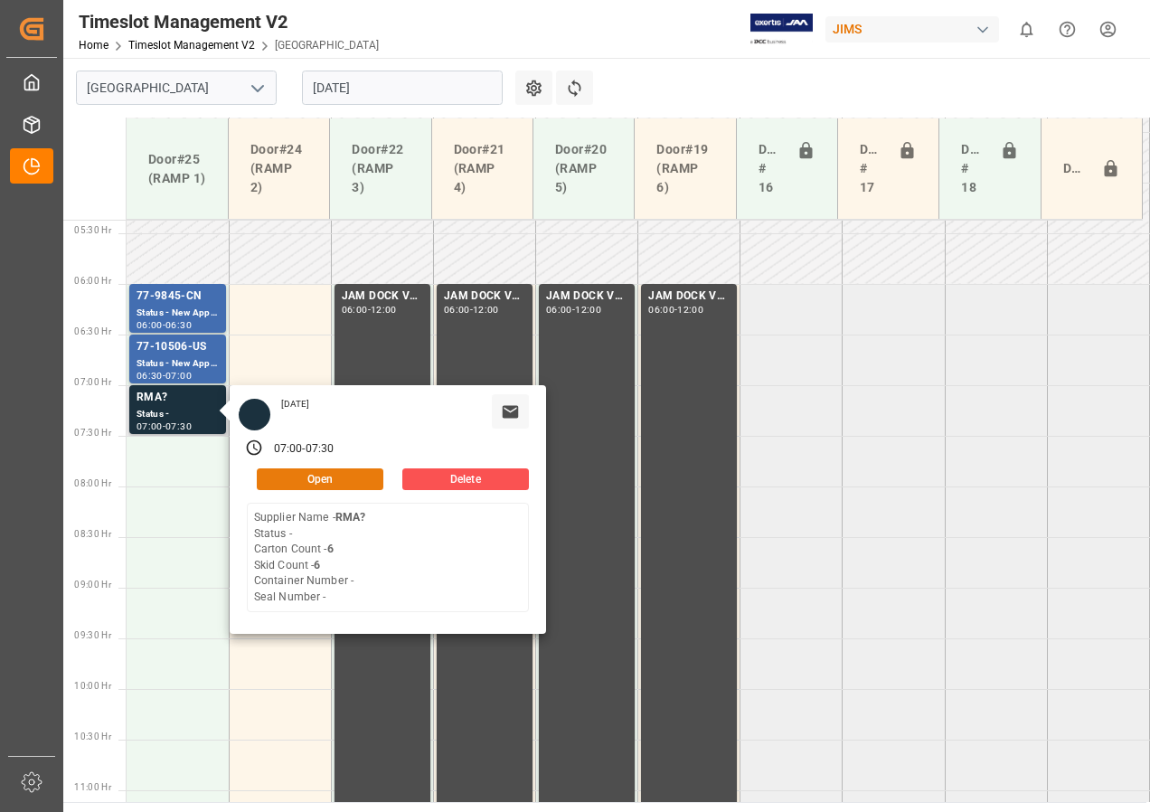
click at [288, 483] on button "Open" at bounding box center [320, 479] width 127 height 22
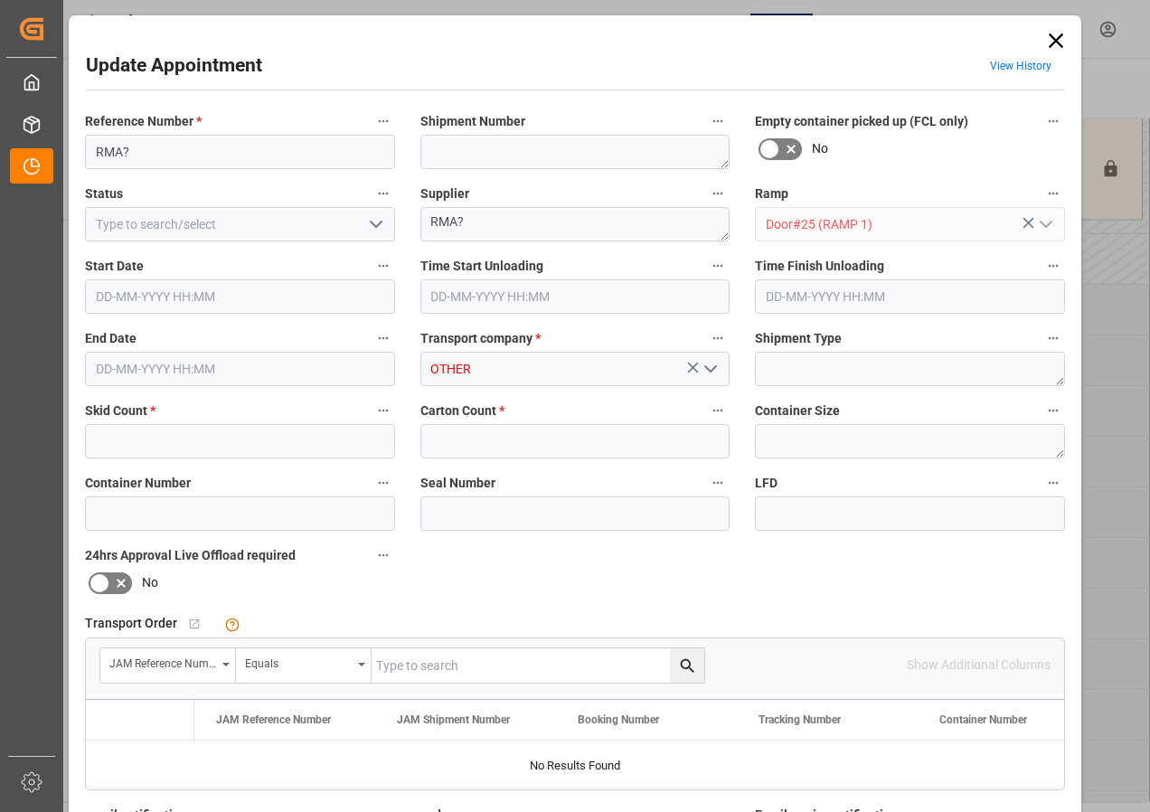
type input "6"
type input "[DATE] 07:00"
type input "[DATE] 07:30"
type input "[DATE] 12:35"
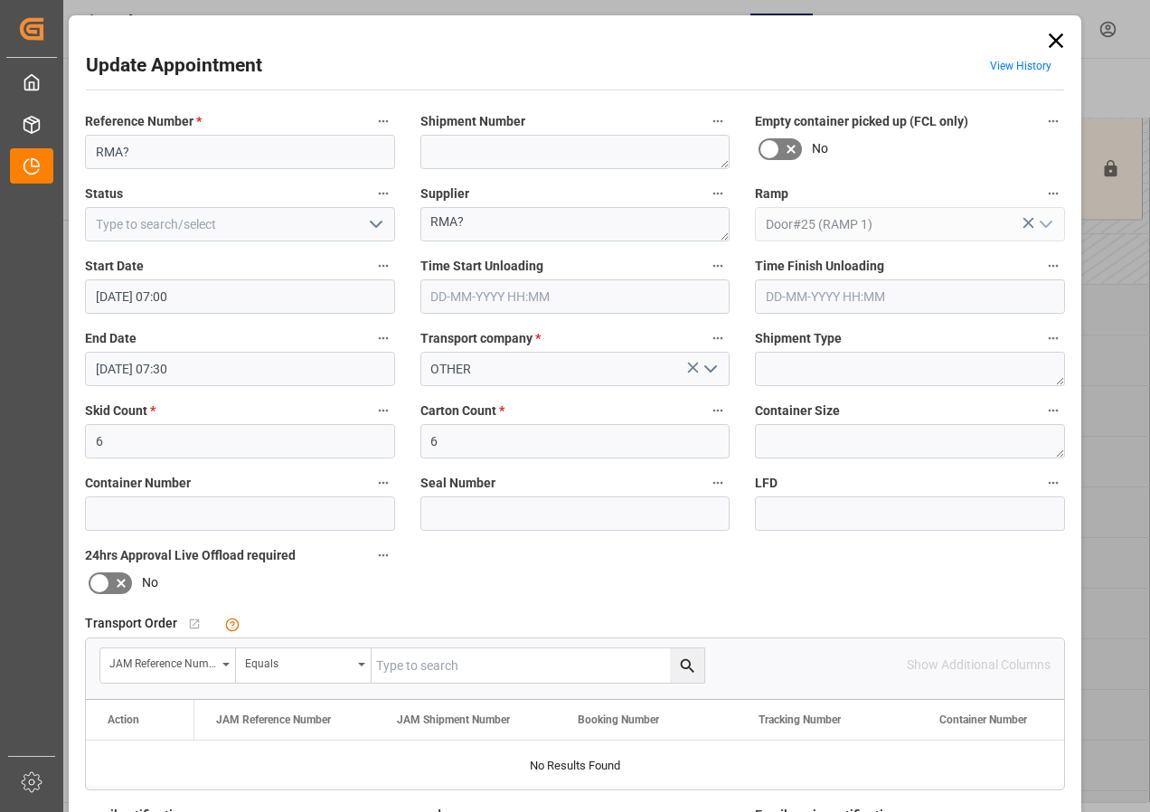
click at [373, 227] on polyline "open menu" at bounding box center [376, 224] width 11 height 5
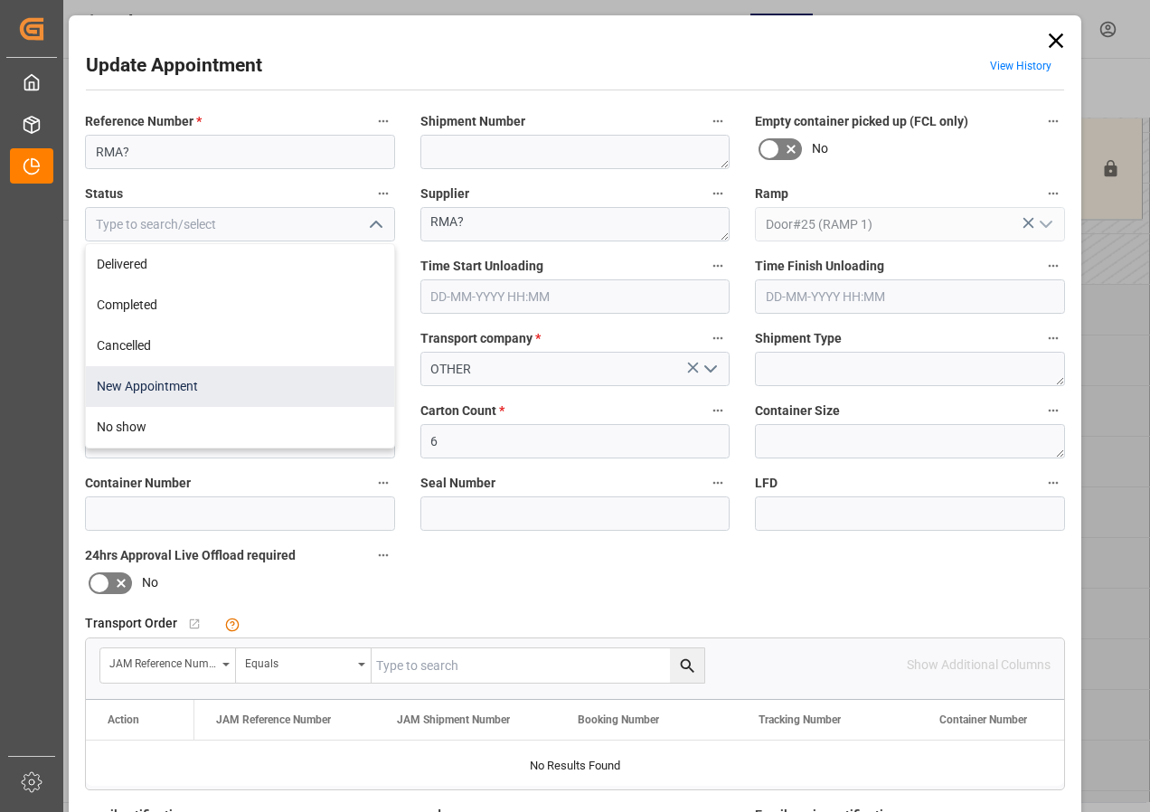
click at [130, 385] on div "New Appointment" at bounding box center [240, 386] width 308 height 41
type input "New Appointment"
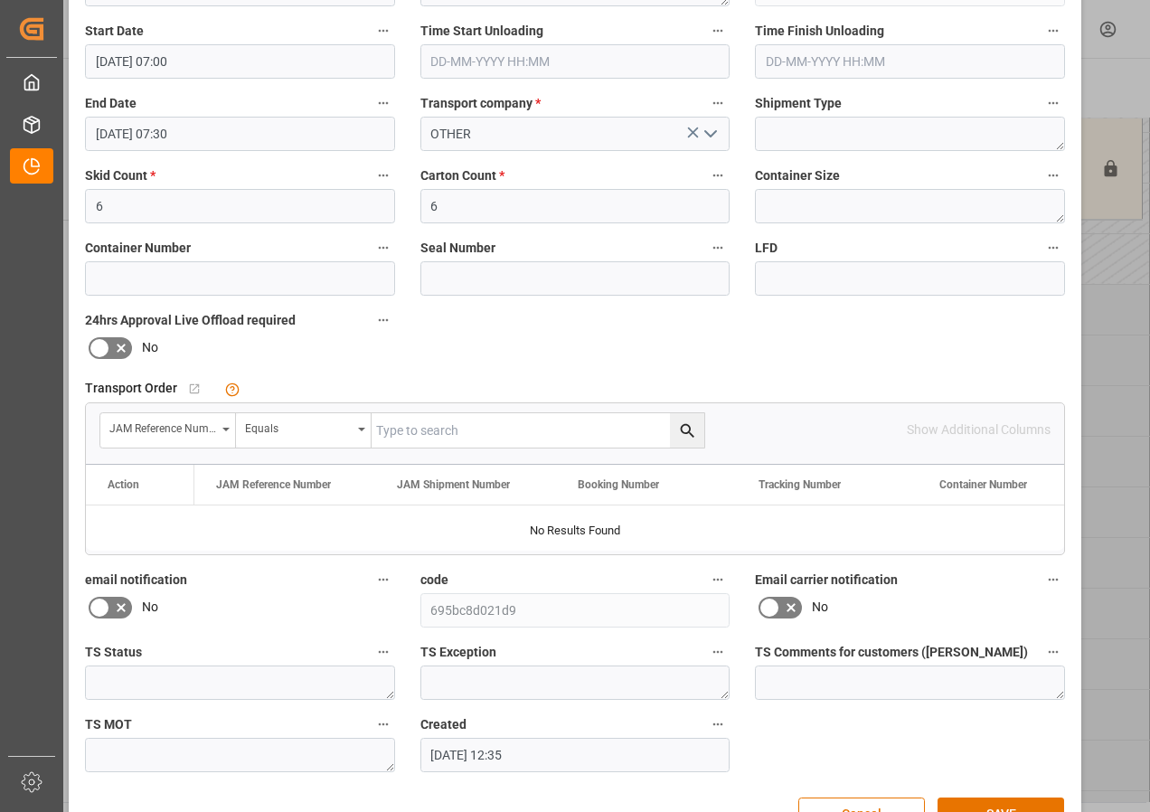
scroll to position [288, 0]
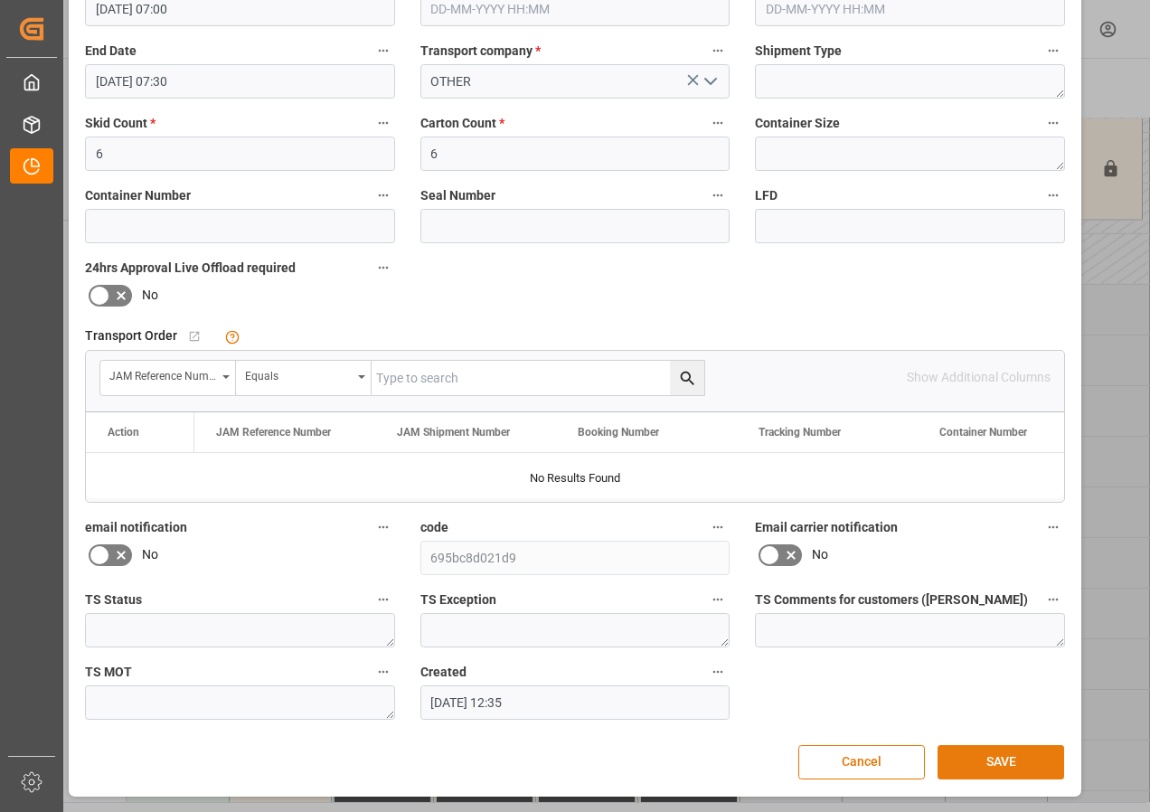
click at [996, 761] on button "SAVE" at bounding box center [1001, 762] width 127 height 34
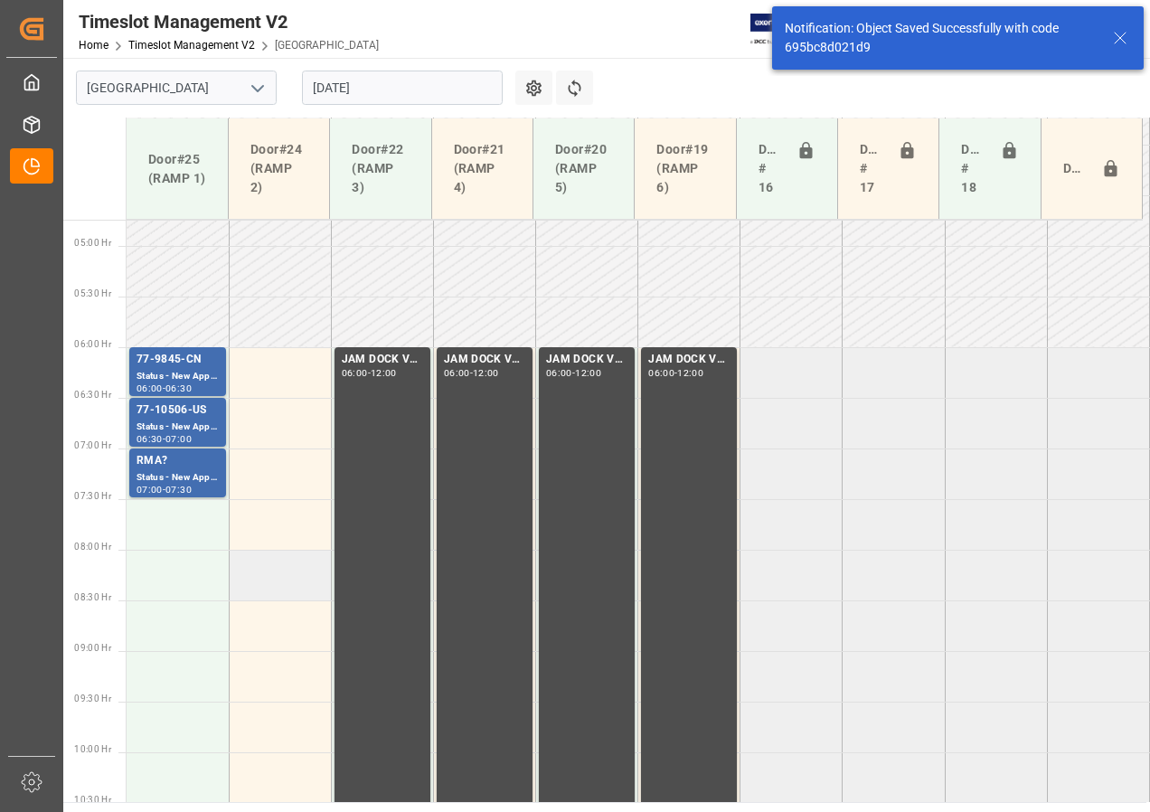
scroll to position [634, 0]
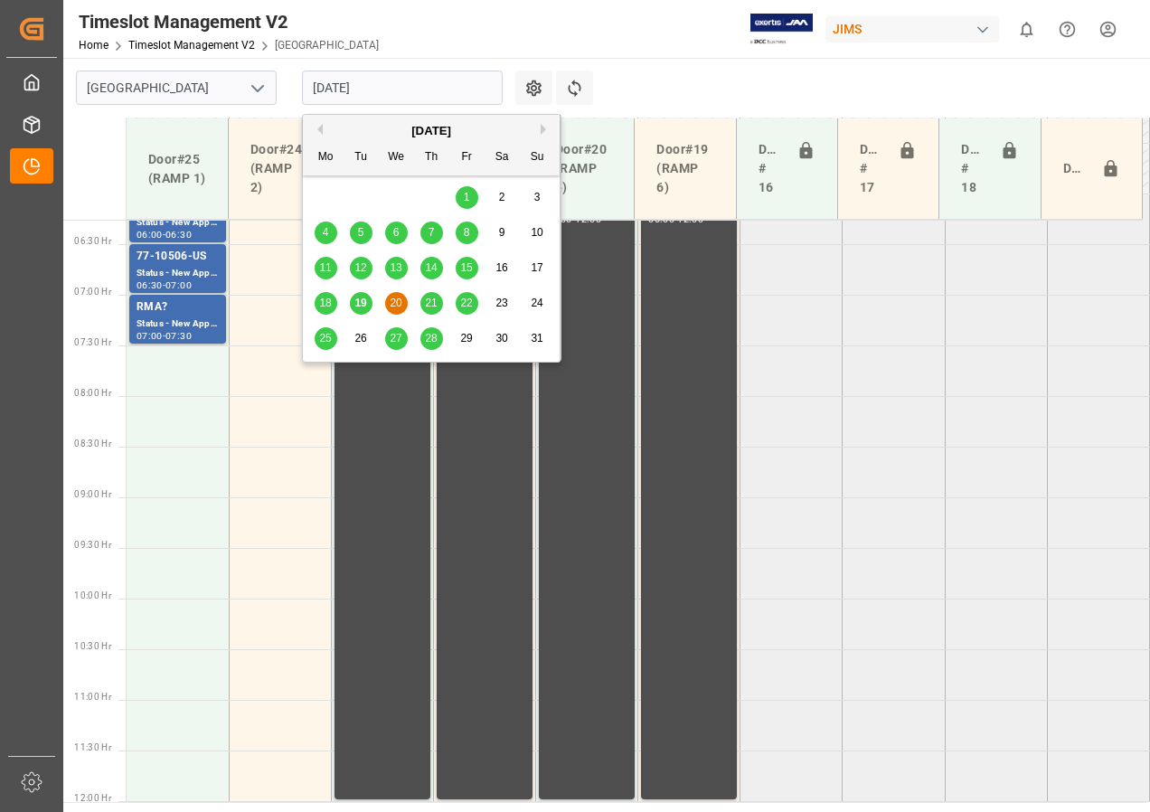
click at [317, 93] on input "[DATE]" at bounding box center [402, 88] width 201 height 34
click at [429, 303] on span "21" at bounding box center [431, 303] width 12 height 13
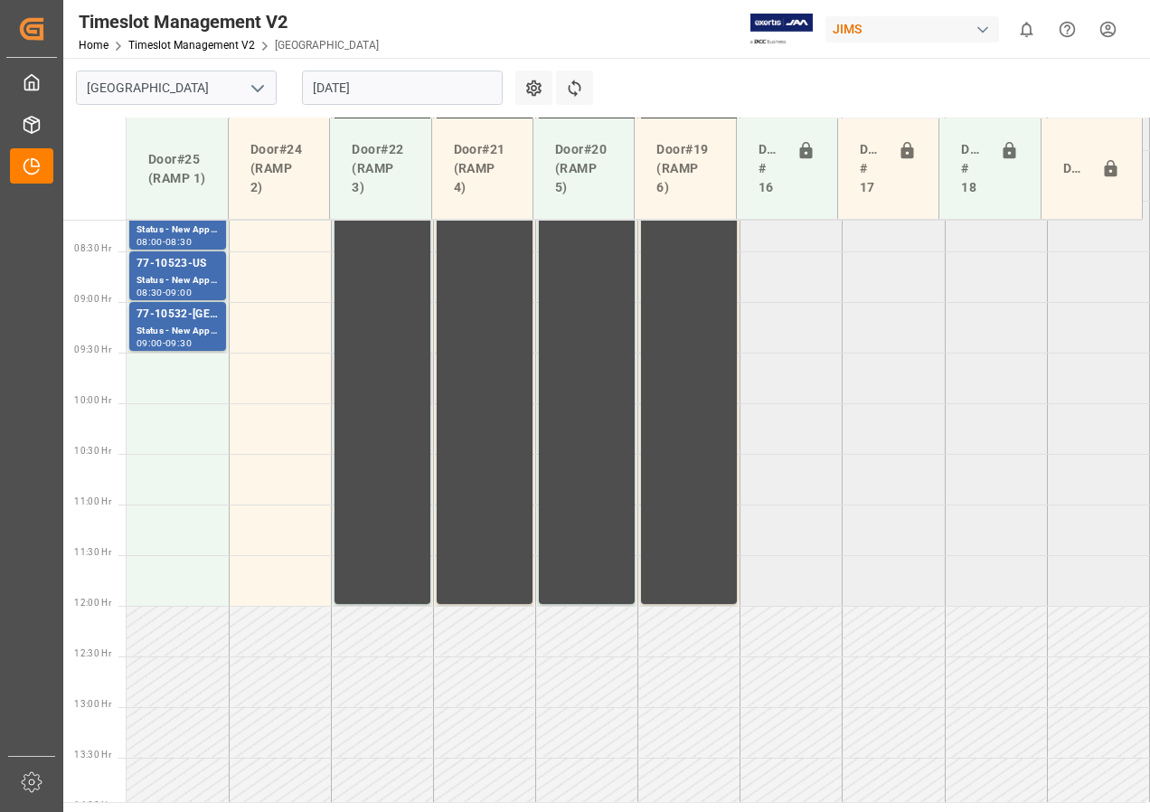
scroll to position [666, 0]
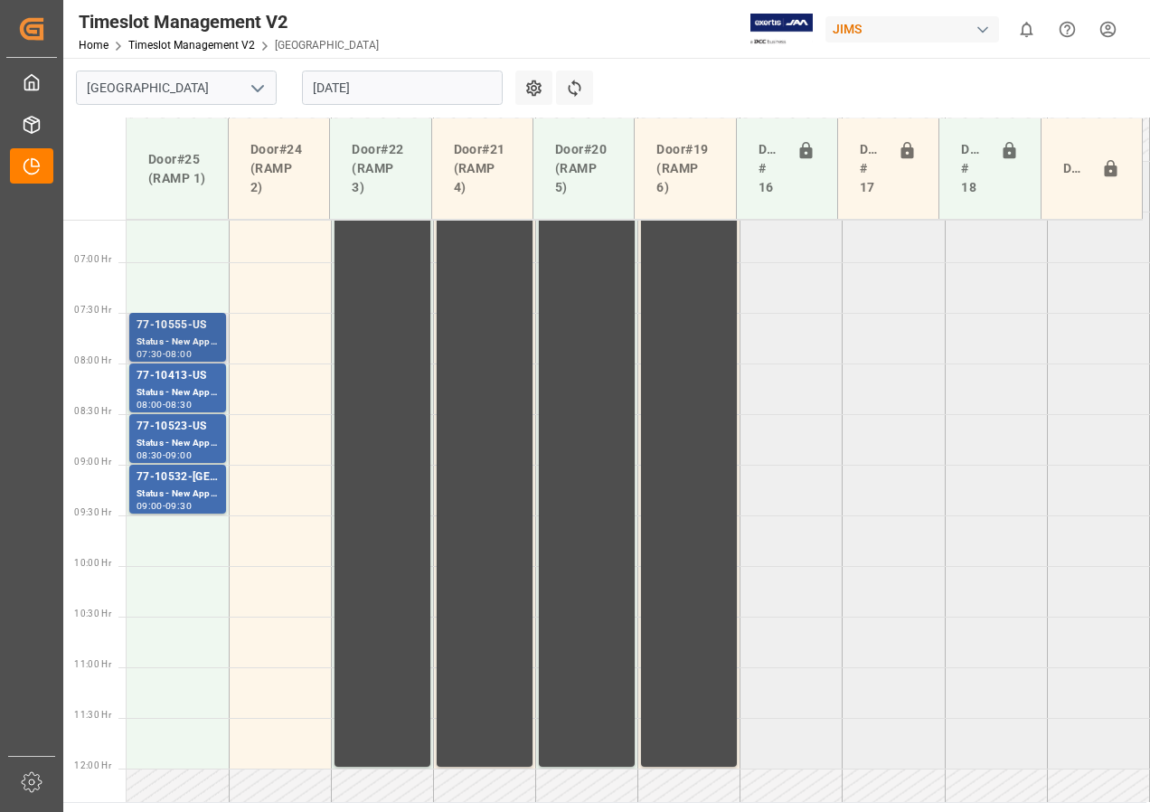
click at [134, 338] on div "77-10555-US Status - New Appointment 07:30 - 08:00" at bounding box center [177, 337] width 97 height 49
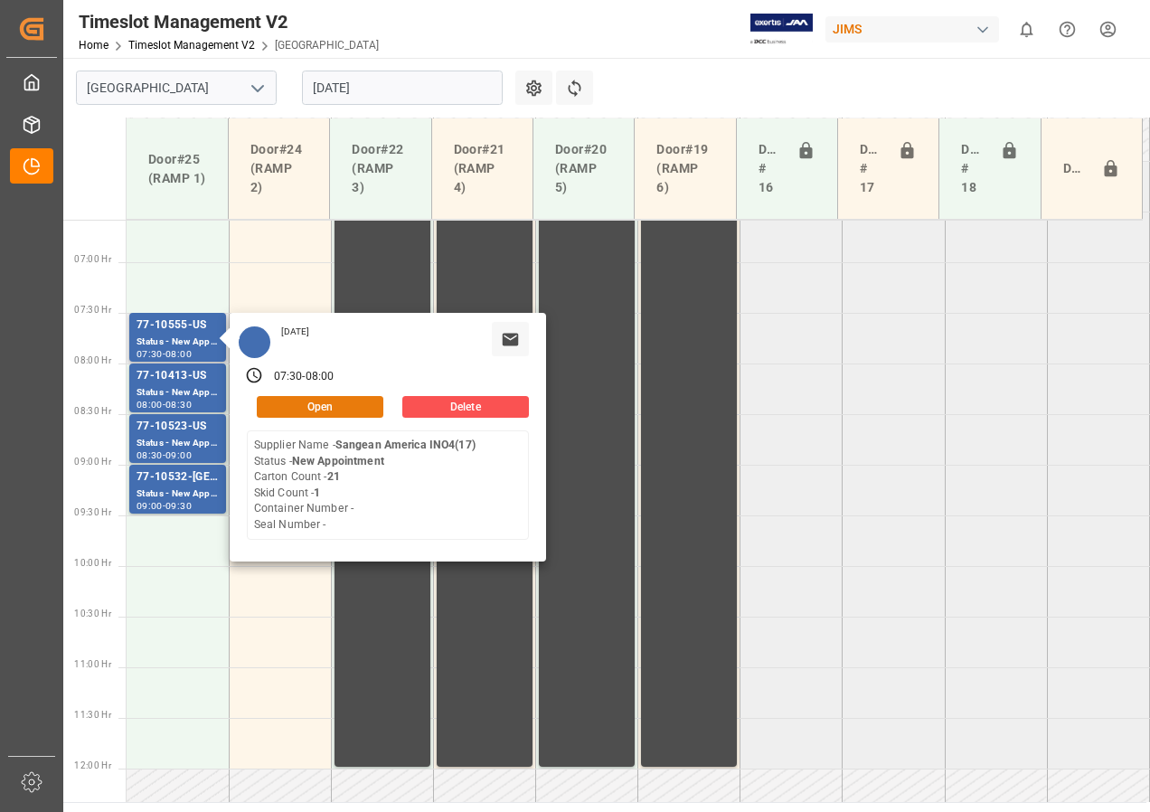
click at [297, 405] on button "Open" at bounding box center [320, 407] width 127 height 22
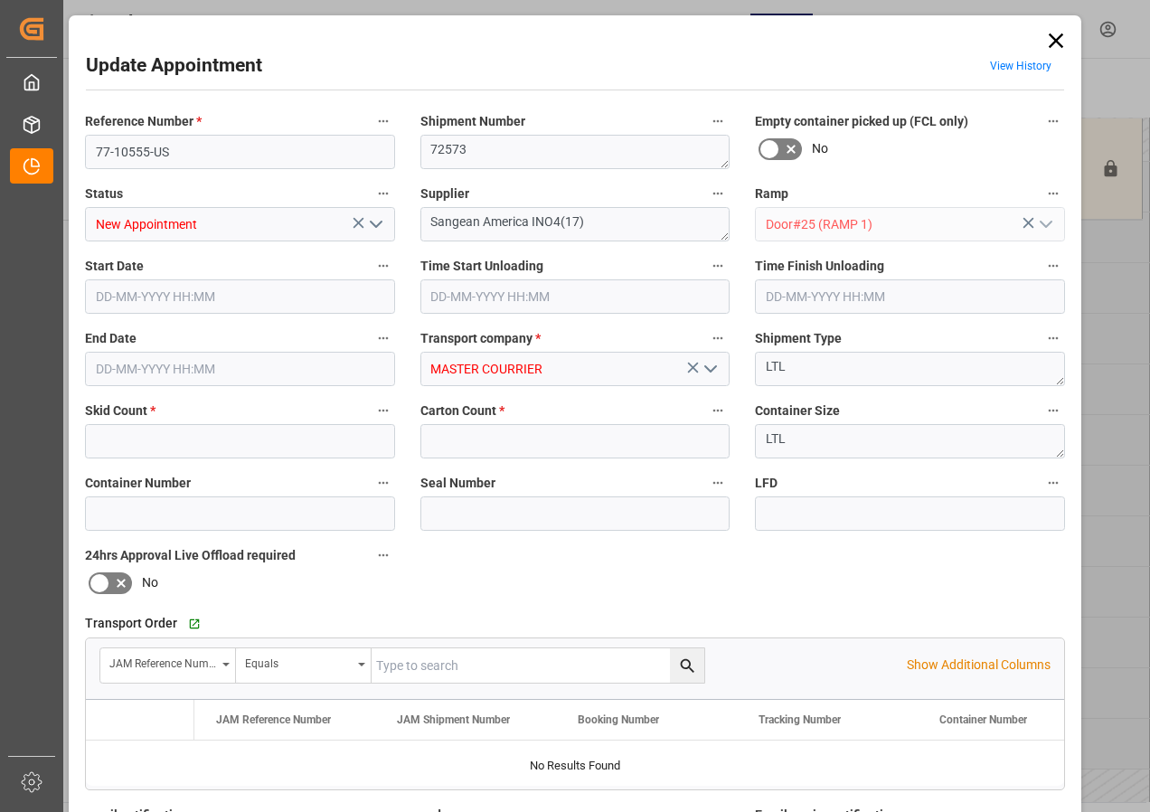
type input "1"
type input "21"
type input "[DATE] 07:30"
type input "[DATE] 08:00"
type input "[DATE] 13:35"
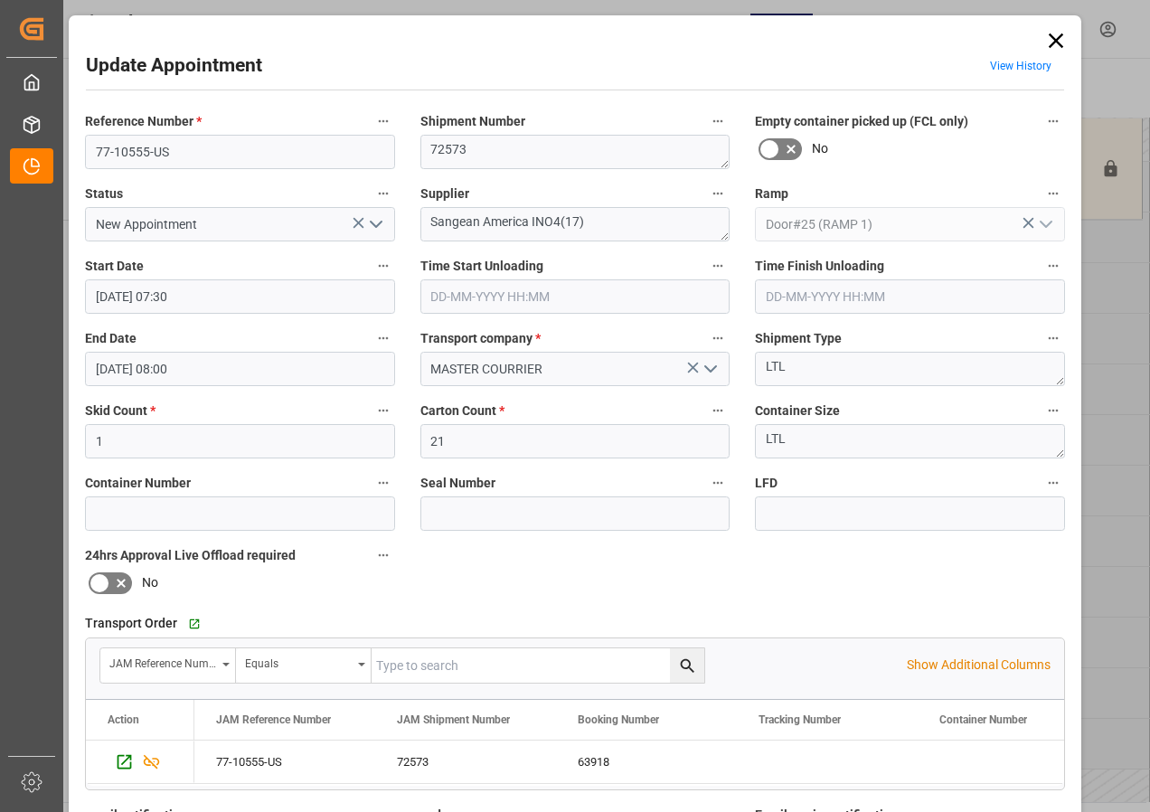
click at [1045, 34] on icon at bounding box center [1055, 40] width 25 height 25
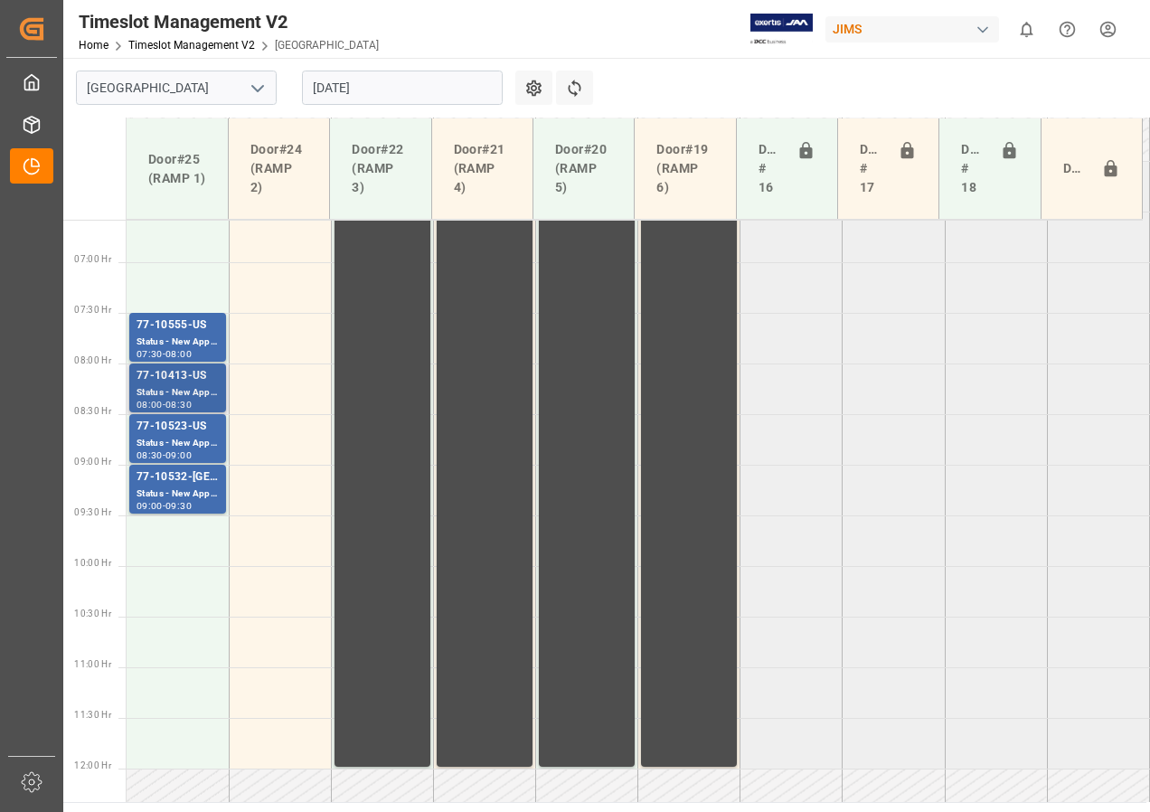
click at [177, 392] on div "Status - New Appointment" at bounding box center [178, 392] width 82 height 15
click at [189, 430] on div "77-10523-US" at bounding box center [178, 427] width 82 height 18
click at [184, 490] on div "Status - New Appointment" at bounding box center [178, 493] width 82 height 15
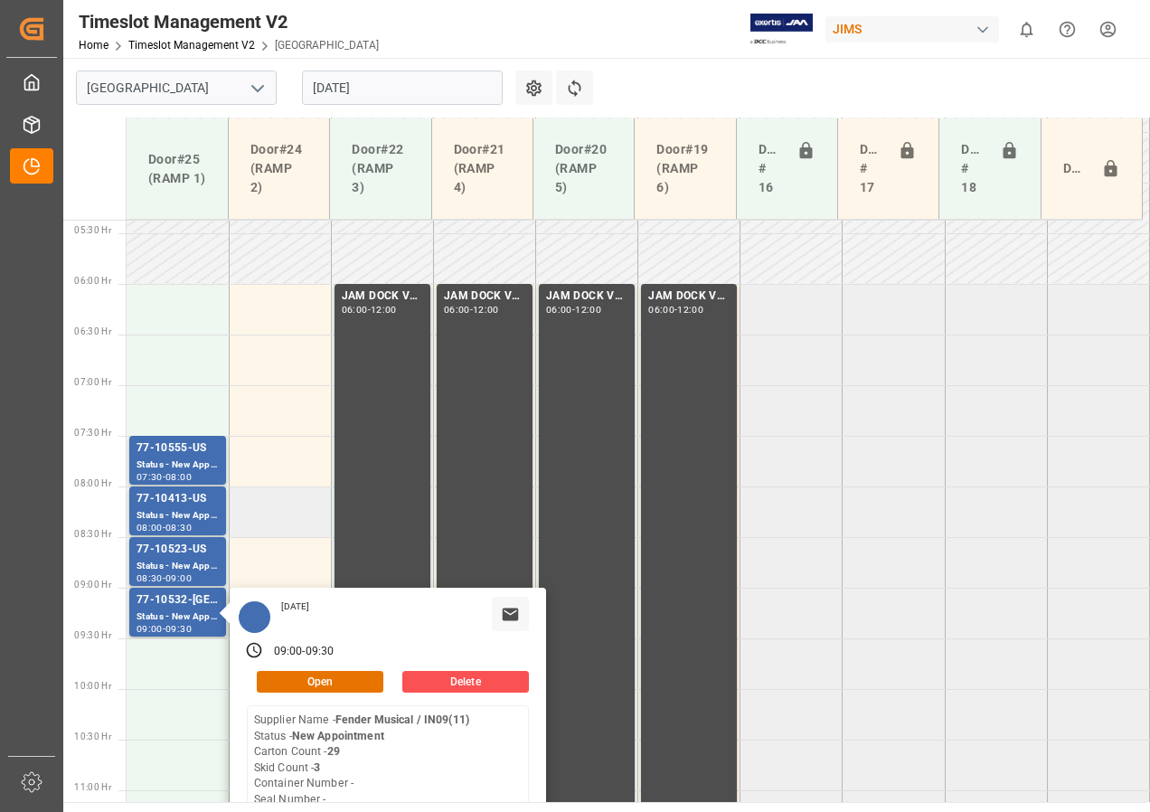
scroll to position [576, 0]
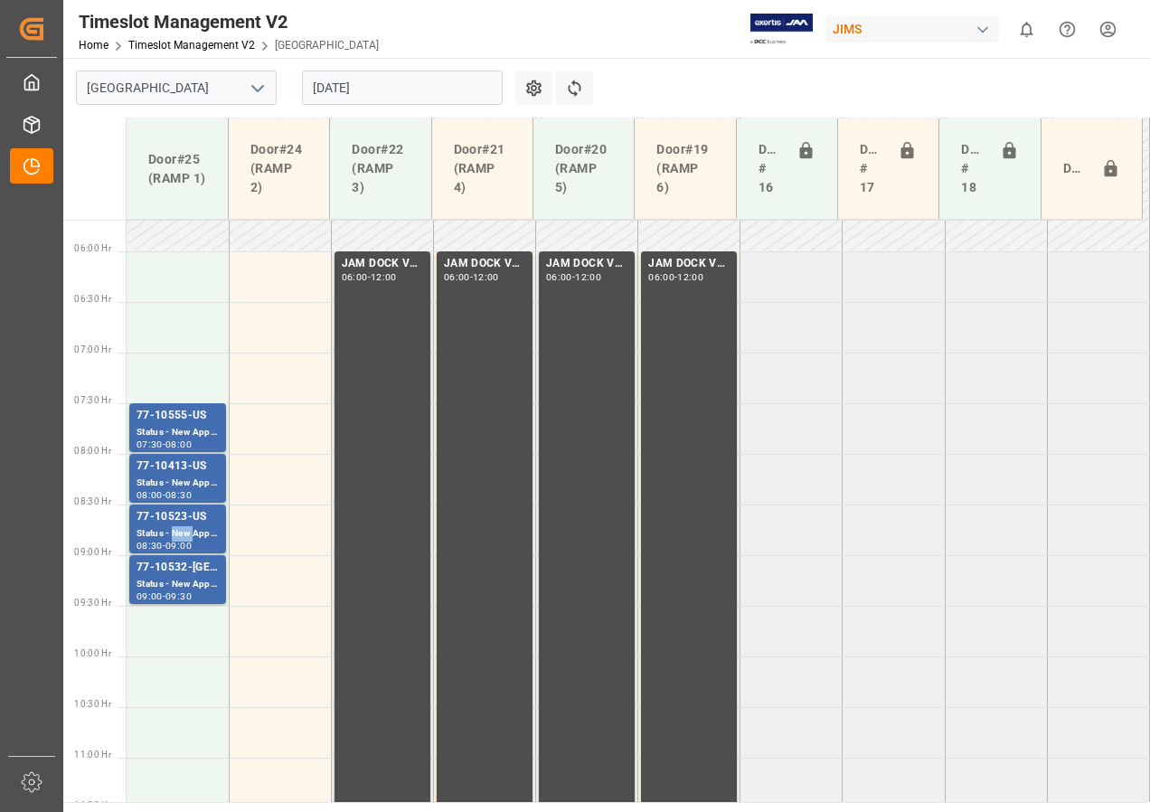
click at [177, 530] on div "Status - New Appointment" at bounding box center [178, 533] width 82 height 15
click at [174, 481] on div "Status - New Appointment" at bounding box center [178, 483] width 82 height 15
click at [172, 429] on div "Status - New Appointment" at bounding box center [178, 432] width 82 height 15
click at [168, 580] on div "Status - New Appointment" at bounding box center [178, 584] width 82 height 15
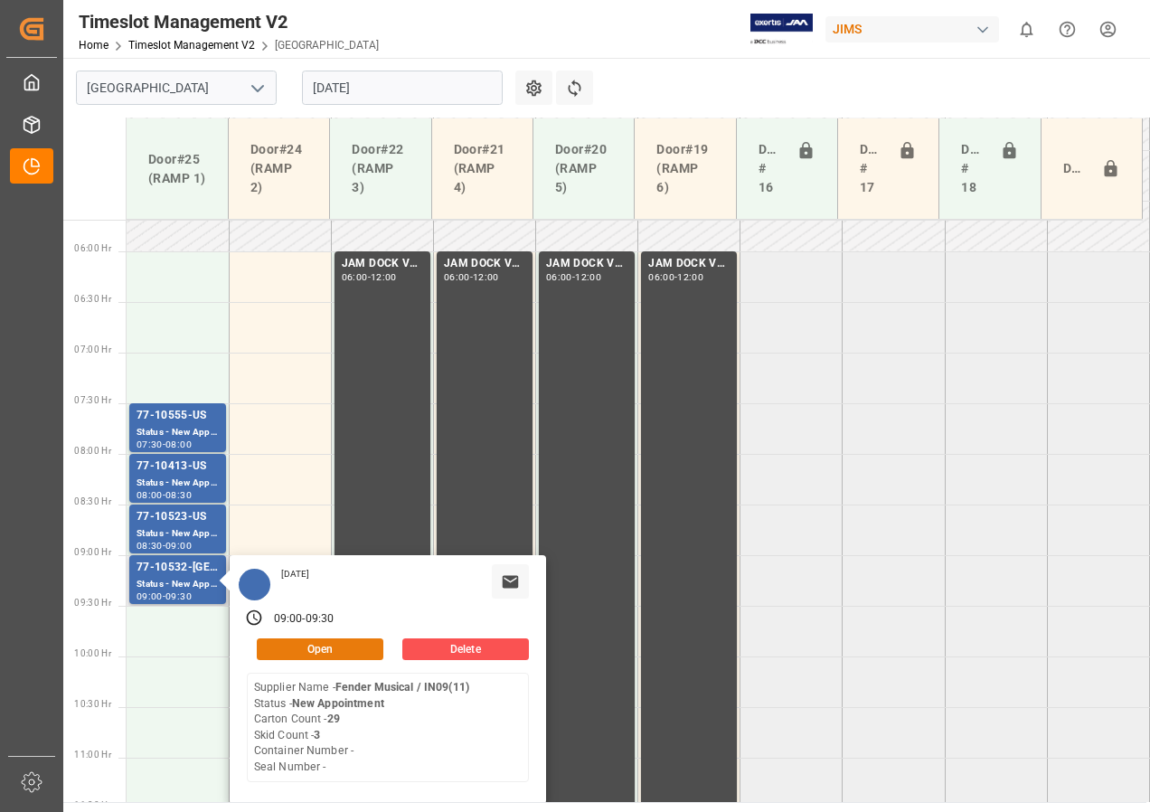
click at [304, 655] on button "Open" at bounding box center [320, 649] width 127 height 22
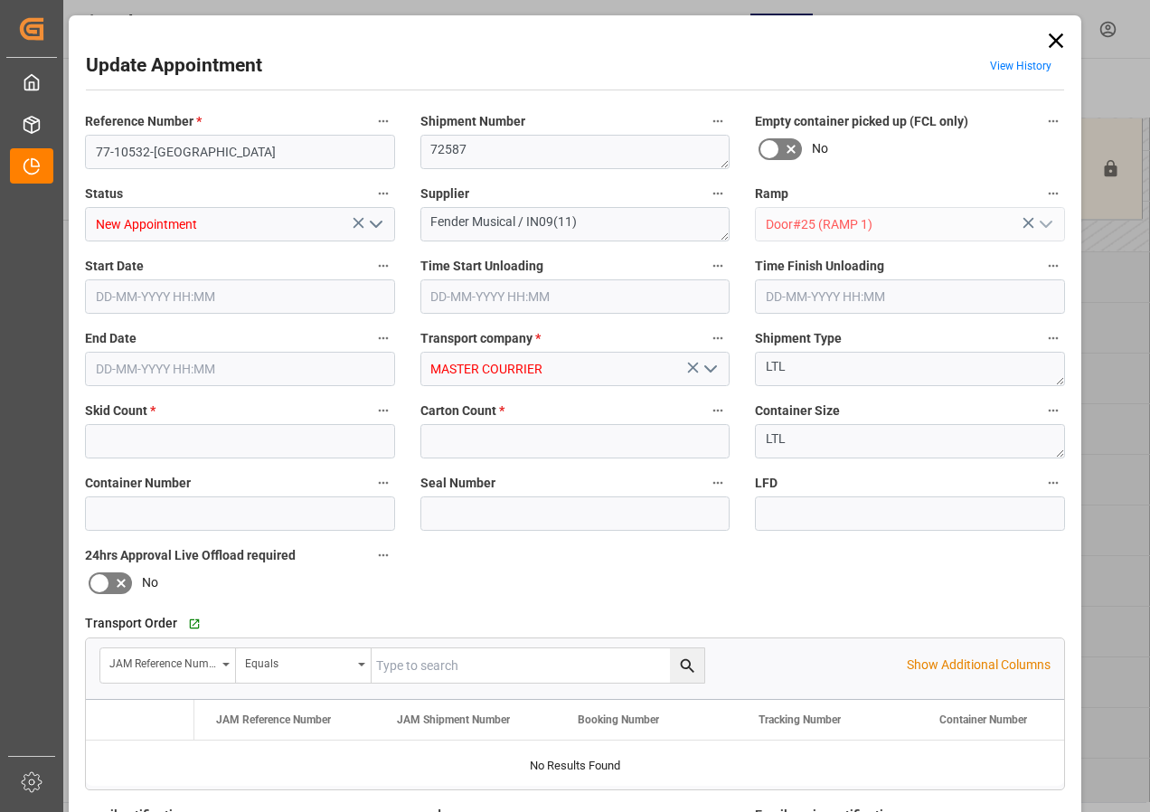
type input "3"
type input "29"
type input "[DATE] 09:00"
type input "[DATE] 09:30"
type input "[DATE] 13:39"
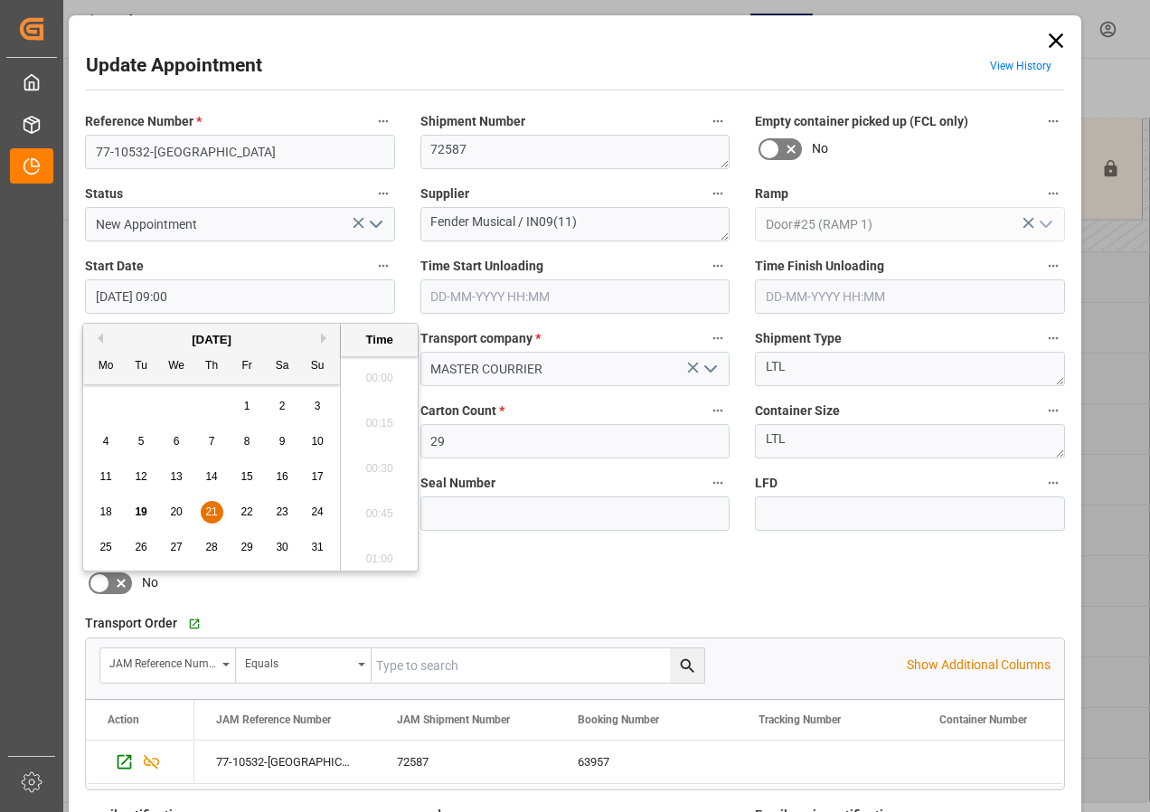
click at [118, 297] on input "[DATE] 09:00" at bounding box center [240, 296] width 310 height 34
click at [215, 512] on span "21" at bounding box center [211, 511] width 12 height 13
click at [377, 462] on li "06:00" at bounding box center [379, 462] width 77 height 45
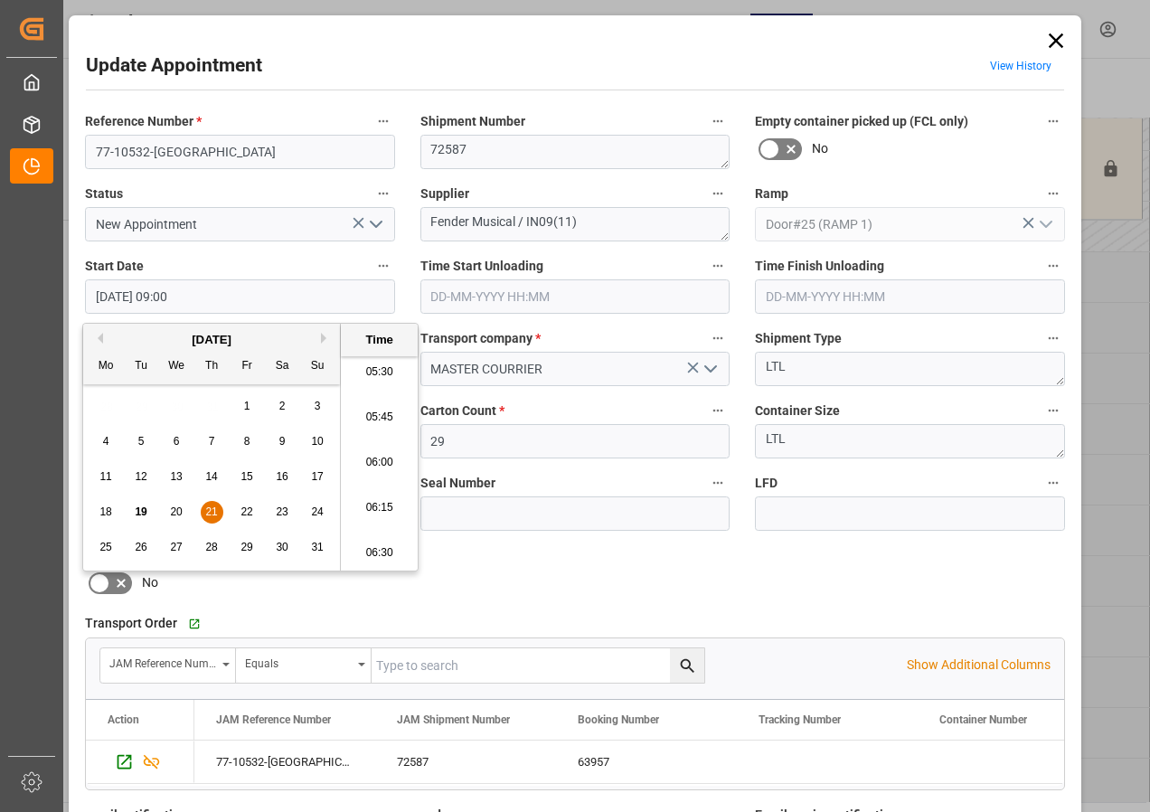
type input "[DATE] 06:00"
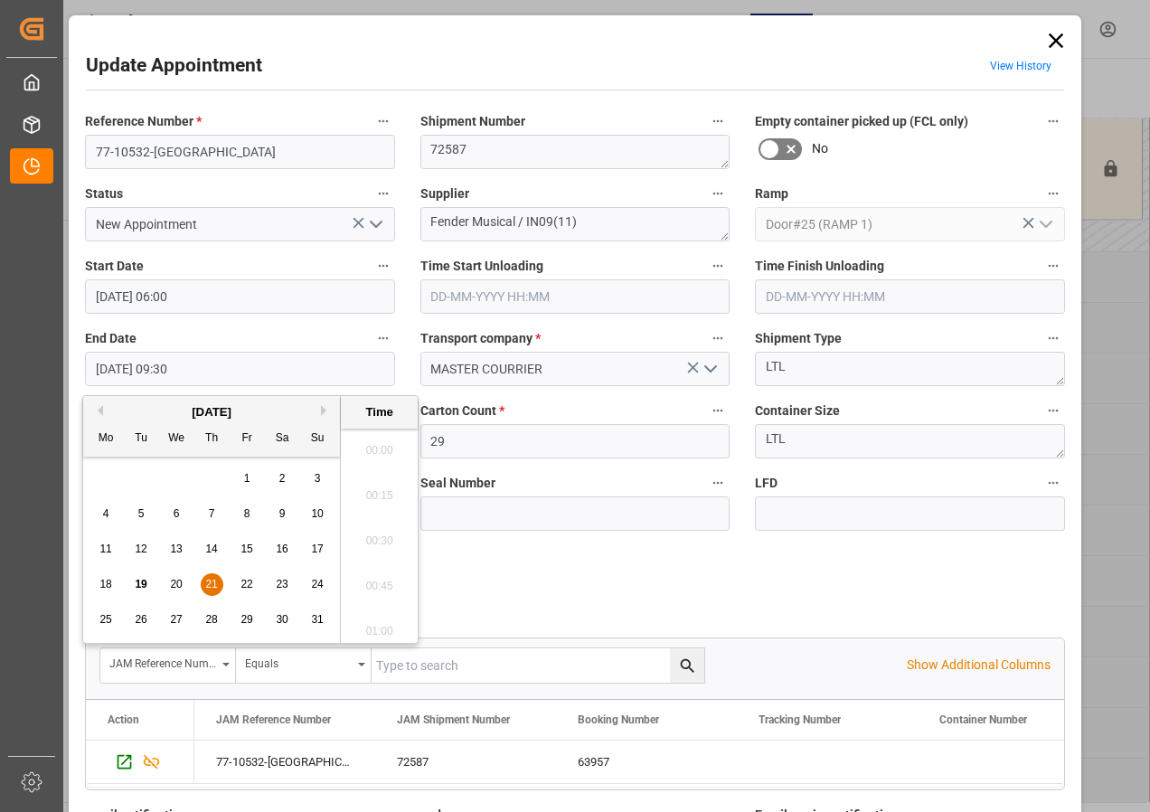
click at [121, 369] on input "[DATE] 09:30" at bounding box center [240, 369] width 310 height 34
click at [207, 583] on span "21" at bounding box center [211, 584] width 12 height 13
click at [384, 444] on li "06:30" at bounding box center [379, 444] width 77 height 45
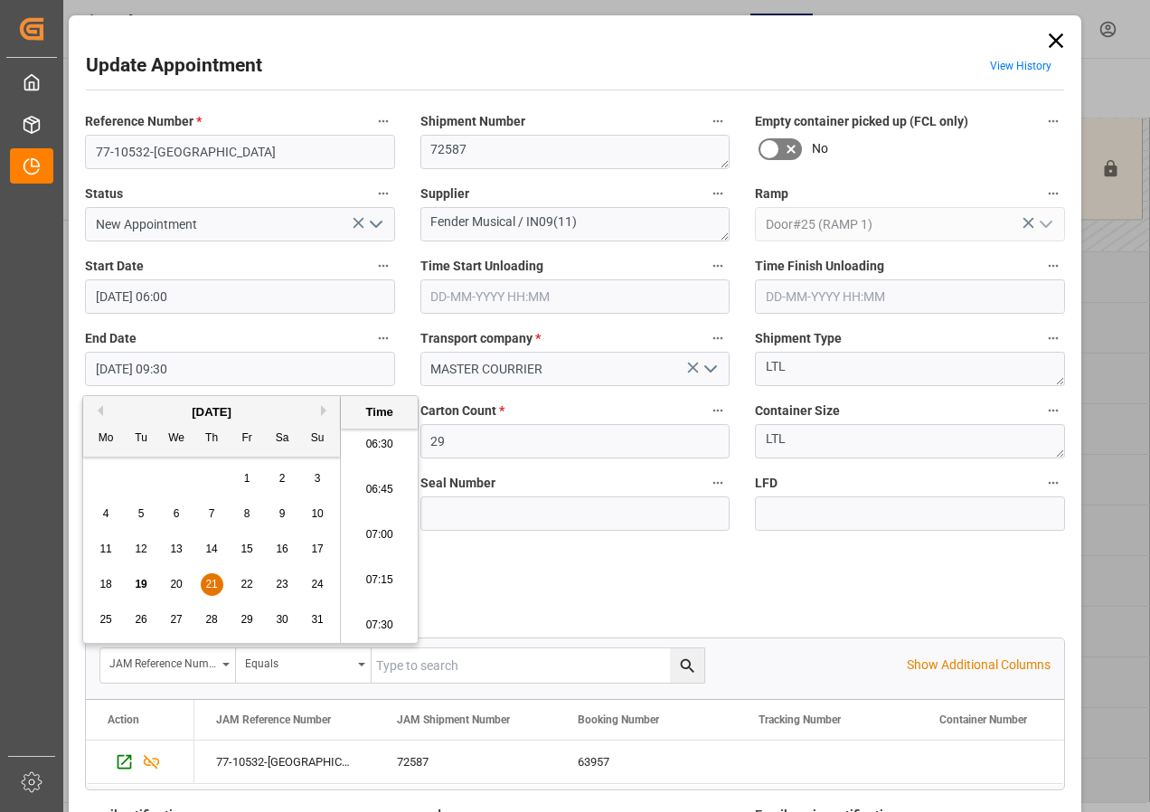
type input "[DATE] 06:30"
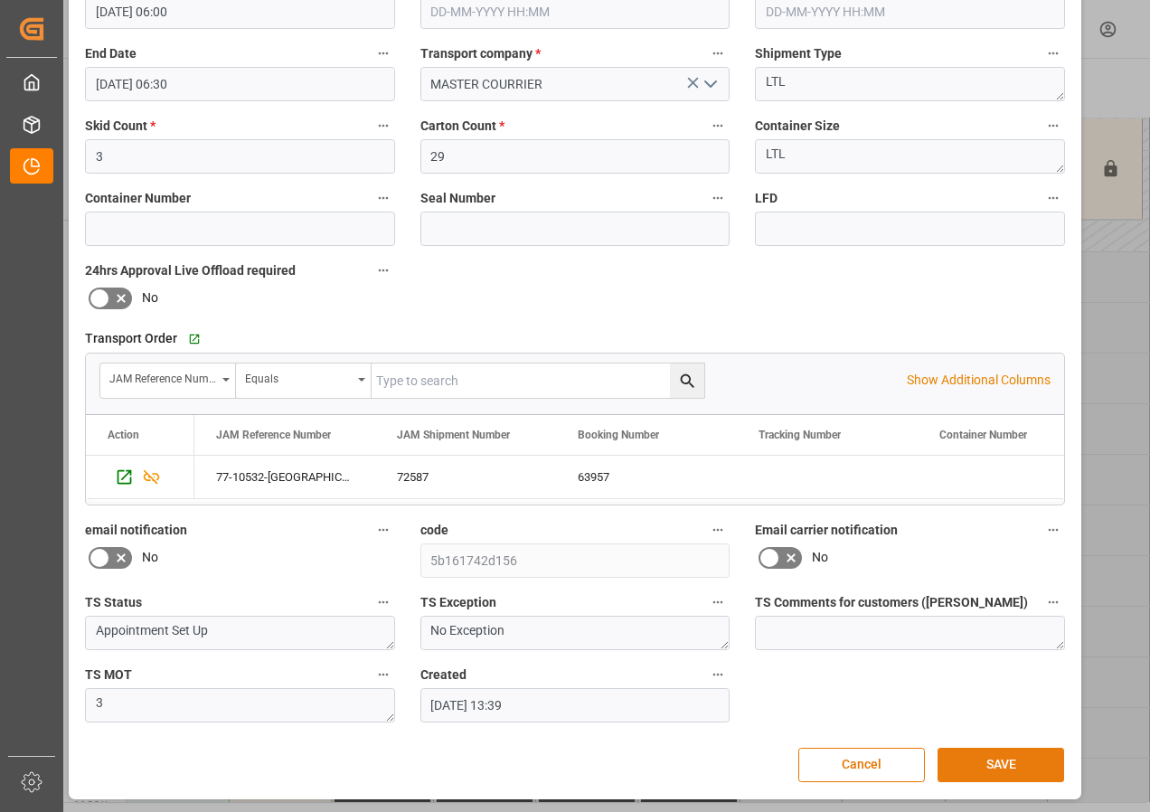
scroll to position [288, 0]
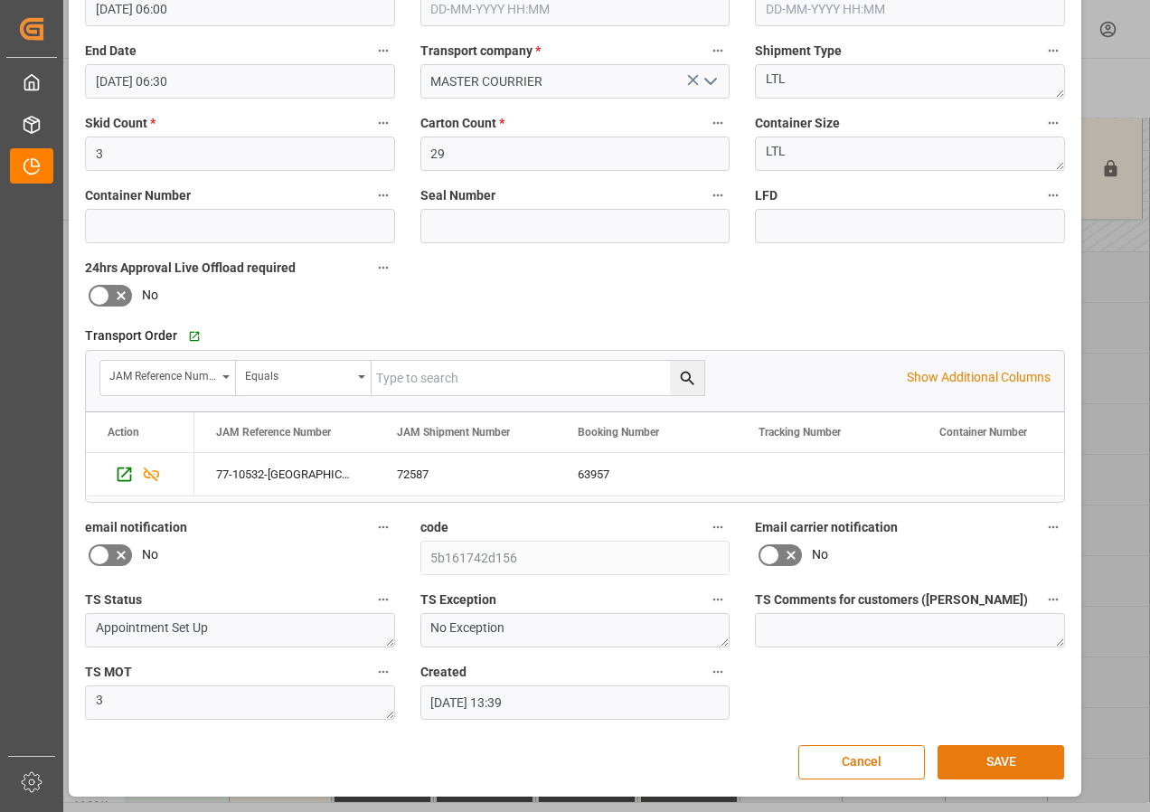
click at [995, 758] on button "SAVE" at bounding box center [1001, 762] width 127 height 34
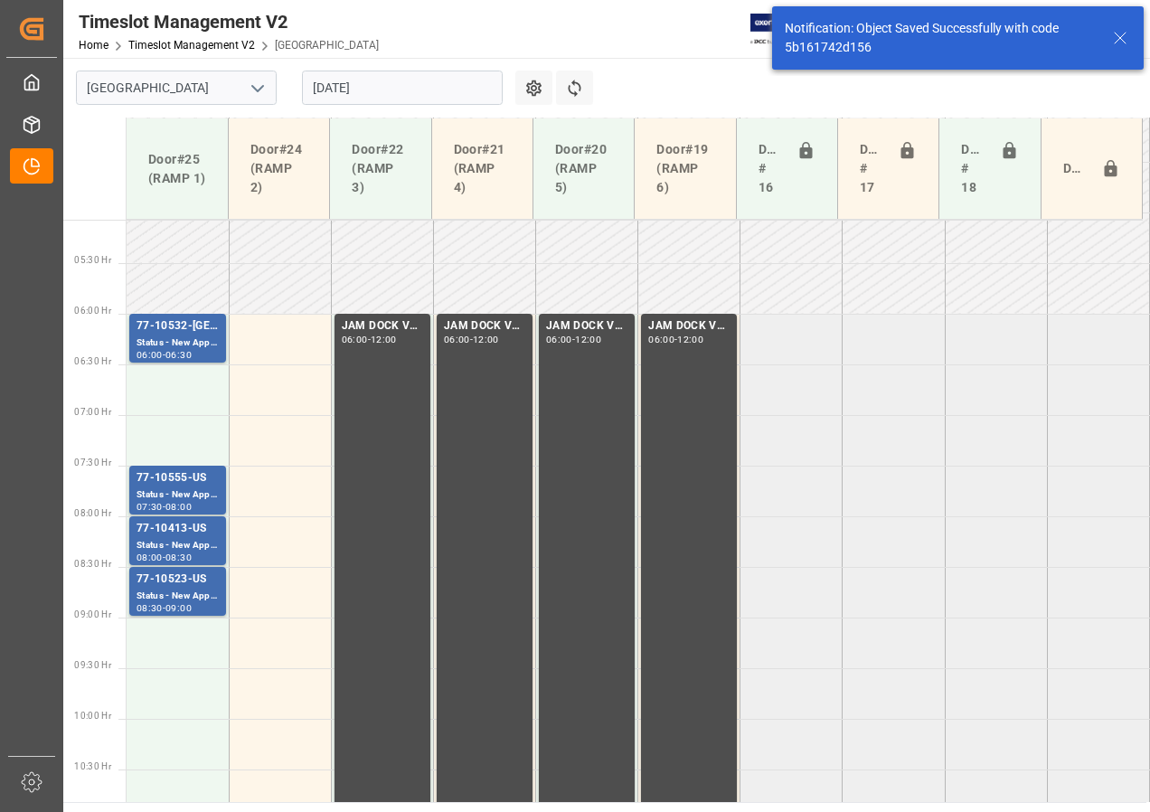
scroll to position [533, 0]
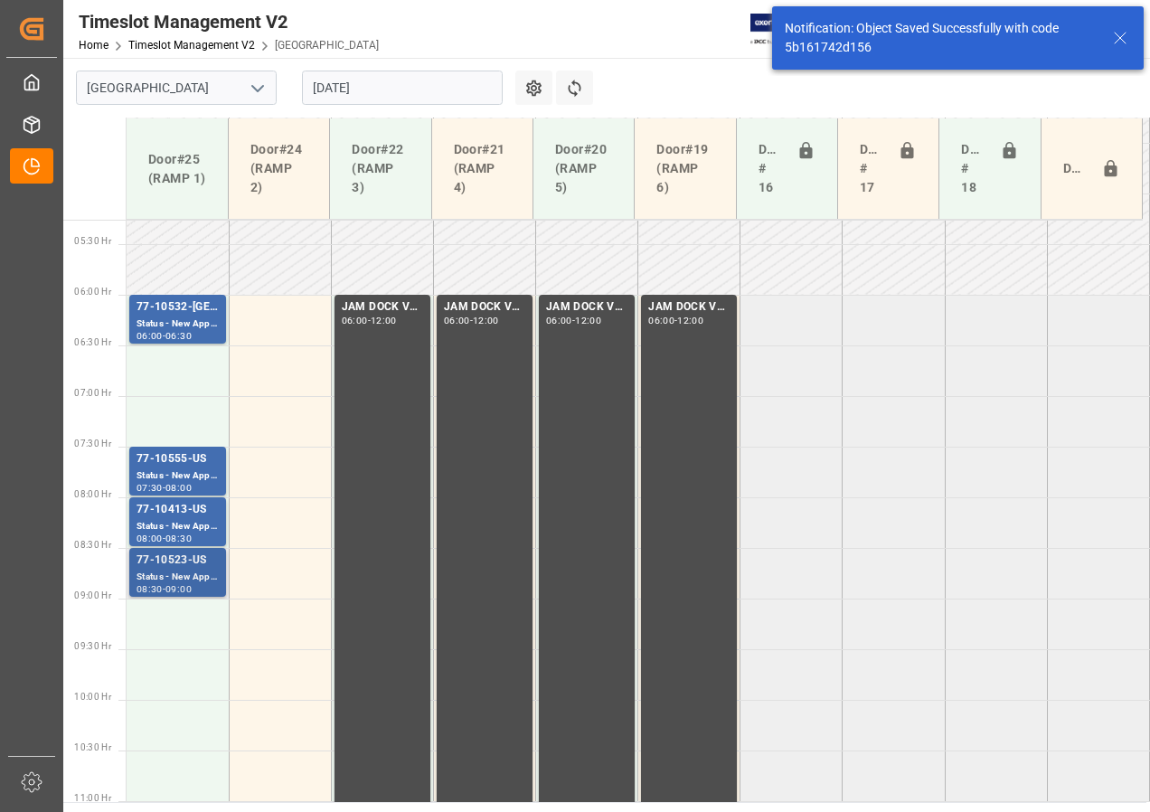
click at [173, 570] on div "Status - New Appointment" at bounding box center [178, 577] width 82 height 15
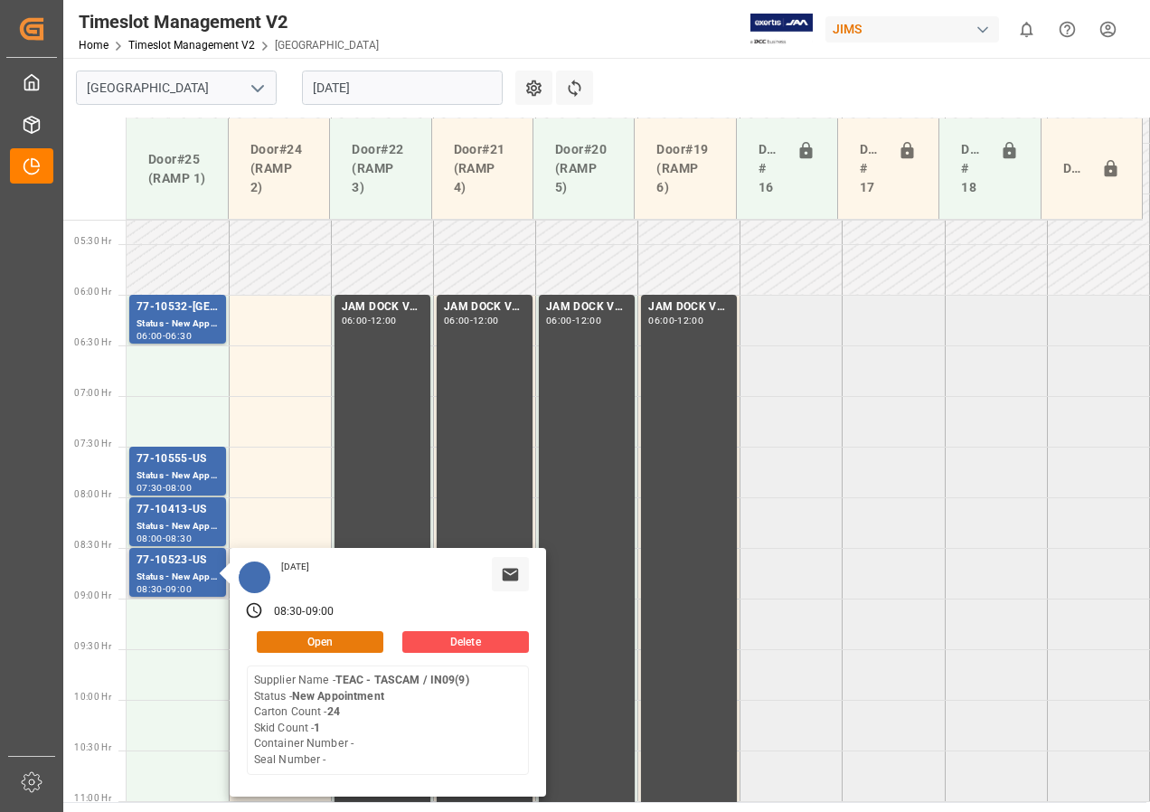
click at [294, 639] on button "Open" at bounding box center [320, 642] width 127 height 22
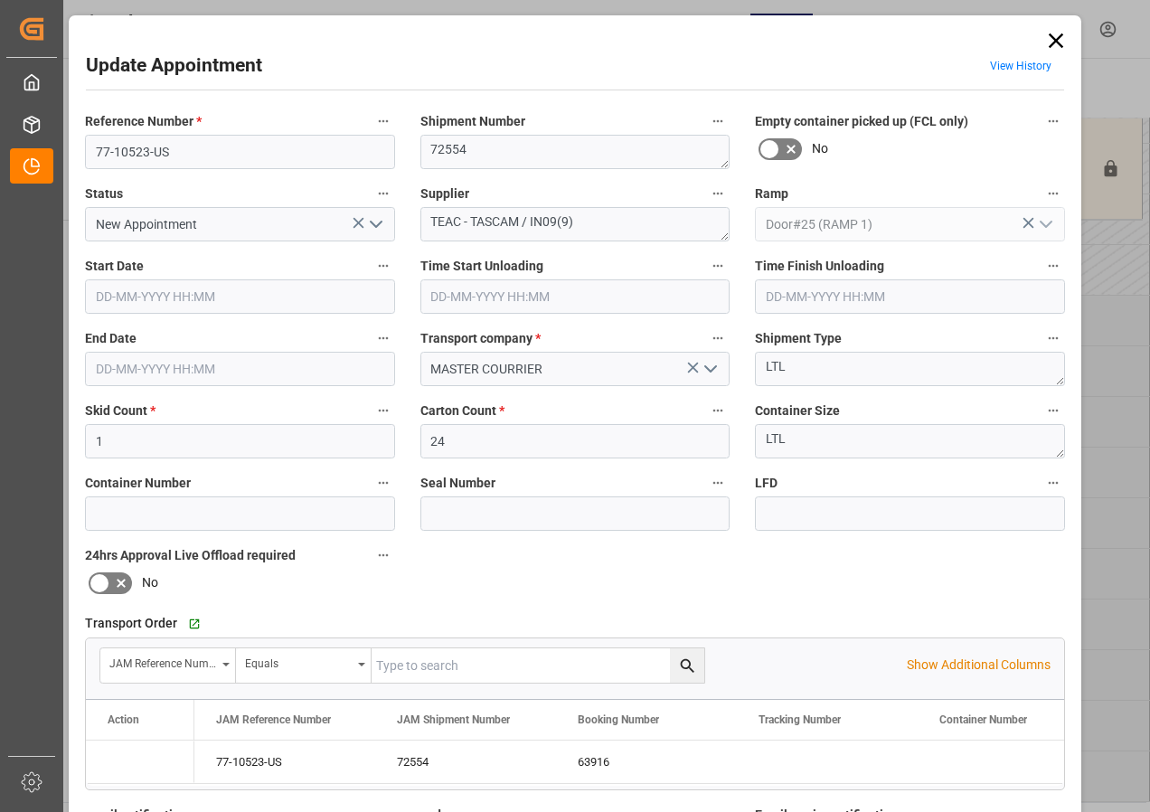
type input "[DATE] 08:30"
type input "[DATE] 09:00"
type input "[DATE] 13:37"
click at [156, 293] on input "[DATE] 08:30" at bounding box center [240, 296] width 310 height 34
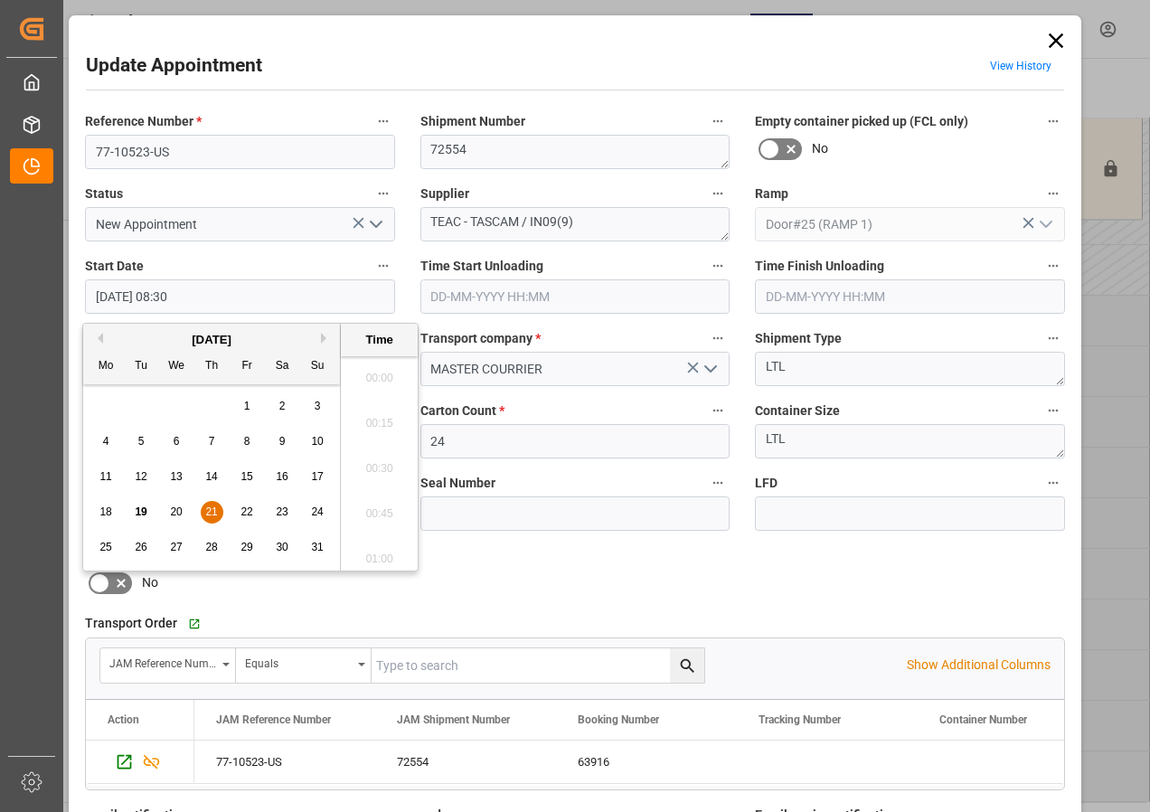
scroll to position [1453, 0]
click at [208, 506] on span "21" at bounding box center [211, 511] width 12 height 13
click at [382, 371] on li "06:30" at bounding box center [379, 372] width 77 height 45
type input "[DATE] 06:30"
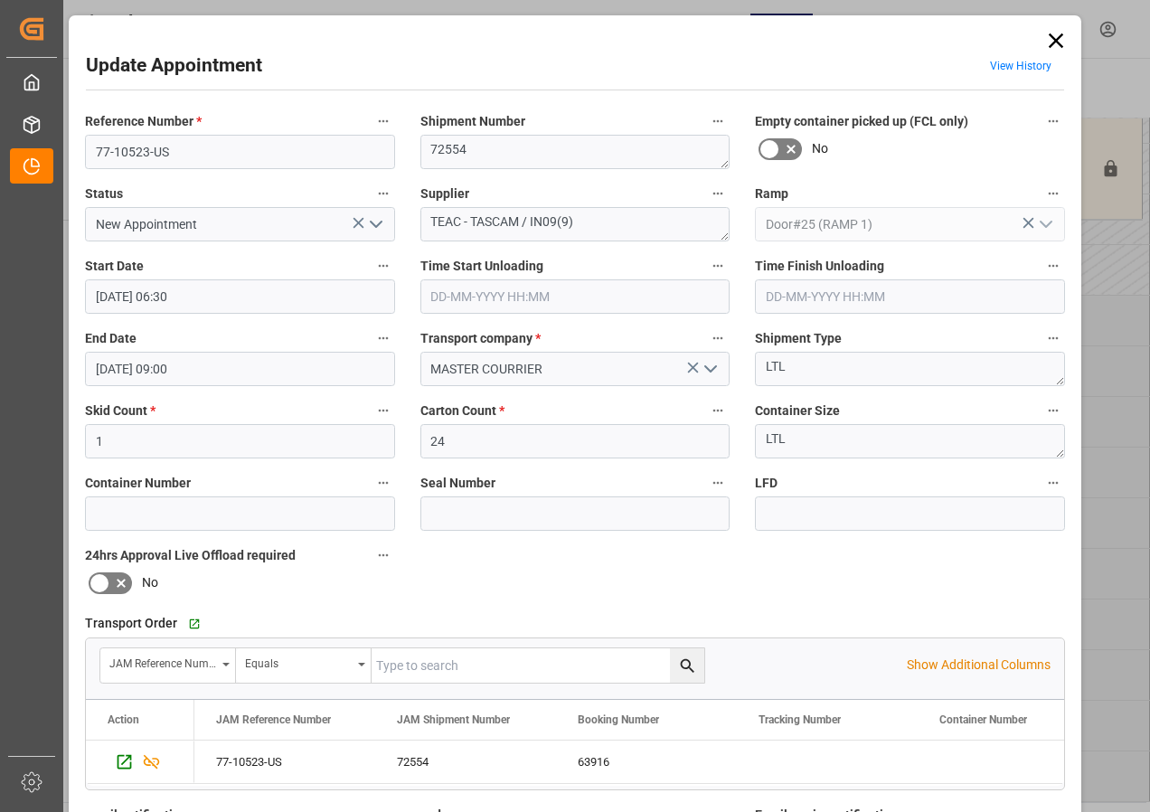
click at [133, 371] on input "[DATE] 09:00" at bounding box center [240, 369] width 310 height 34
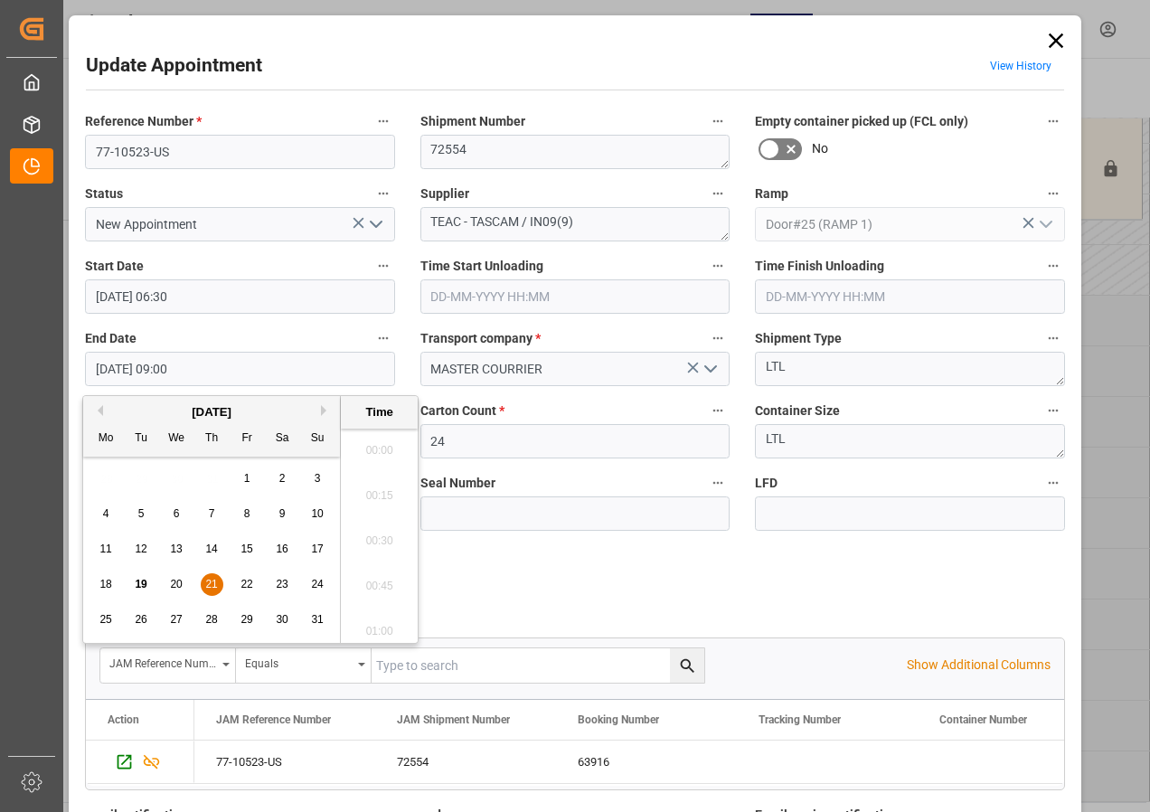
scroll to position [1543, 0]
click at [212, 582] on span "21" at bounding box center [211, 584] width 12 height 13
drag, startPoint x: 379, startPoint y: 444, endPoint x: 430, endPoint y: 493, distance: 71.0
click at [378, 444] on li "07:00" at bounding box center [379, 444] width 77 height 45
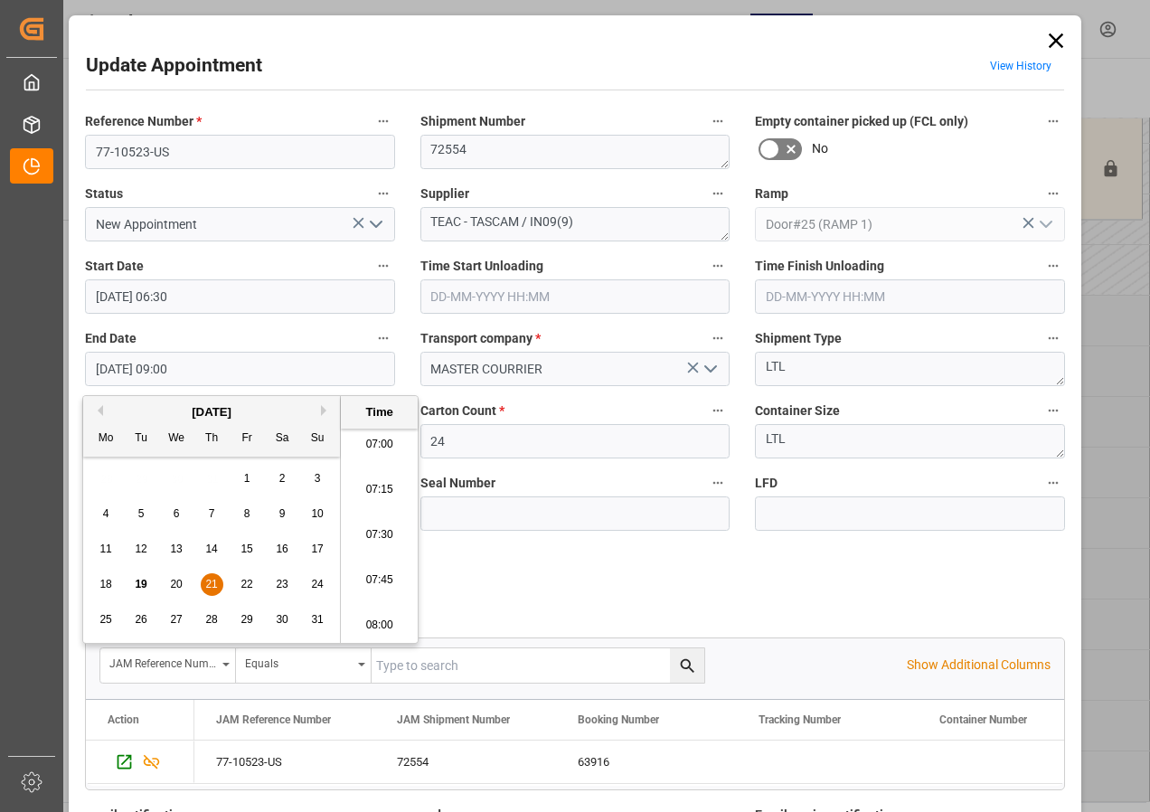
type input "[DATE] 07:00"
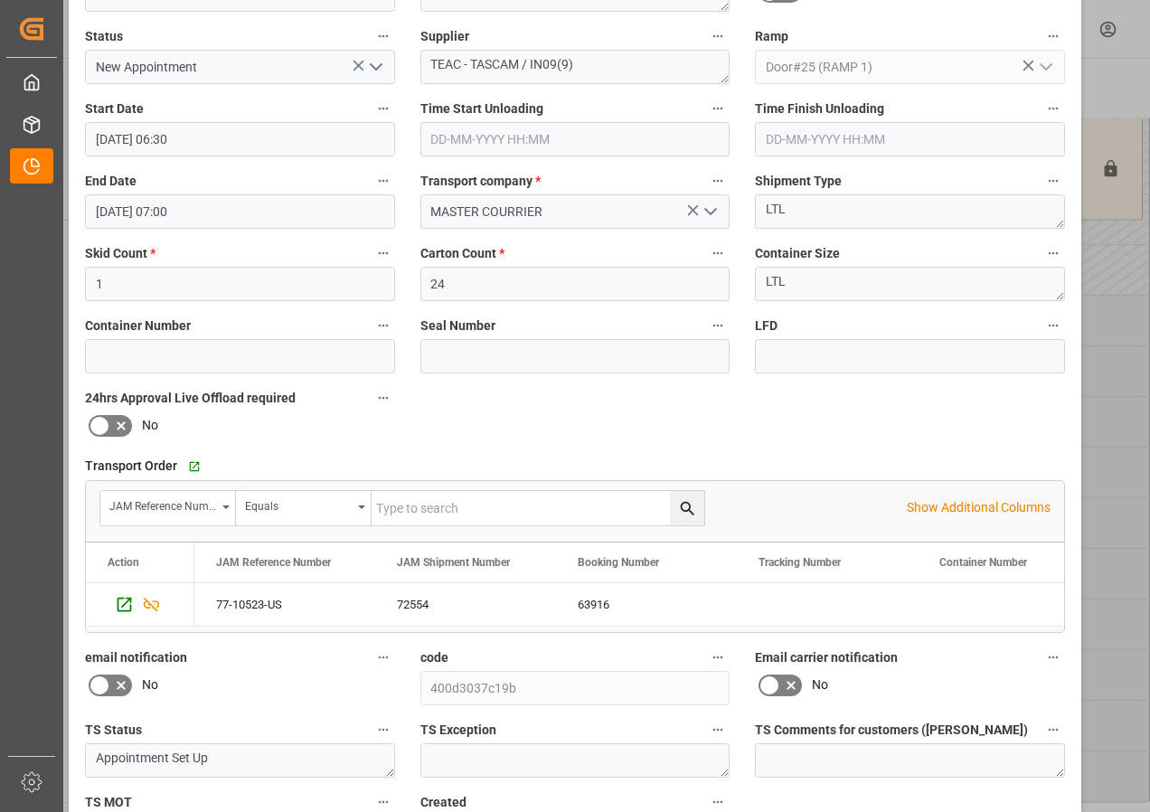
scroll to position [288, 0]
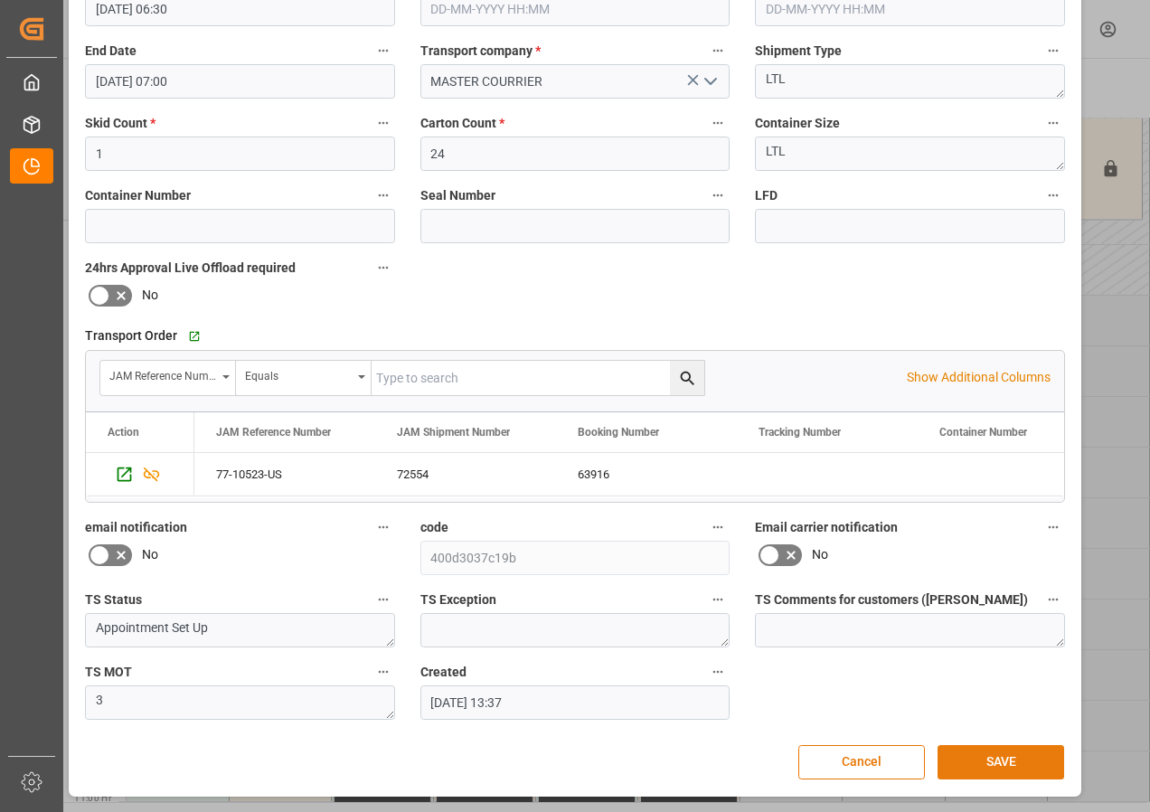
click at [1005, 760] on button "SAVE" at bounding box center [1001, 762] width 127 height 34
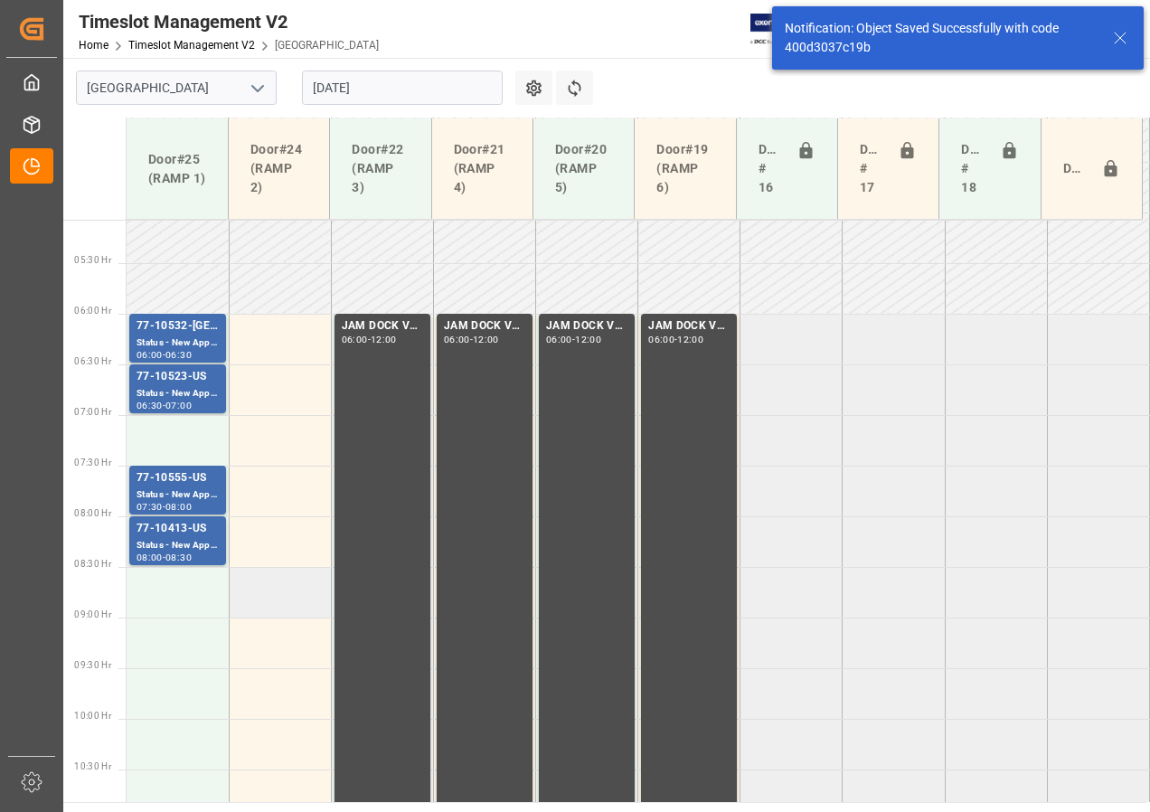
scroll to position [533, 0]
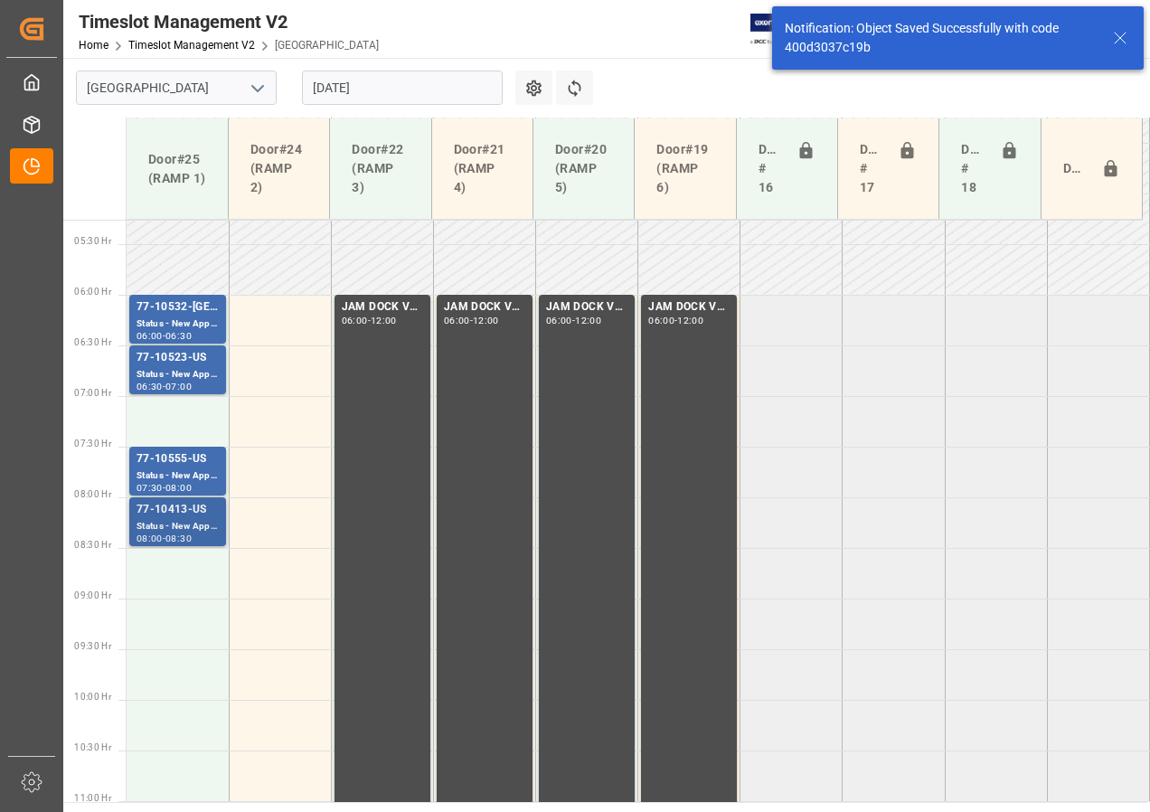
click at [165, 526] on div "Status - New Appointment" at bounding box center [178, 526] width 82 height 15
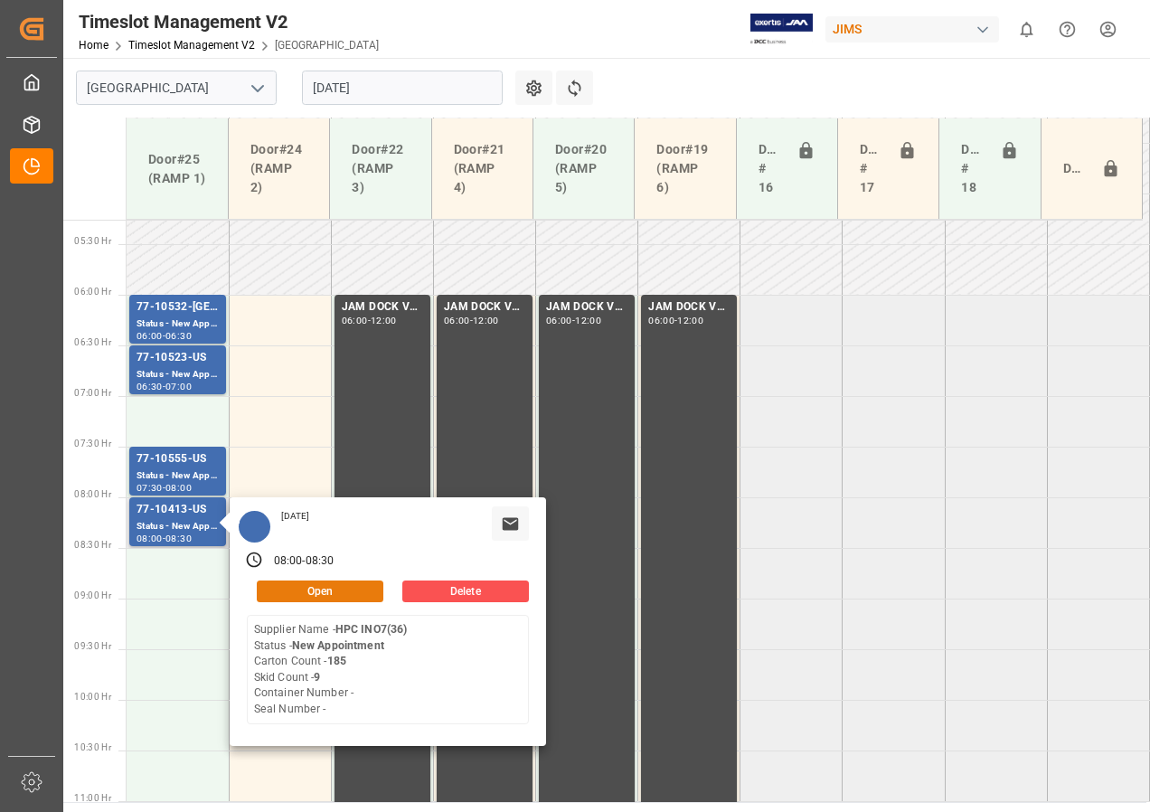
click at [269, 584] on button "Open" at bounding box center [320, 591] width 127 height 22
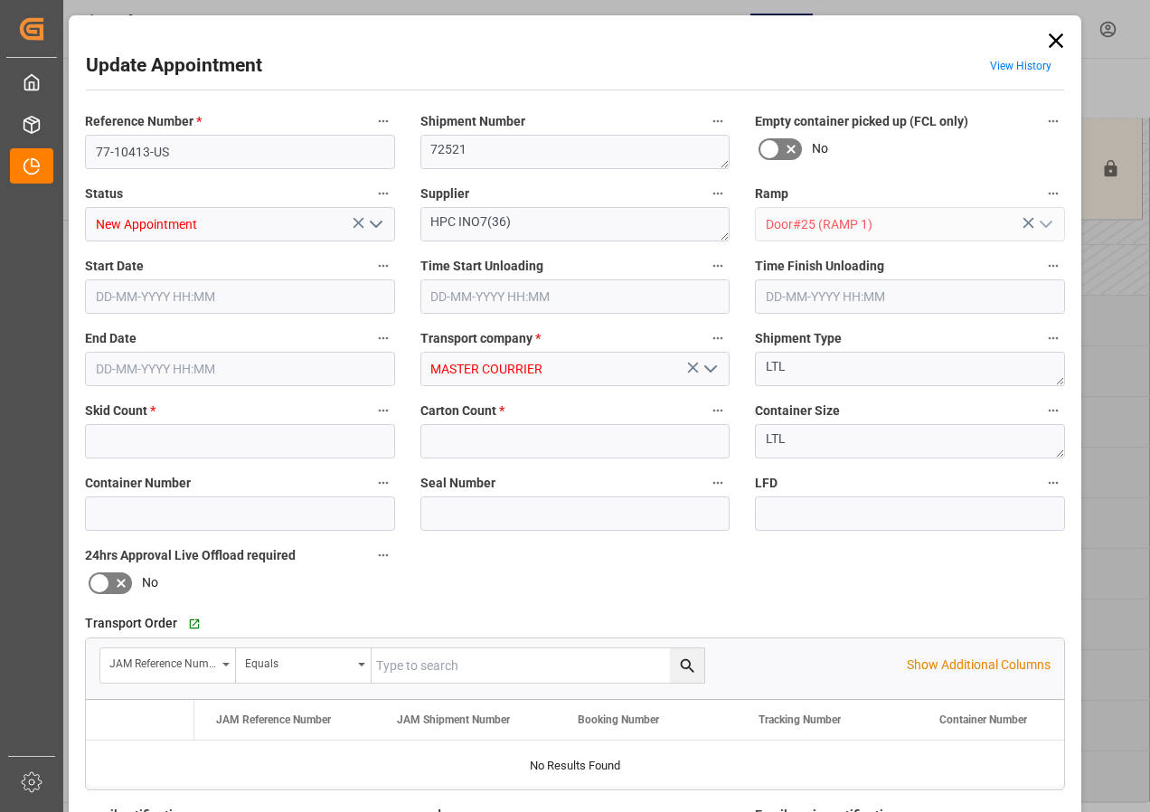
type input "9"
type input "185"
type input "[DATE] 08:00"
type input "[DATE] 08:30"
type input "[DATE] 13:36"
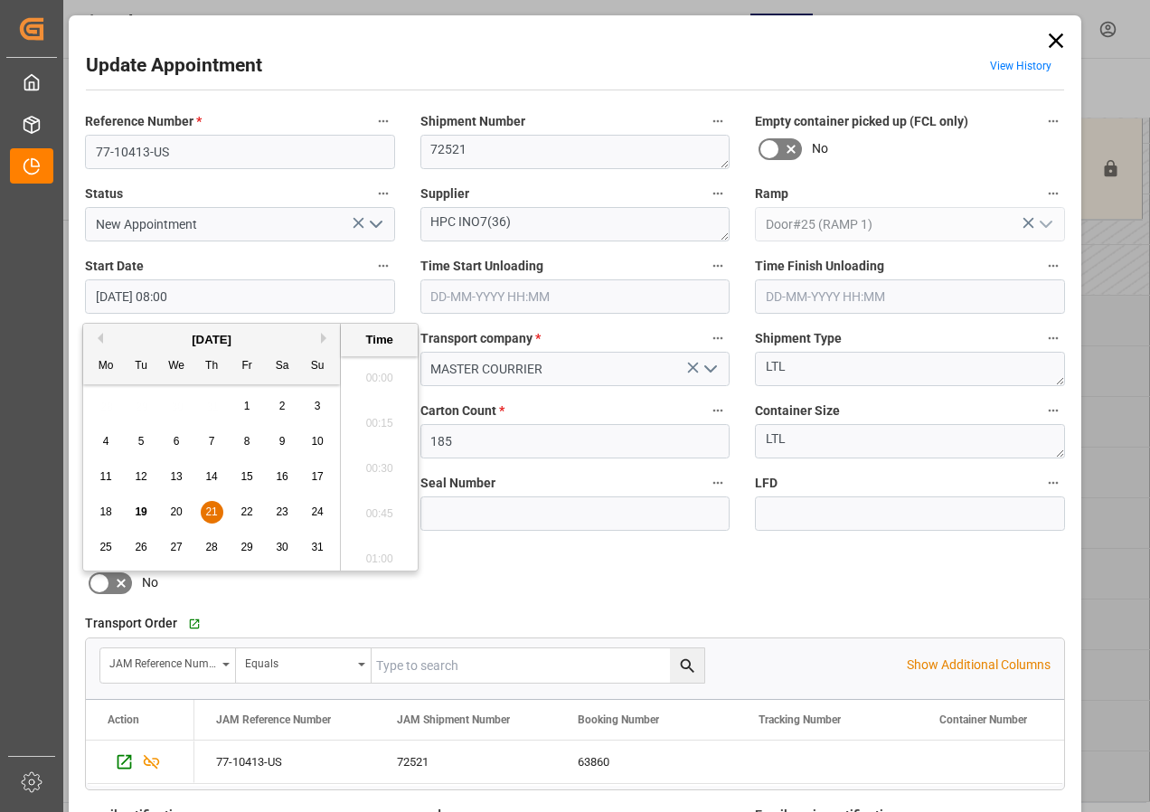
click at [135, 294] on input "[DATE] 08:00" at bounding box center [240, 296] width 310 height 34
click at [210, 509] on span "21" at bounding box center [211, 511] width 12 height 13
click at [375, 368] on li "07:00" at bounding box center [379, 372] width 77 height 45
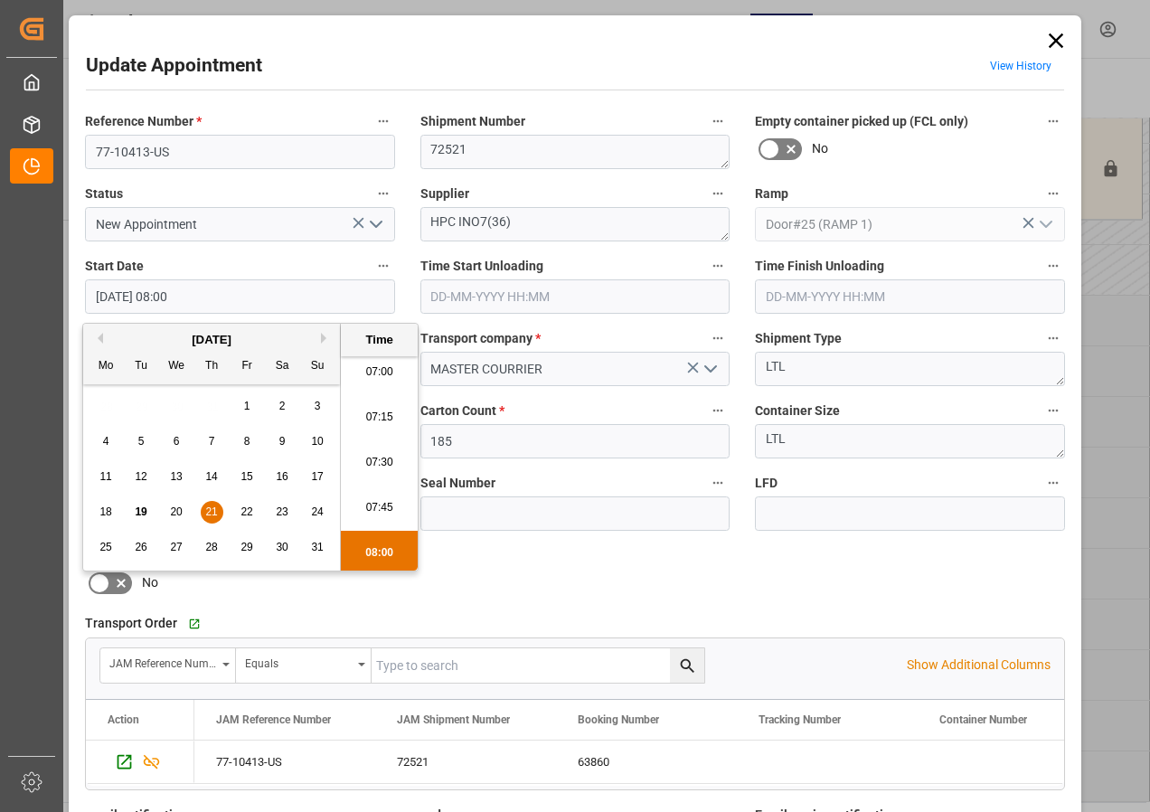
type input "[DATE] 07:00"
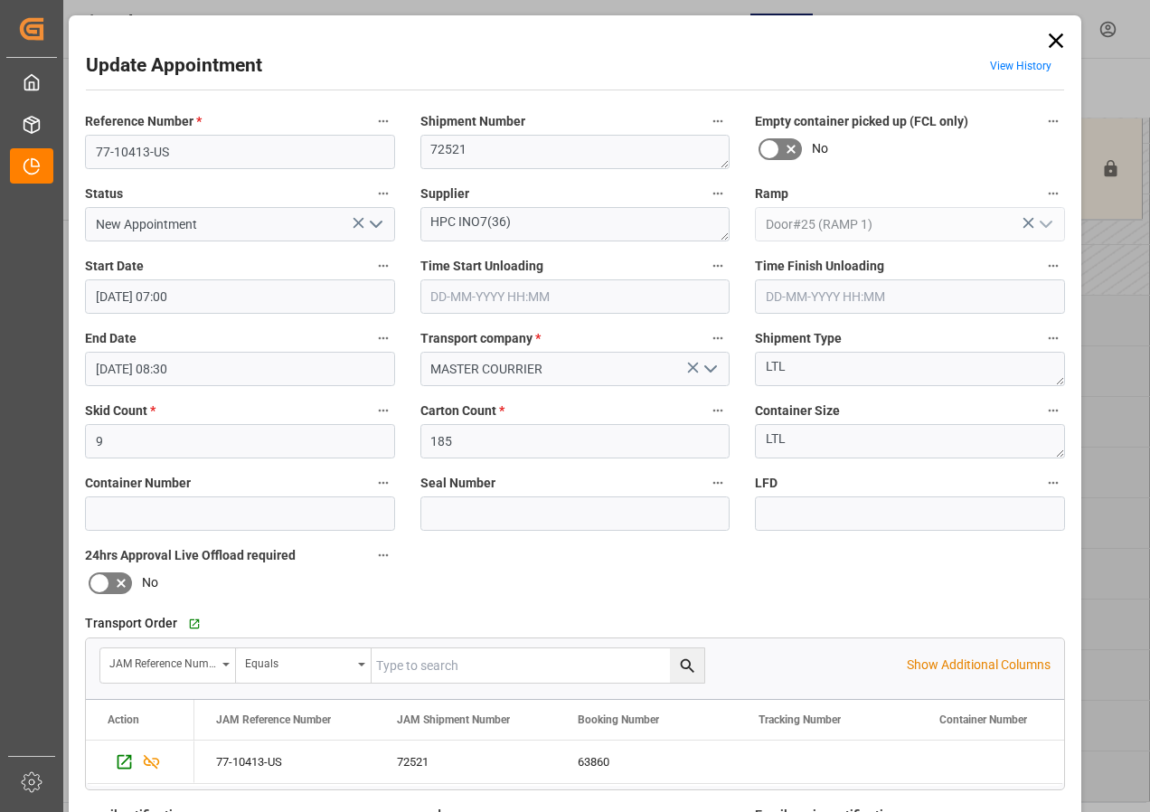
click at [152, 373] on input "[DATE] 08:30" at bounding box center [240, 369] width 310 height 34
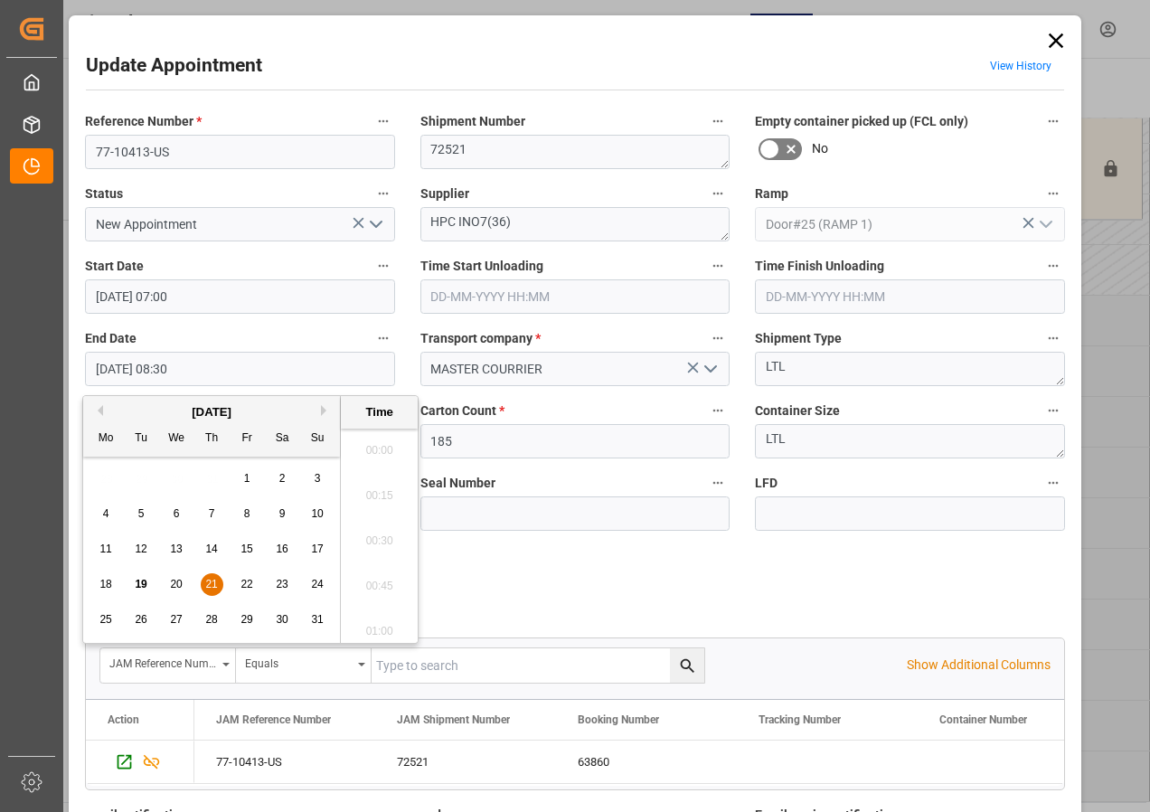
scroll to position [1453, 0]
click at [206, 579] on span "21" at bounding box center [211, 584] width 12 height 13
click at [381, 533] on li "07:30" at bounding box center [379, 535] width 77 height 45
type input "[DATE] 07:30"
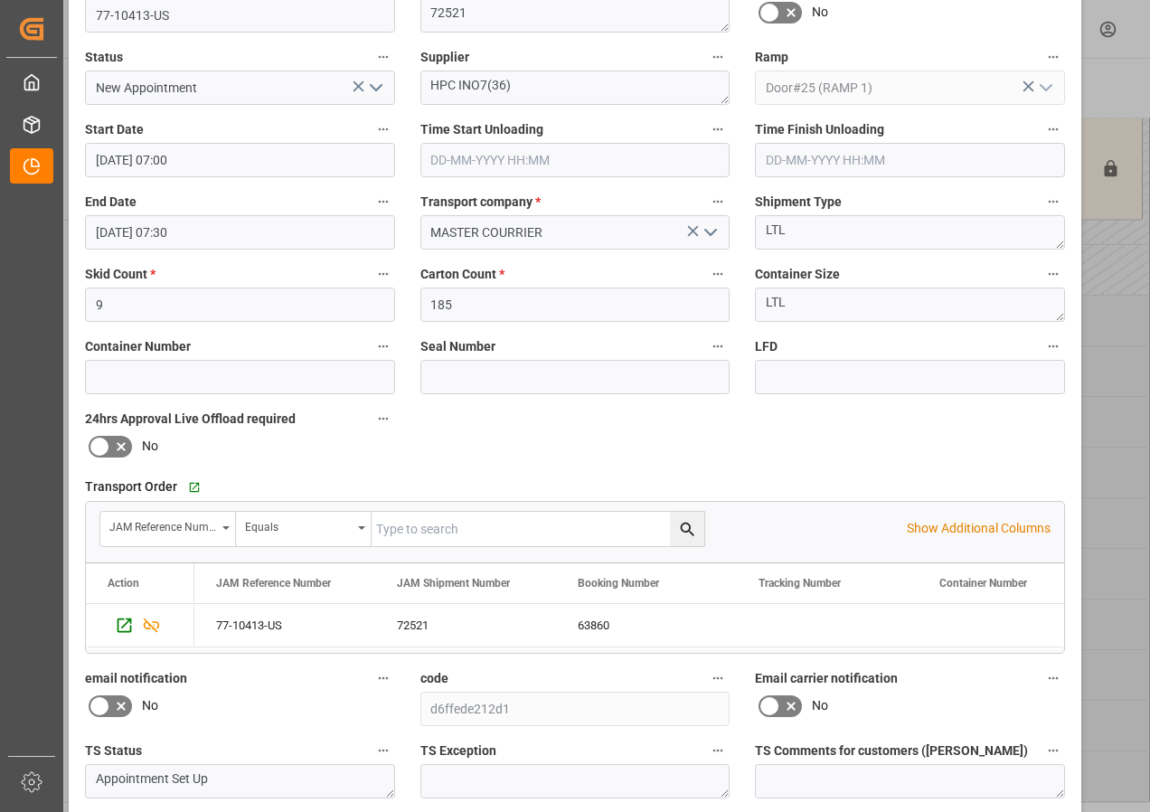
scroll to position [271, 0]
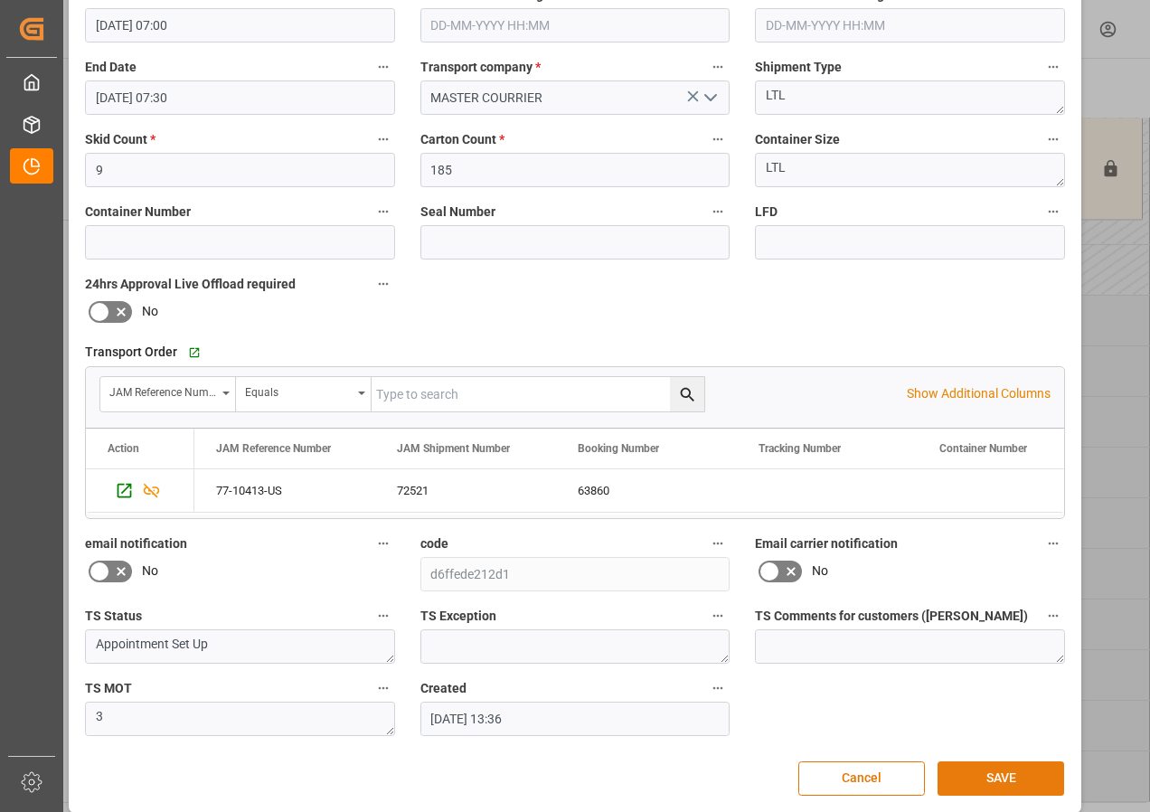
click at [1001, 775] on button "SAVE" at bounding box center [1001, 778] width 127 height 34
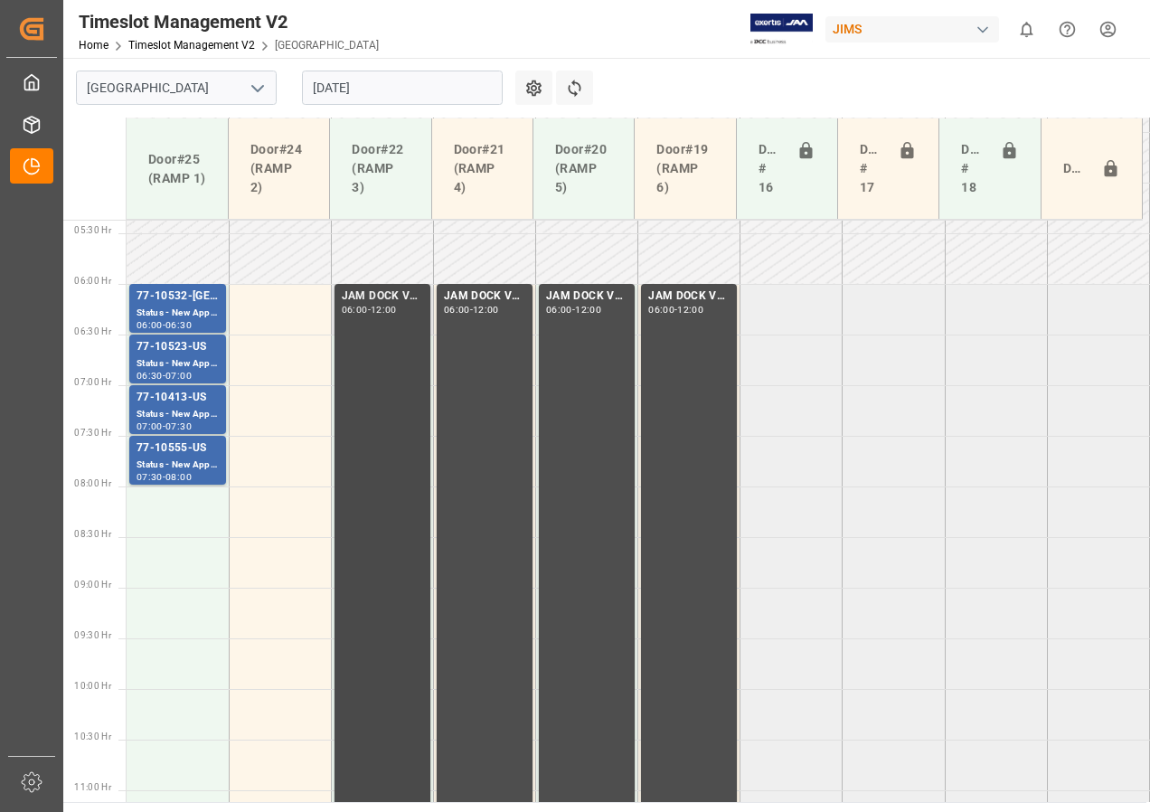
scroll to position [453, 0]
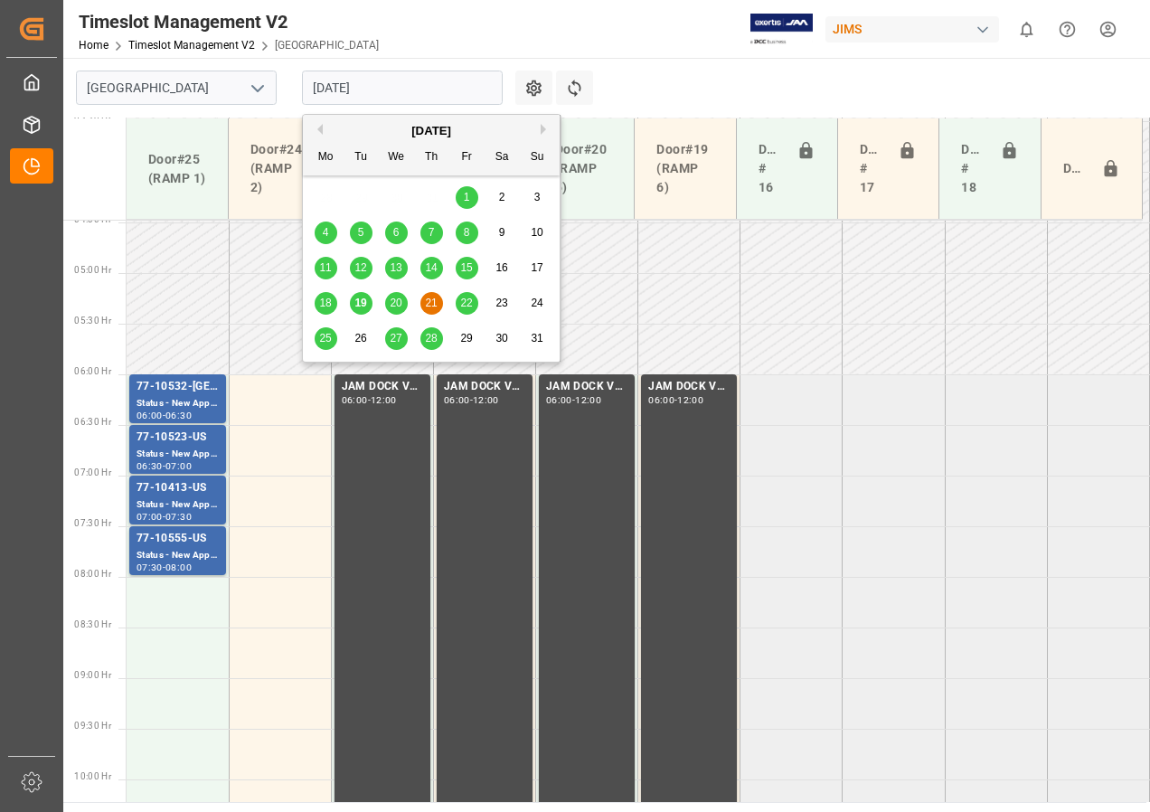
click at [347, 92] on input "[DATE]" at bounding box center [402, 88] width 201 height 34
click at [467, 299] on span "22" at bounding box center [466, 303] width 12 height 13
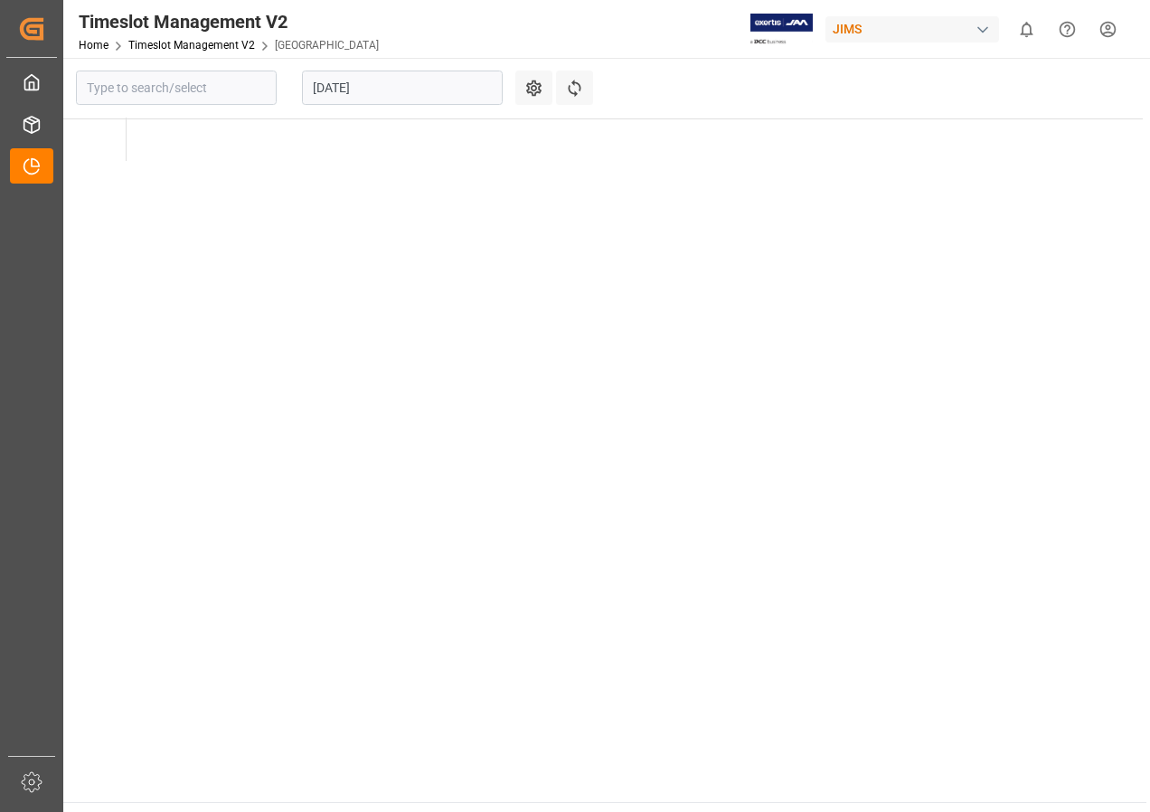
type input "[GEOGRAPHIC_DATA]"
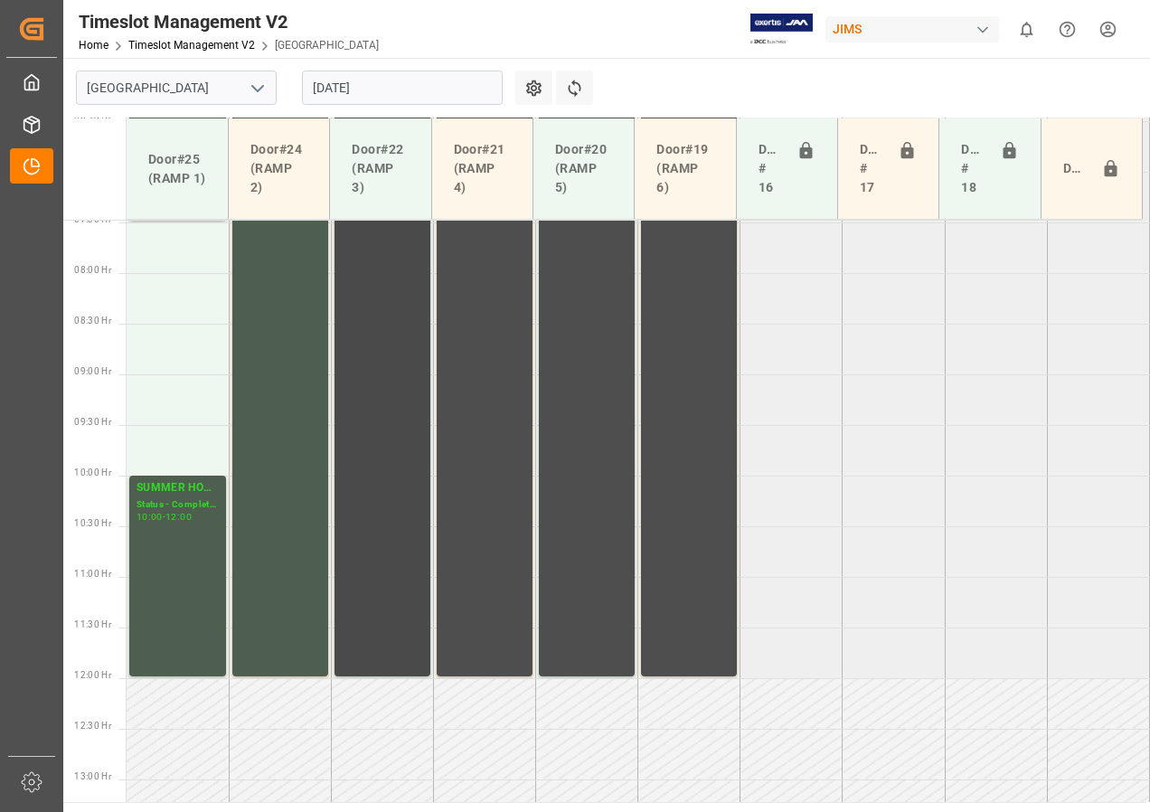
scroll to position [666, 0]
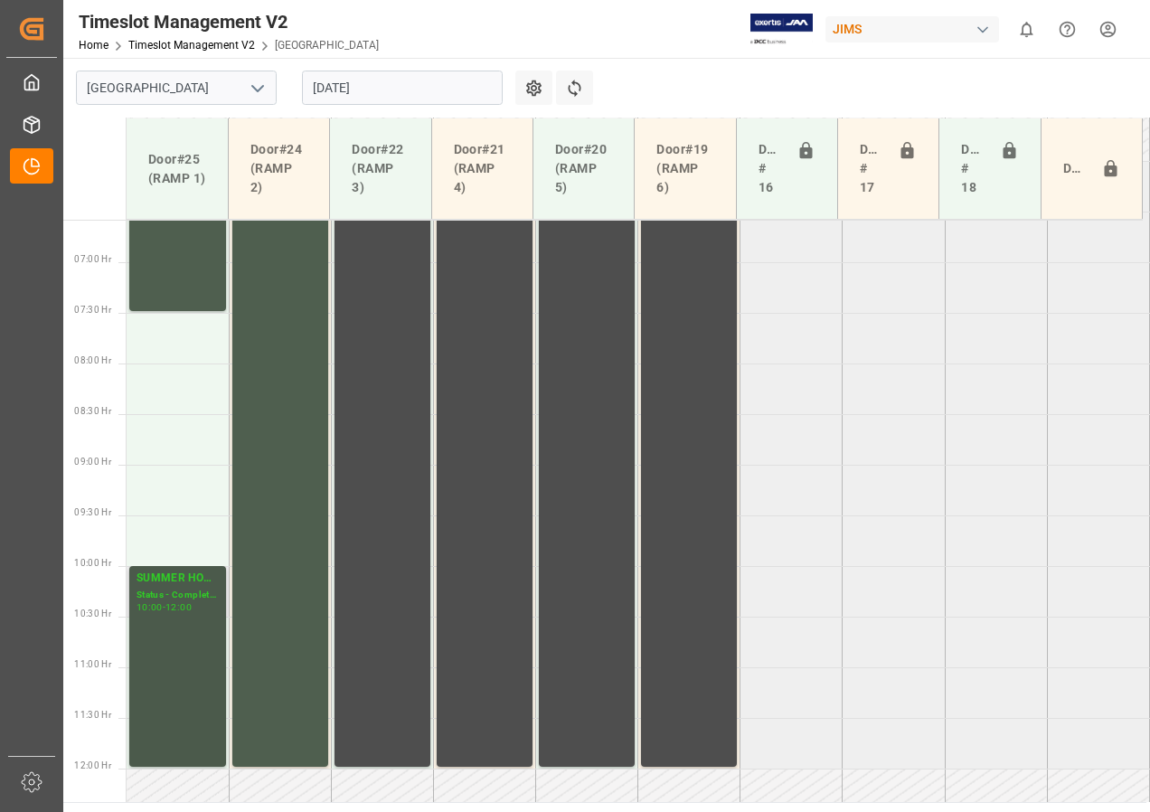
click at [171, 594] on div "Status - Completed" at bounding box center [178, 595] width 82 height 15
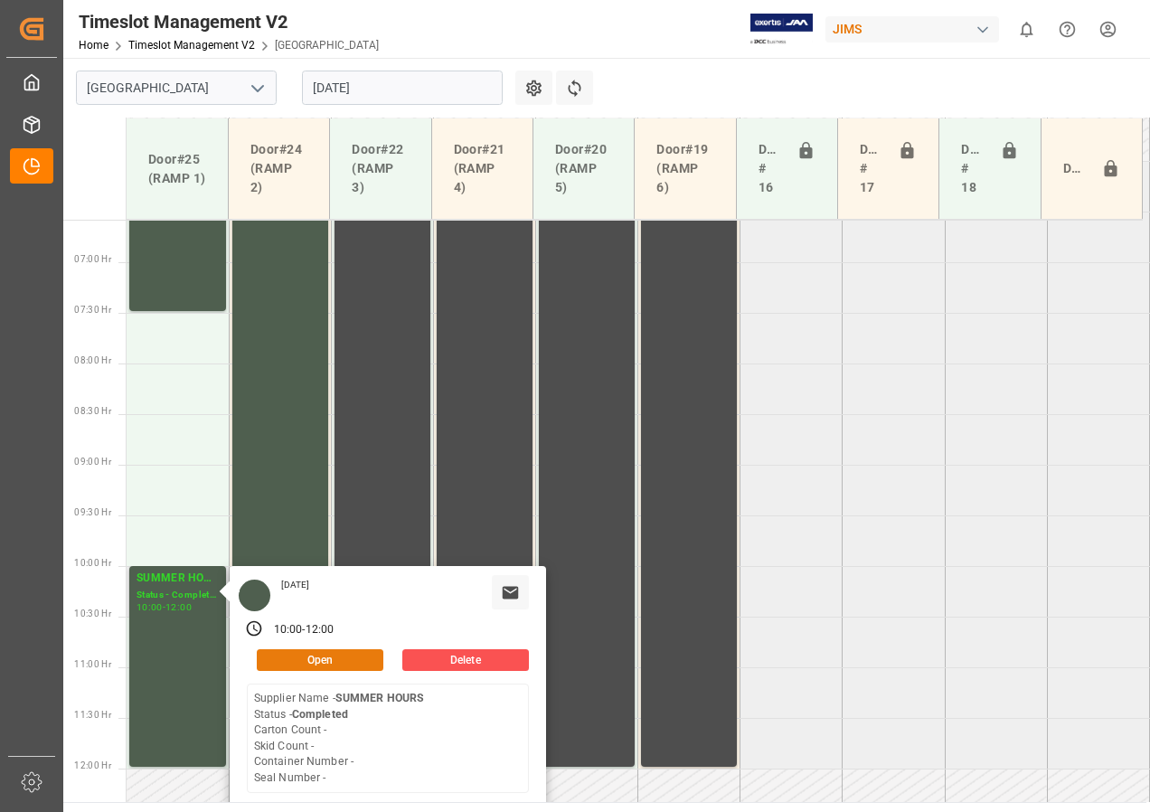
click at [300, 660] on button "Open" at bounding box center [320, 660] width 127 height 22
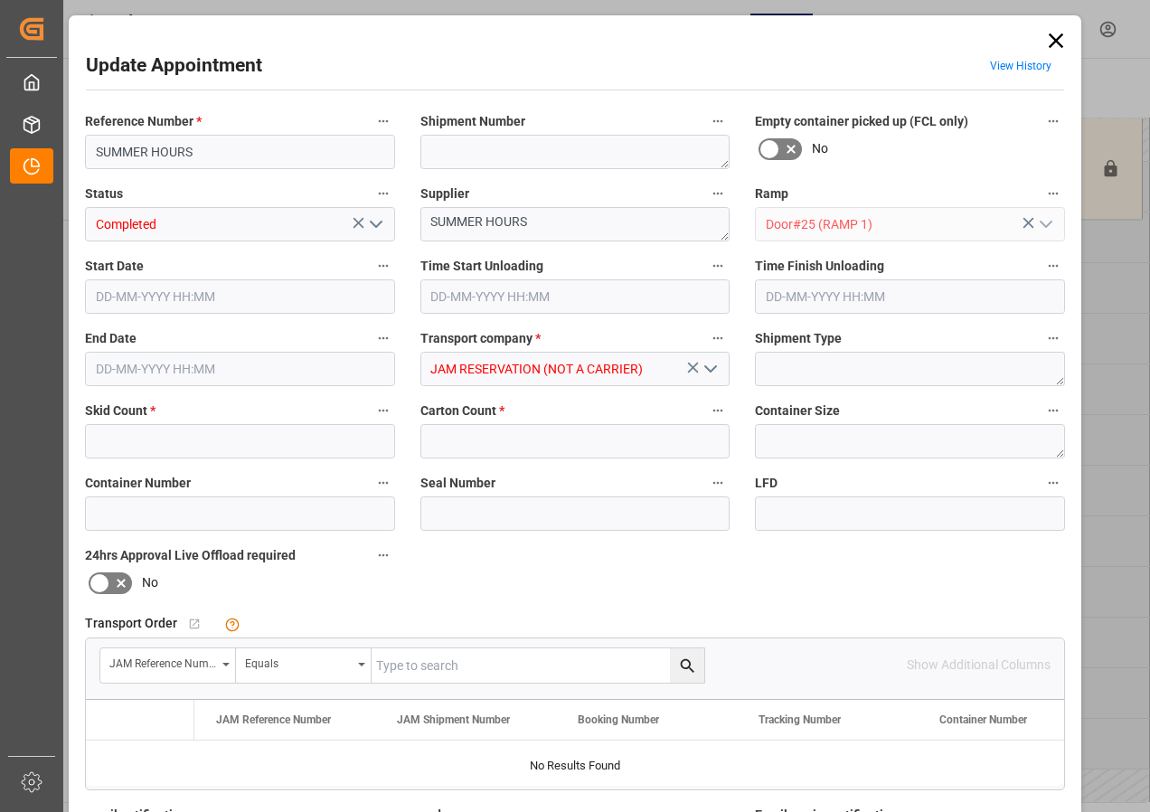
type input "0"
type input "[DATE] 10:00"
type input "[DATE] 12:00"
type input "[DATE] 16:59"
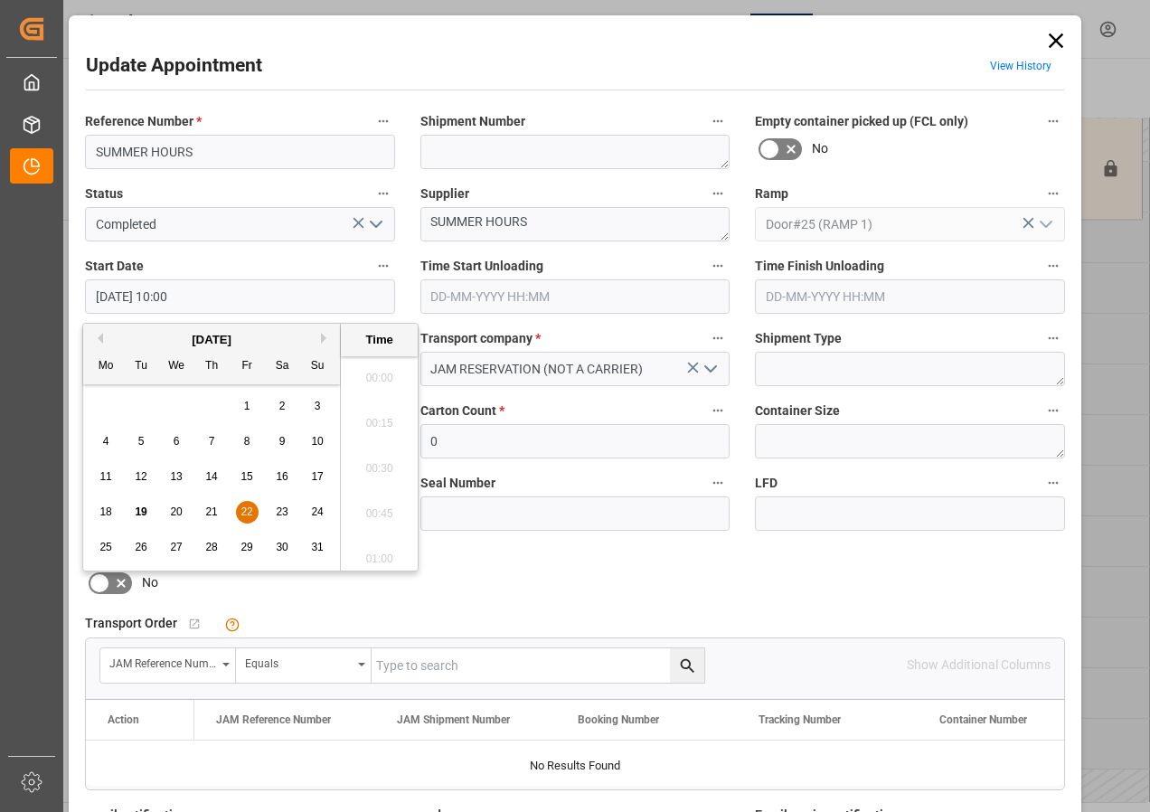
click at [117, 295] on input "[DATE] 10:00" at bounding box center [240, 296] width 310 height 34
click at [242, 511] on span "22" at bounding box center [247, 511] width 12 height 13
click at [368, 366] on li "09:30" at bounding box center [379, 372] width 77 height 45
type input "[DATE] 09:30"
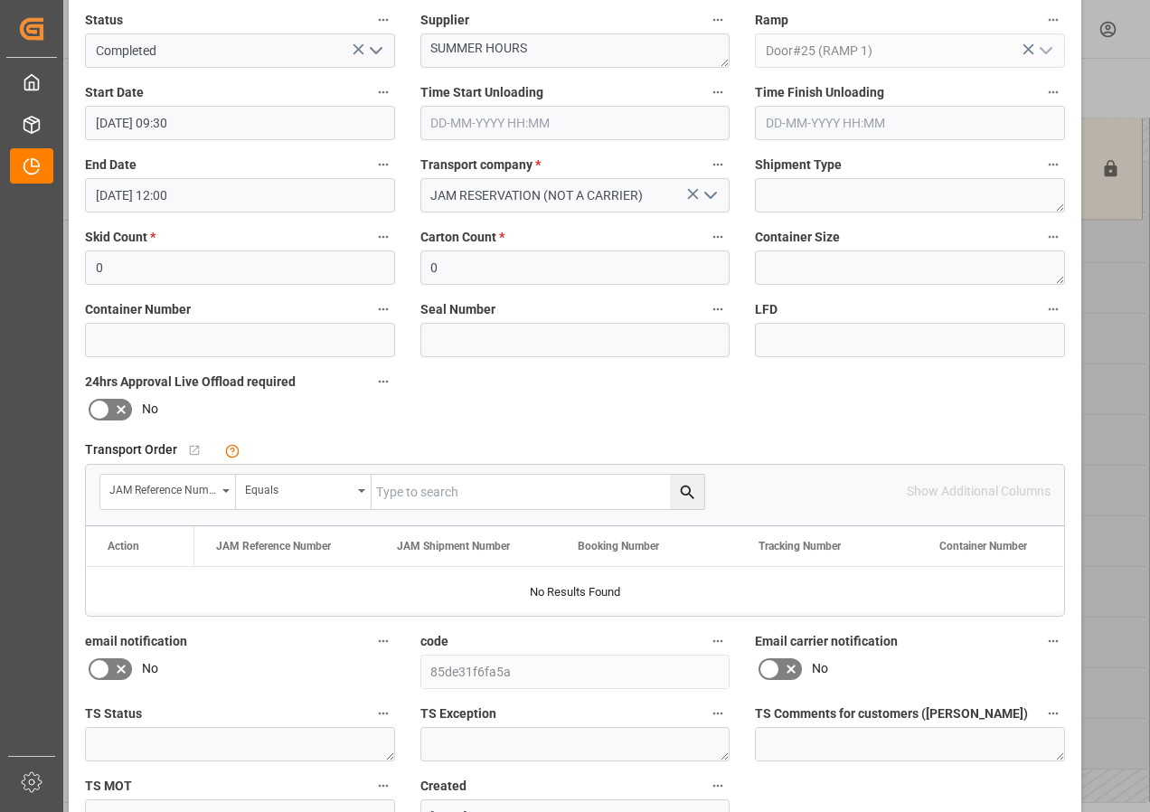
scroll to position [271, 0]
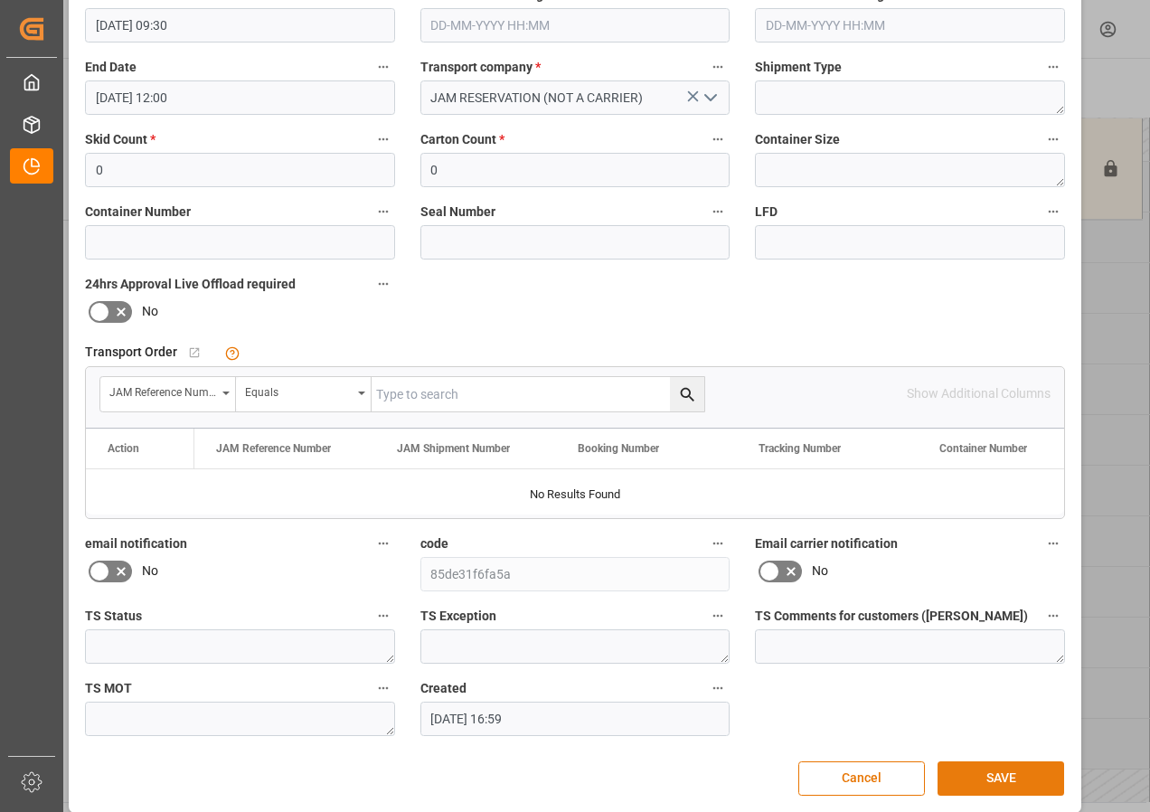
click at [992, 769] on button "SAVE" at bounding box center [1001, 778] width 127 height 34
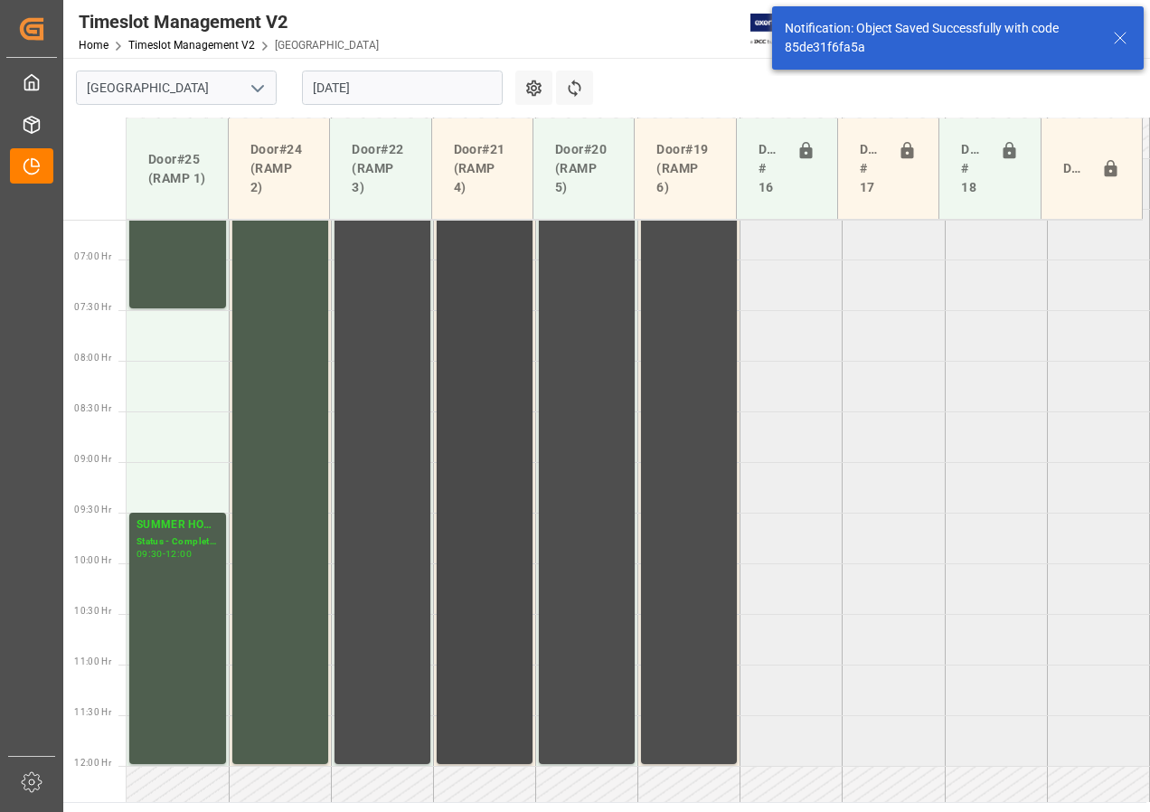
scroll to position [836, 0]
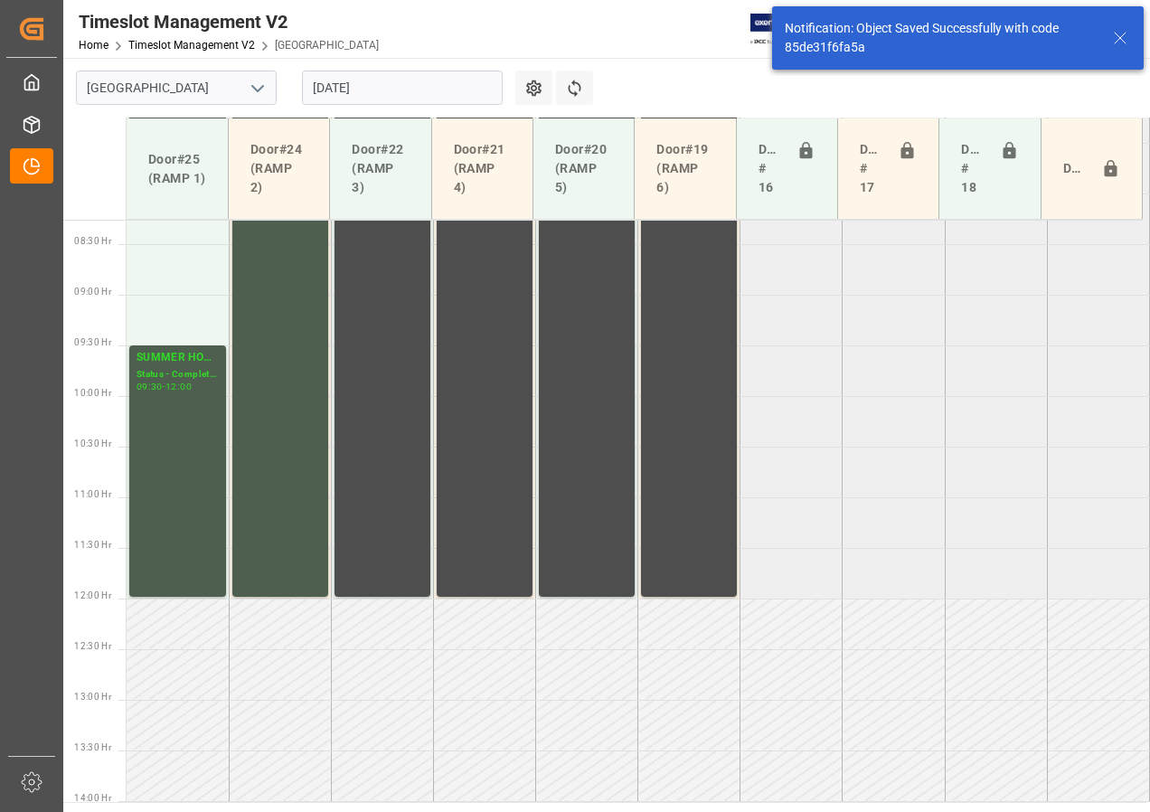
click at [333, 85] on input "[DATE]" at bounding box center [402, 88] width 201 height 34
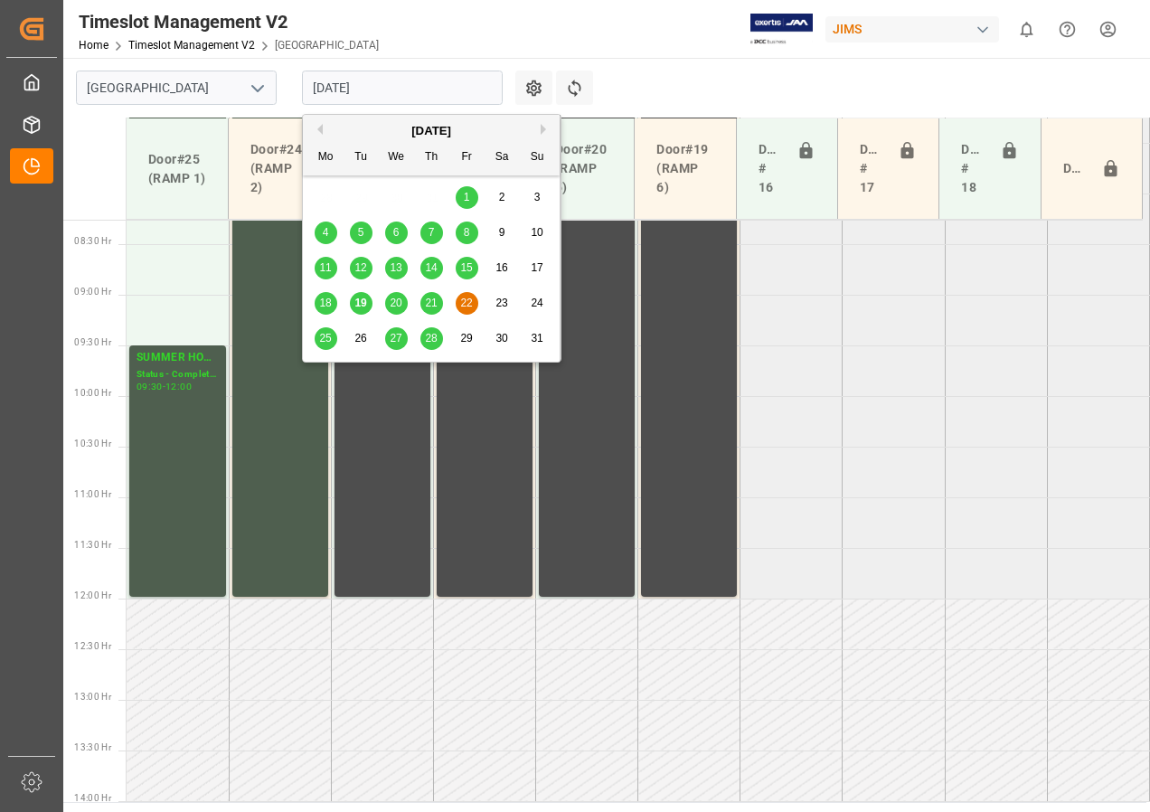
click at [396, 301] on span "20" at bounding box center [396, 303] width 12 height 13
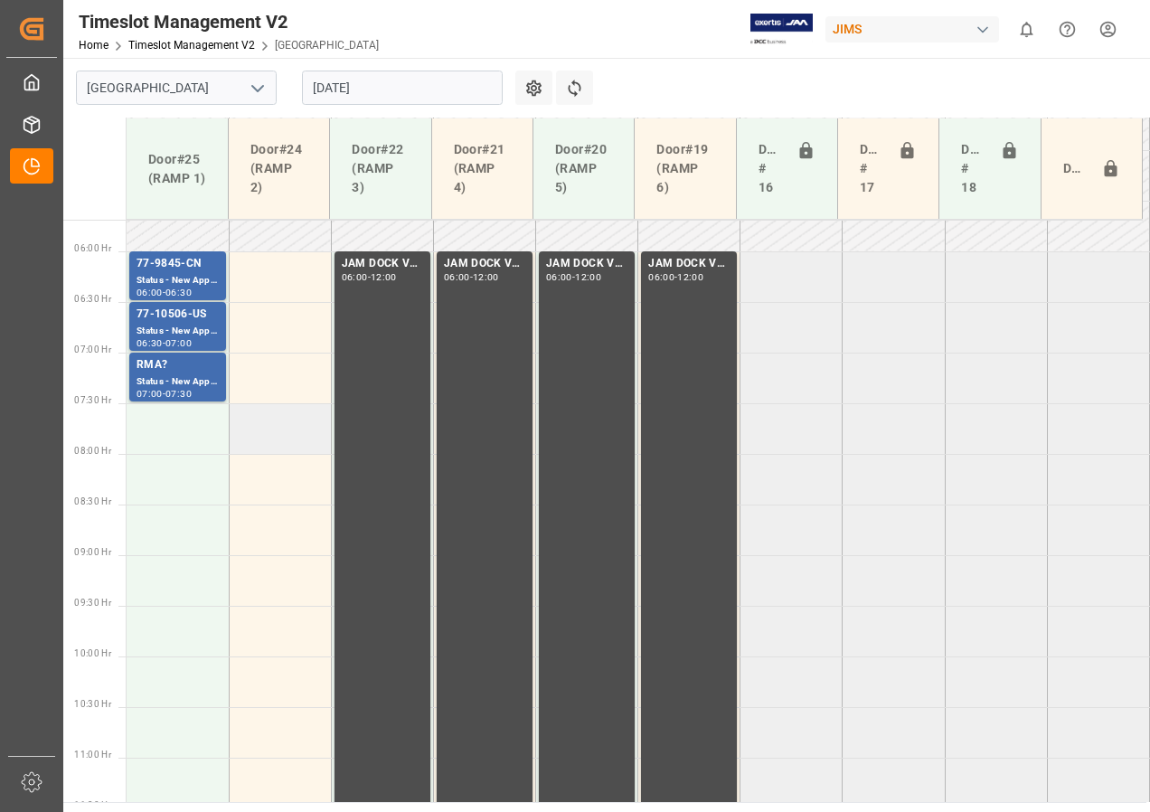
scroll to position [486, 0]
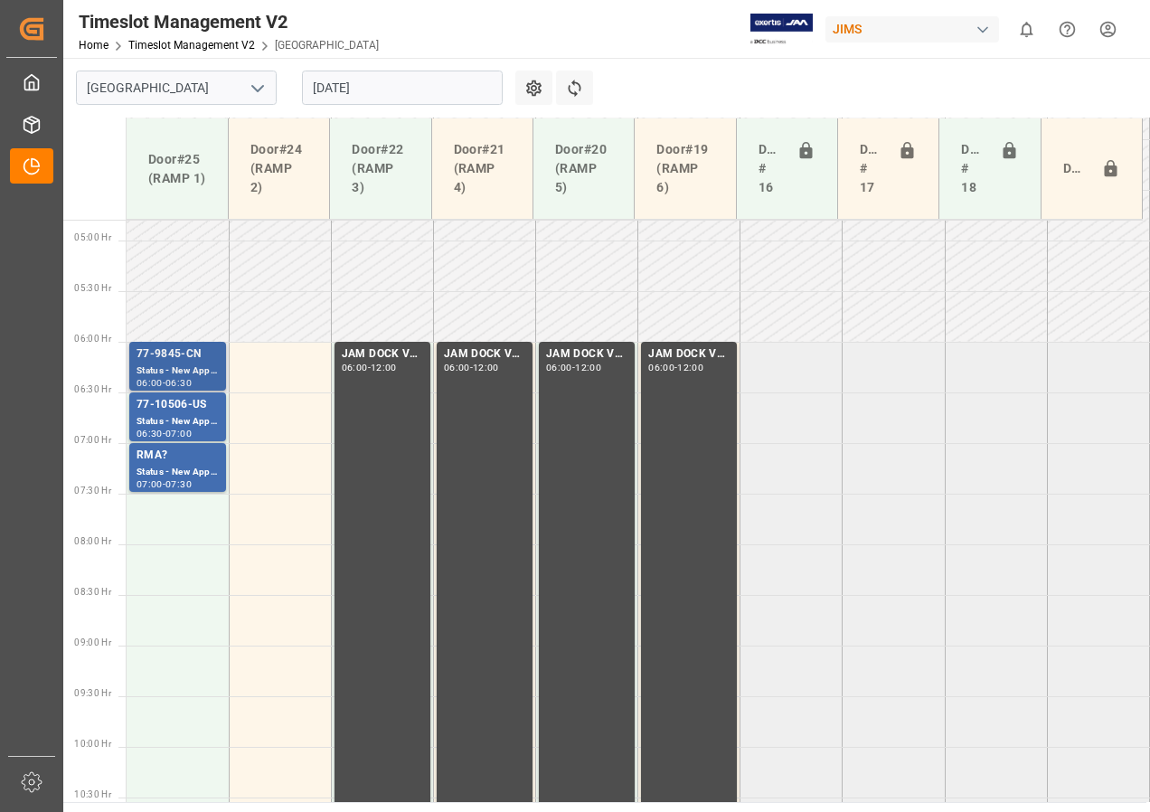
click at [174, 363] on div "Status - New Appointment" at bounding box center [178, 370] width 82 height 15
click at [170, 406] on div "77-10506-US" at bounding box center [178, 405] width 82 height 18
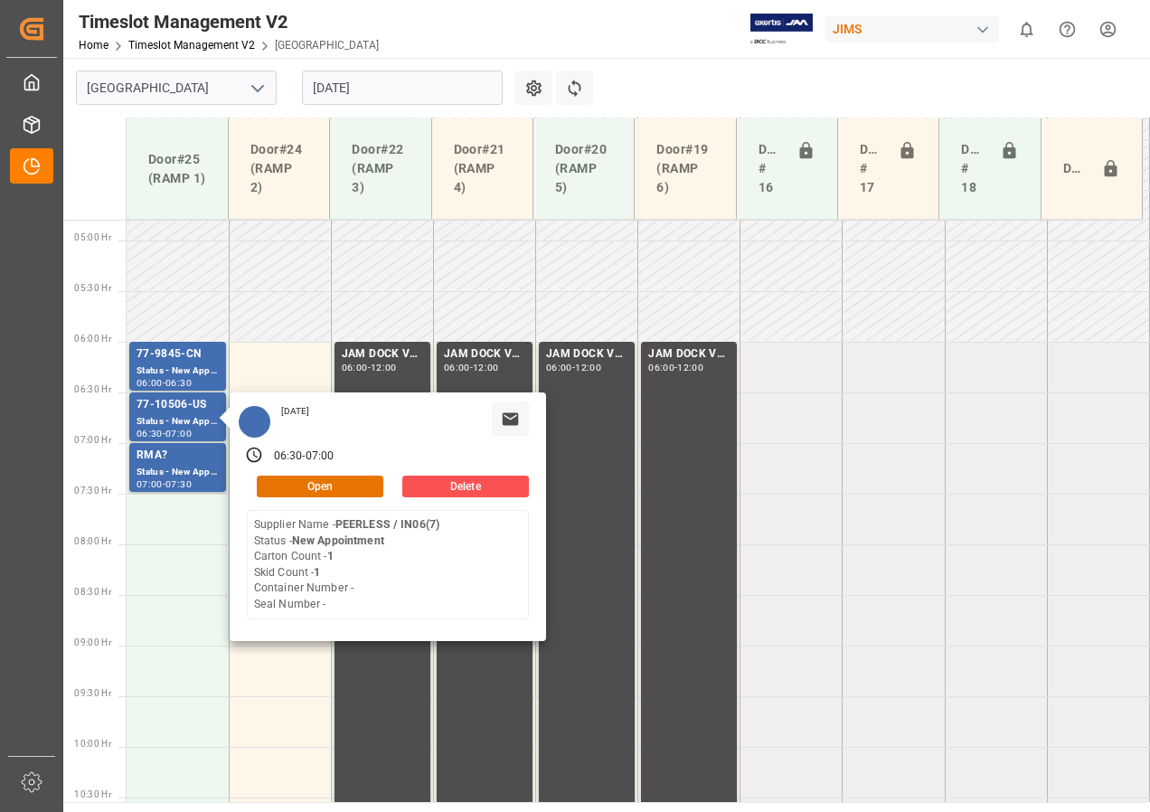
click at [320, 91] on input "[DATE]" at bounding box center [402, 88] width 201 height 34
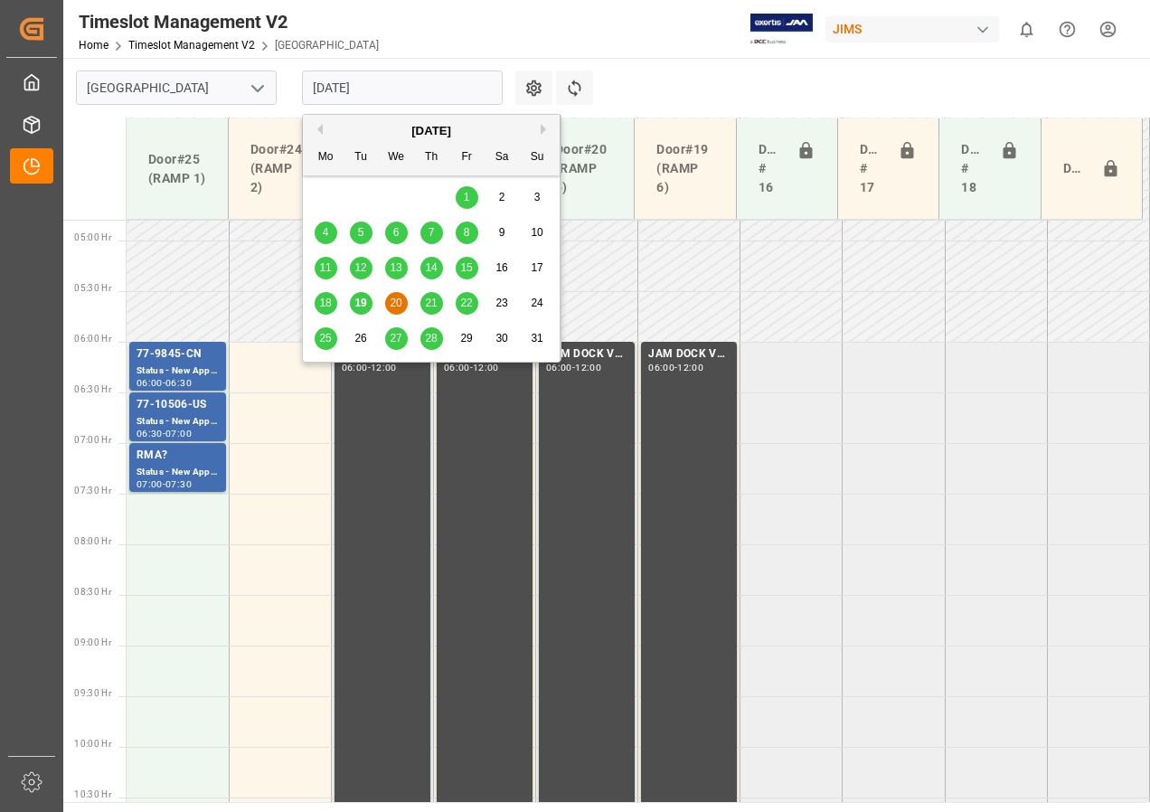
click at [354, 306] on div "19" at bounding box center [361, 304] width 23 height 22
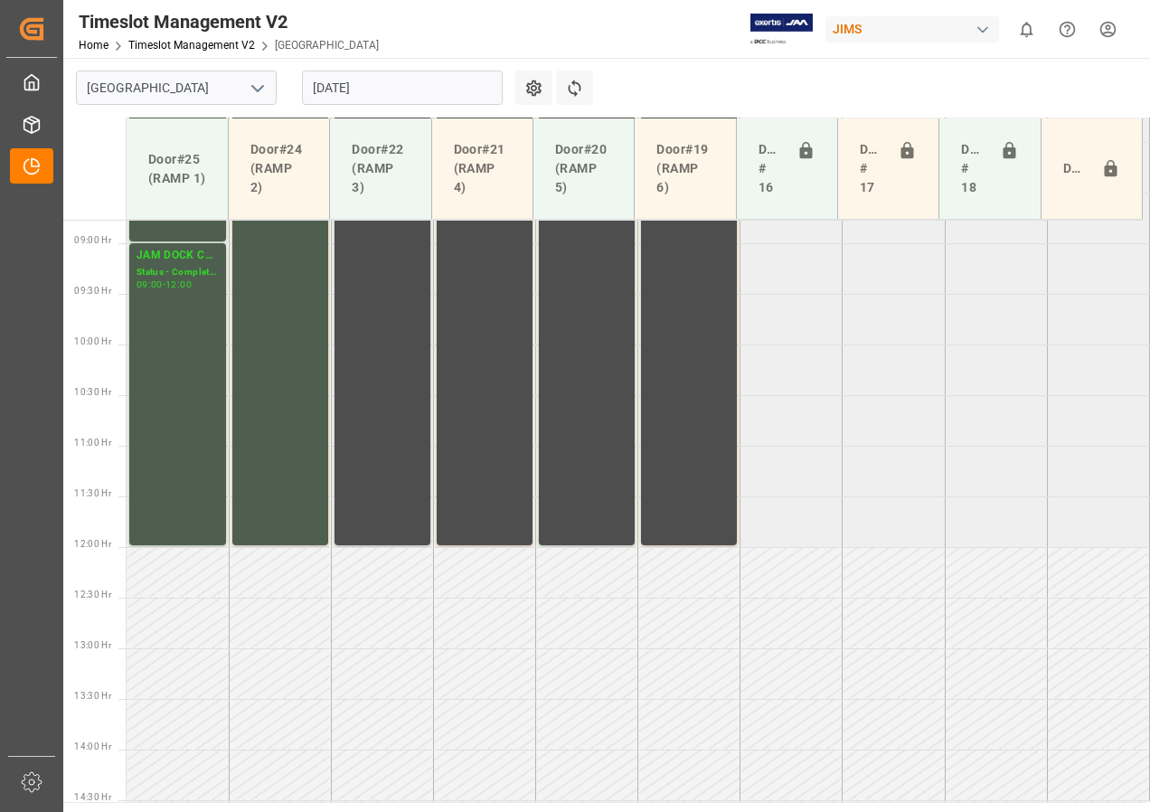
scroll to position [938, 0]
